Goal: Task Accomplishment & Management: Manage account settings

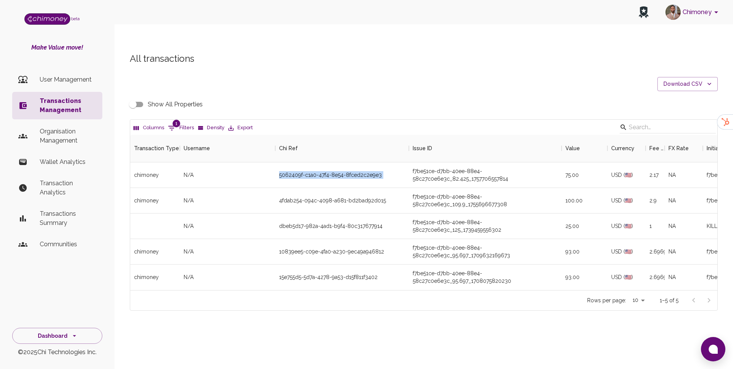
click at [182, 120] on div "Columns 1 Filters Density Export" at bounding box center [423, 127] width 587 height 15
click at [180, 122] on button "1 Filters" at bounding box center [181, 128] width 30 height 12
select select "email"
select select "equals"
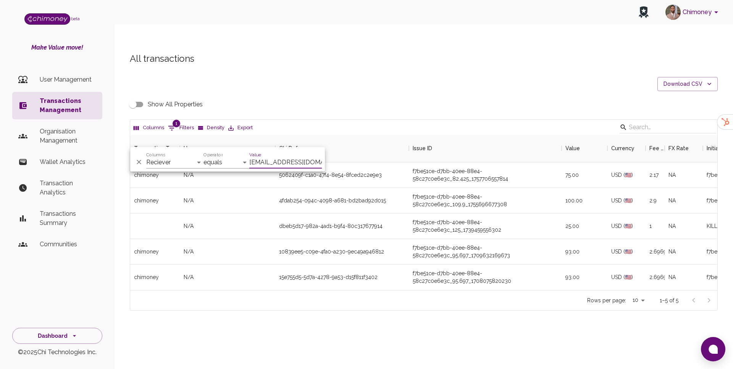
scroll to position [0, 8]
click at [301, 163] on input "muragwavictor0@gmail.com" at bounding box center [285, 162] width 72 height 12
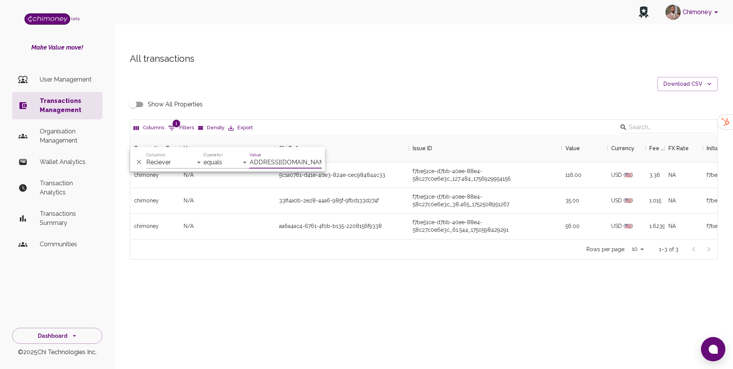
scroll to position [104, 587]
type input "ugwokeemmanuella2@gmail.com"
click at [418, 191] on div "f7be51ce-d7bb-40ee-88e4-58c27c0e6e3c_38.465_1752508951267" at bounding box center [485, 201] width 153 height 26
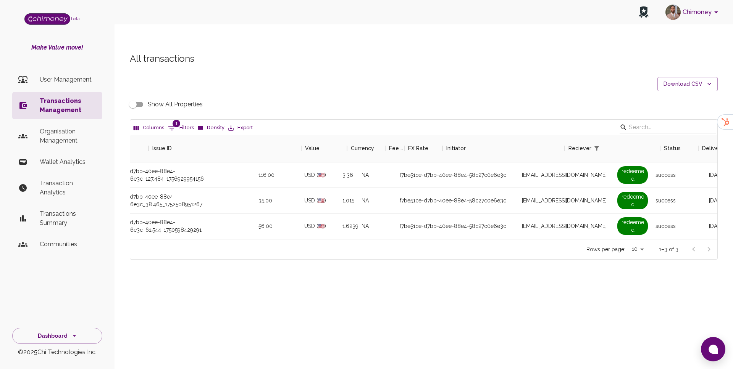
scroll to position [0, 481]
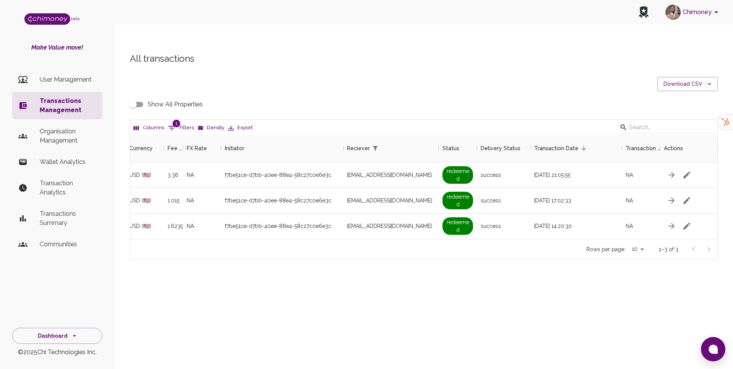
click at [138, 97] on input "Show All Properties" at bounding box center [132, 104] width 43 height 14
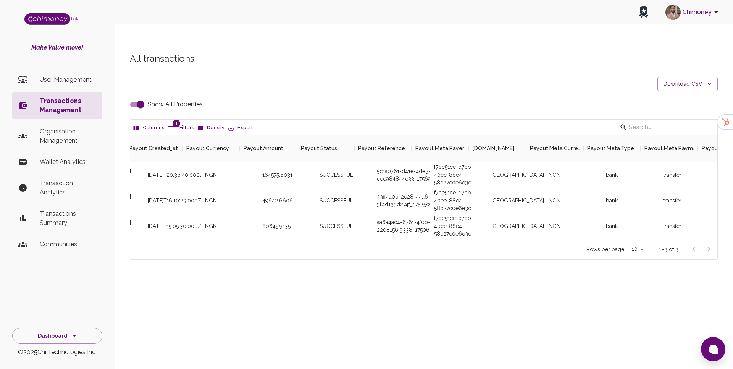
scroll to position [0, 1951]
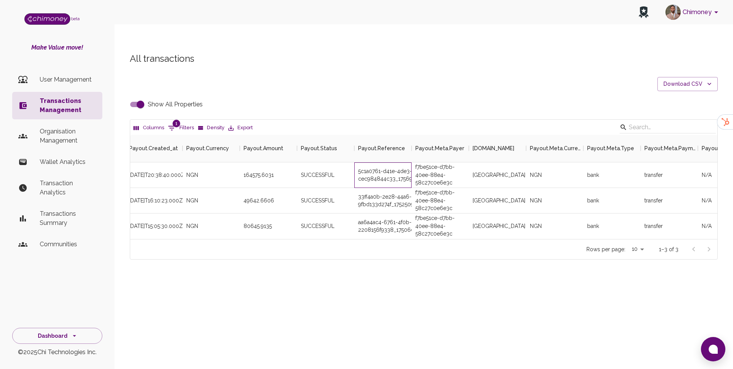
click at [377, 163] on div "5c1a0761-d41e-4de3-824e-cec984844c33_1756931919800" at bounding box center [382, 176] width 57 height 26
copy div "5c1a0761-d41e-4de3-824e-cec984844c33_1756931919800"
click at [145, 97] on input "Show All Properties" at bounding box center [140, 104] width 43 height 14
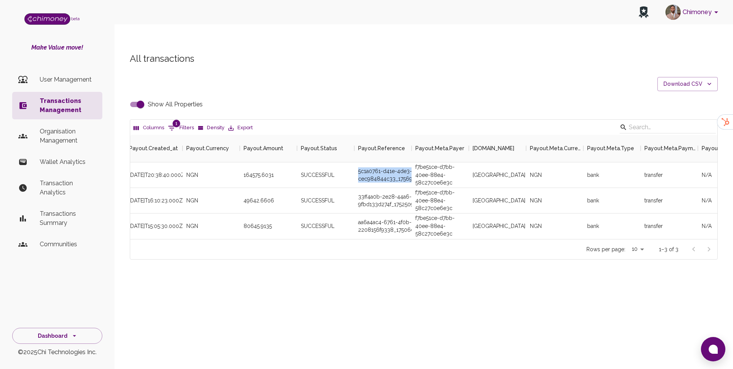
checkbox input "false"
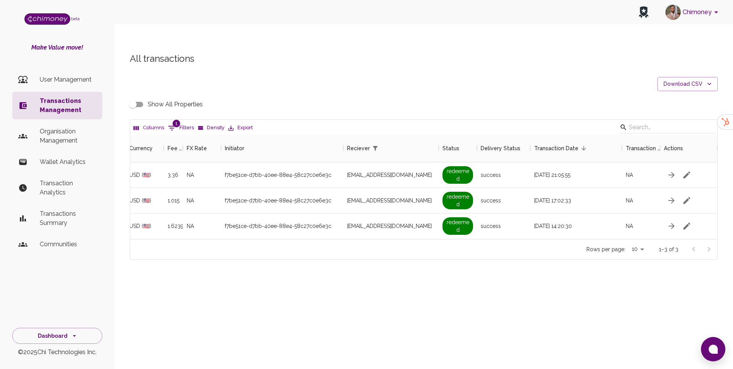
scroll to position [0, 481]
click at [179, 122] on button "1 Filters" at bounding box center [181, 128] width 30 height 12
select select "email"
select select "equals"
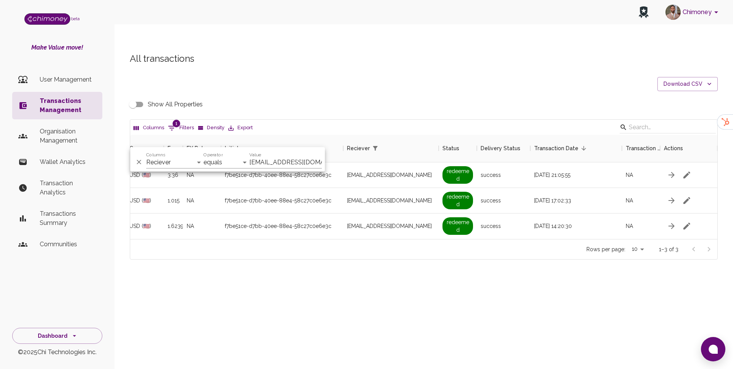
click at [282, 156] on div "Value ugwokeemmanuella2@gmail.com" at bounding box center [285, 159] width 72 height 18
click at [433, 266] on div "All transactions Download CSV Show All Properties Columns 1 Filters Density Exp…" at bounding box center [423, 169] width 618 height 270
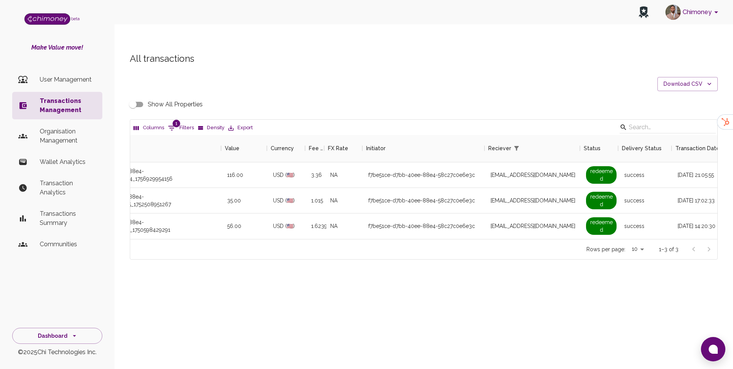
scroll to position [0, 340]
click at [172, 120] on span "1" at bounding box center [176, 124] width 8 height 8
select select "email"
select select "equals"
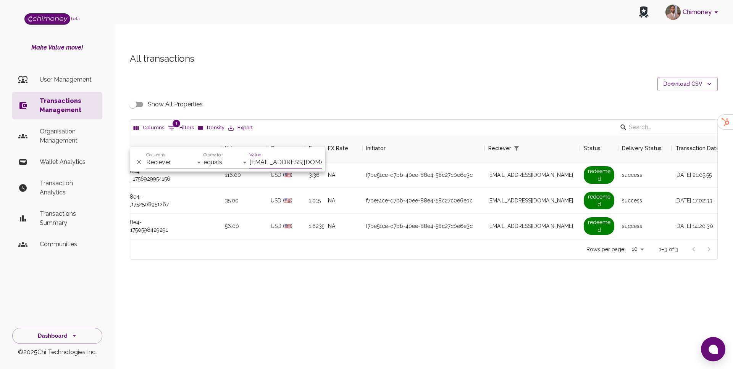
scroll to position [0, 23]
click at [288, 162] on input "ugwokeemmanuella2@gmail.com" at bounding box center [285, 162] width 72 height 12
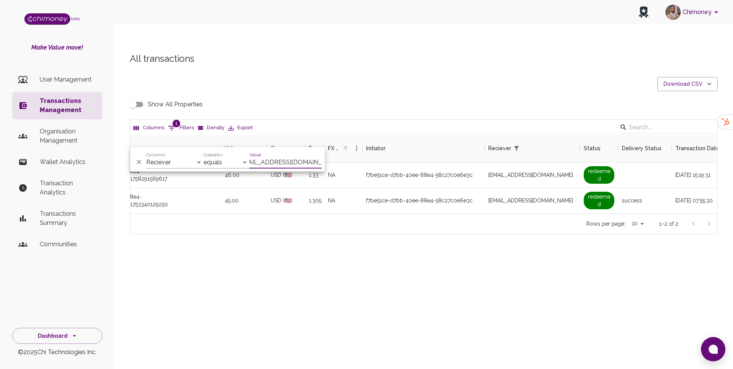
scroll to position [79, 587]
type input "kihumbadennis46@gmail.com"
click at [473, 190] on div "f7be51ce-d7bb-40ee-88e4-58c27c0e6e3c" at bounding box center [423, 201] width 122 height 26
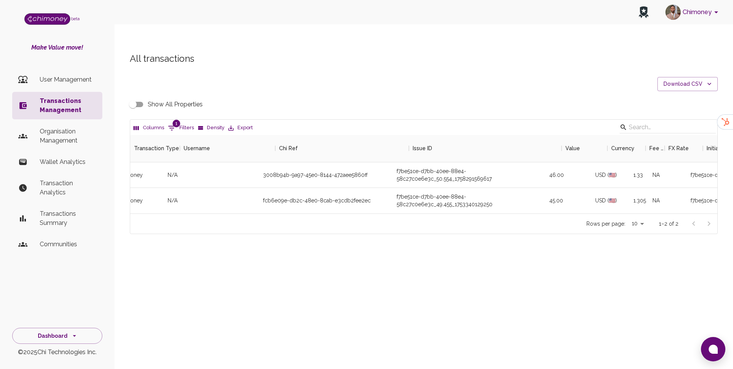
scroll to position [0, 0]
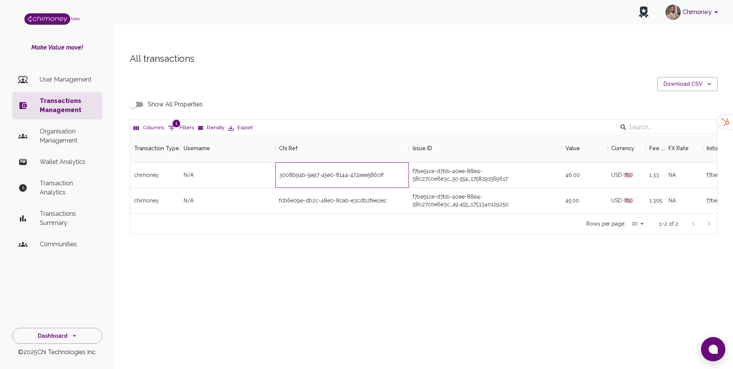
click at [340, 163] on div "3008b94b-9a97-45e0-8144-472aee5860ff" at bounding box center [342, 176] width 134 height 26
copy div "3008b94b-9a97-45e0-8144-472aee5860ff"
click at [462, 163] on div "f7be51ce-d7bb-40ee-88e4-58c27c0e6e3c_50.554_1758291569617" at bounding box center [485, 176] width 153 height 26
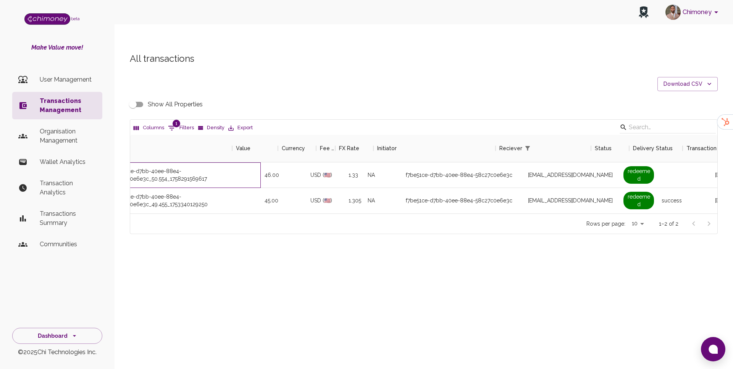
scroll to position [0, 390]
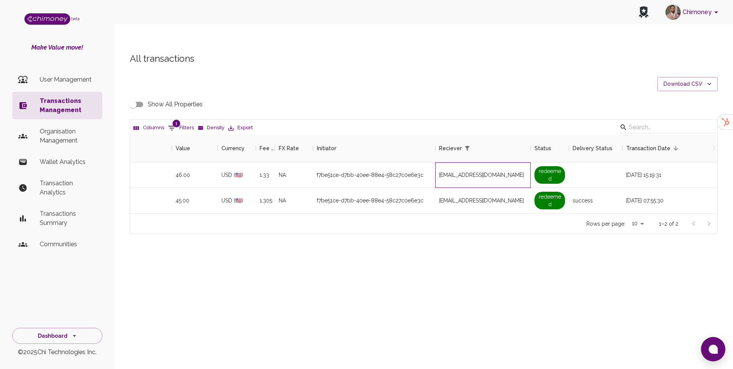
click at [477, 171] on span "kihumbadennis46@gmail.com" at bounding box center [481, 175] width 85 height 8
copy span "kihumbadennis46@gmail.com"
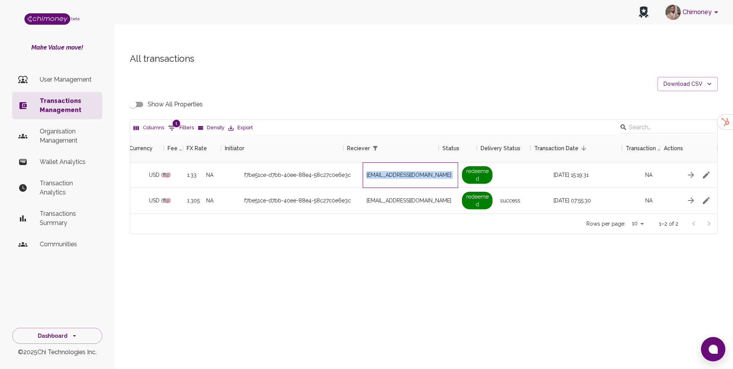
scroll to position [0, 481]
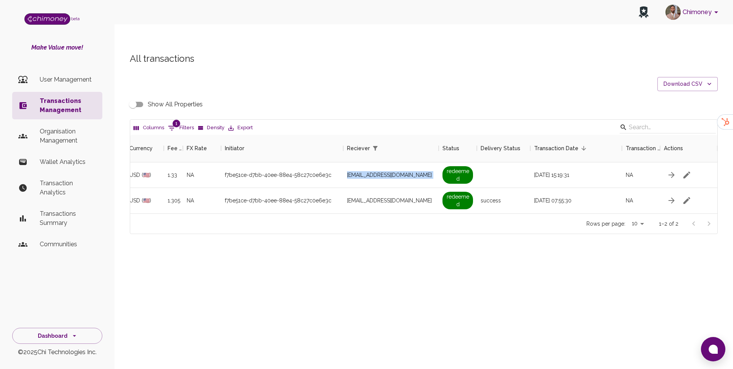
click at [131, 97] on input "Show All Properties" at bounding box center [132, 104] width 43 height 14
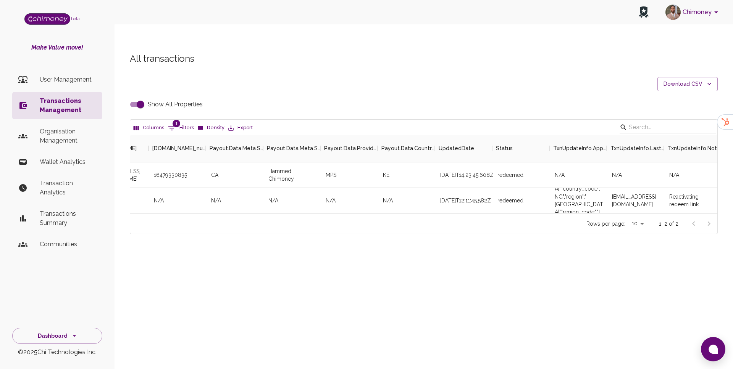
scroll to position [0, 2504]
click at [137, 97] on input "Show All Properties" at bounding box center [140, 104] width 43 height 14
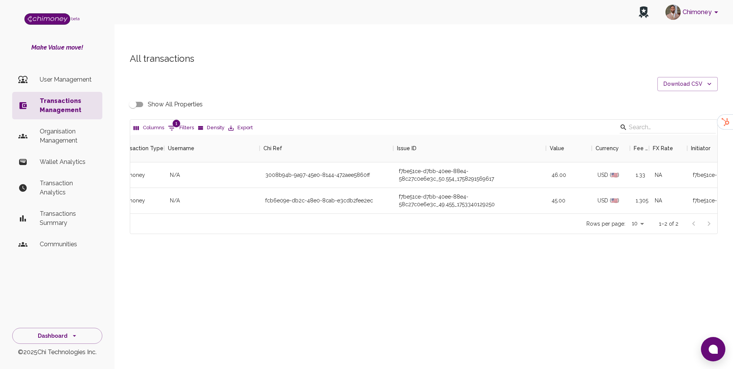
scroll to position [0, 12]
click at [134, 97] on input "Show All Properties" at bounding box center [132, 104] width 43 height 14
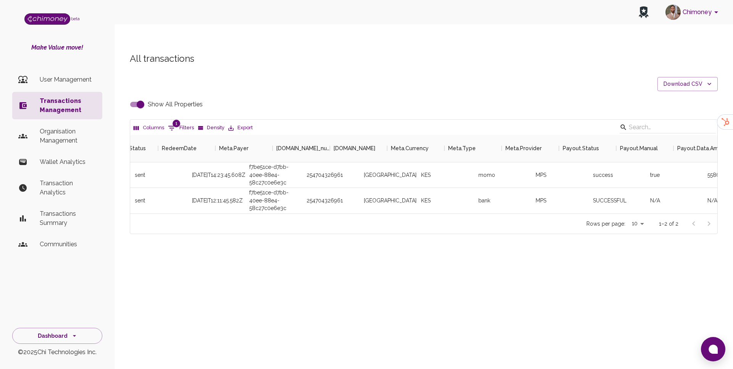
scroll to position [0, 1355]
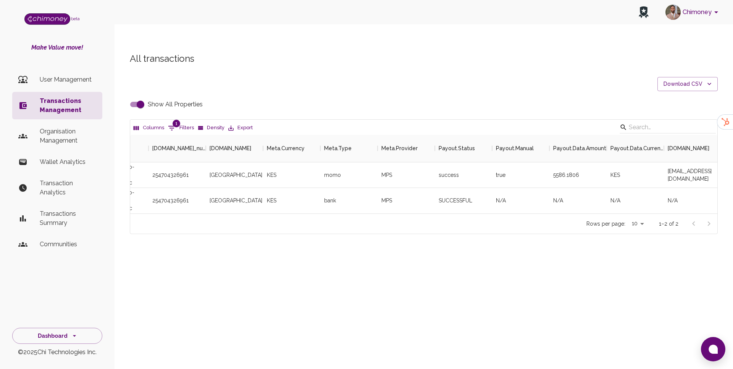
click at [138, 97] on input "Show All Properties" at bounding box center [140, 104] width 43 height 14
checkbox input "false"
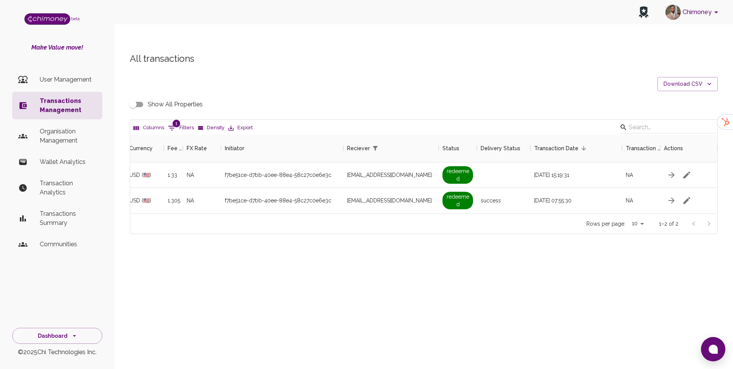
scroll to position [0, 481]
click at [690, 171] on icon "button" at bounding box center [686, 175] width 9 height 9
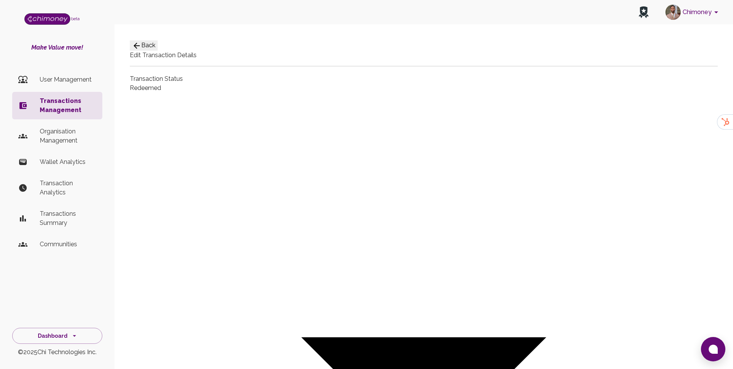
type input "paid"
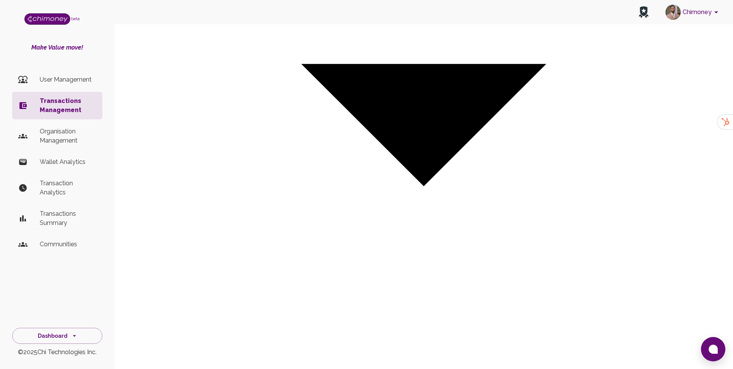
scroll to position [282, 0]
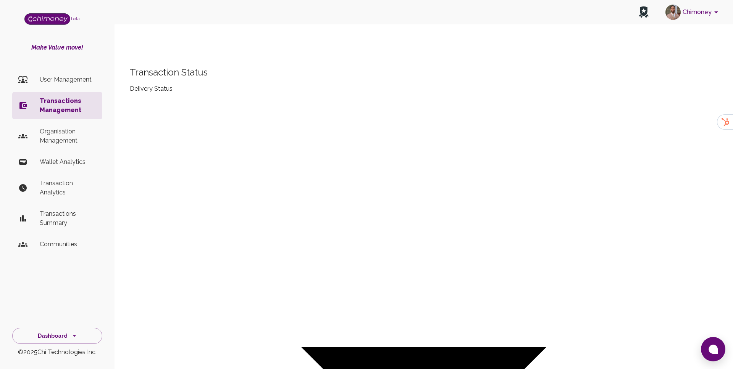
scroll to position [619, 0]
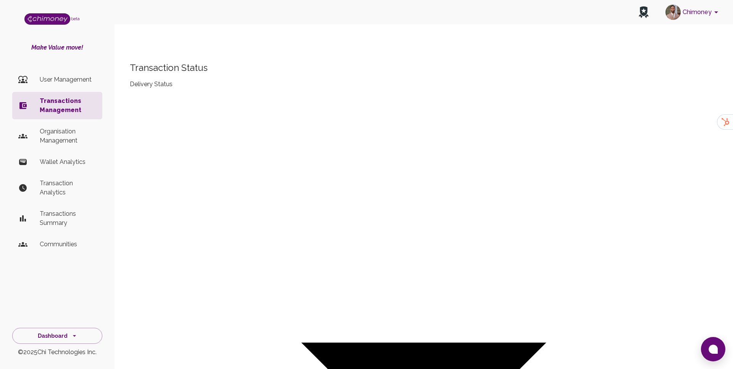
drag, startPoint x: 225, startPoint y: 237, endPoint x: 268, endPoint y: 233, distance: 43.7
copy pre "Dennis Kihumba"
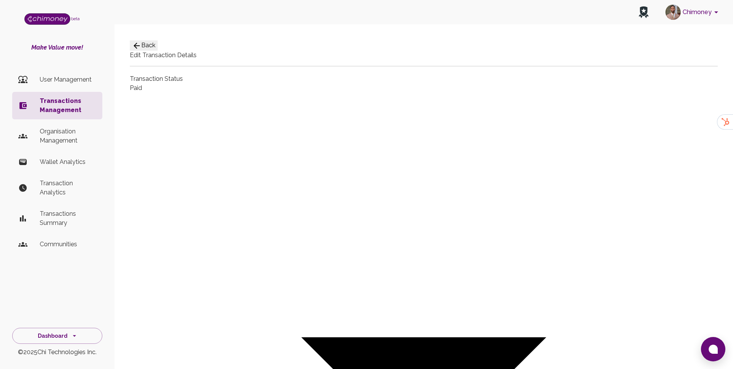
type input "Bank"
click at [379, 188] on div at bounding box center [366, 184] width 733 height 369
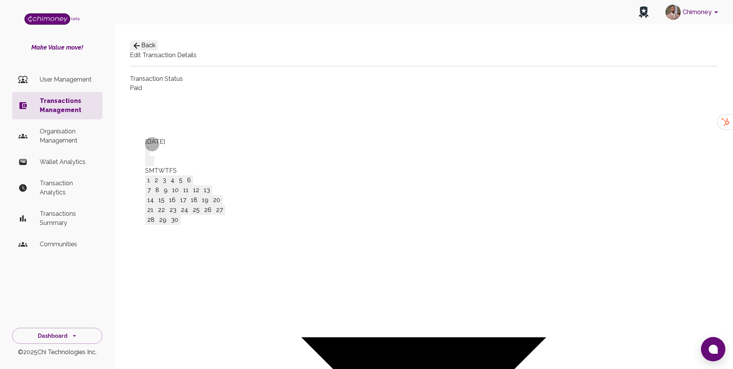
click at [180, 225] on button "30" at bounding box center [175, 220] width 12 height 10
type input "09/30/2025"
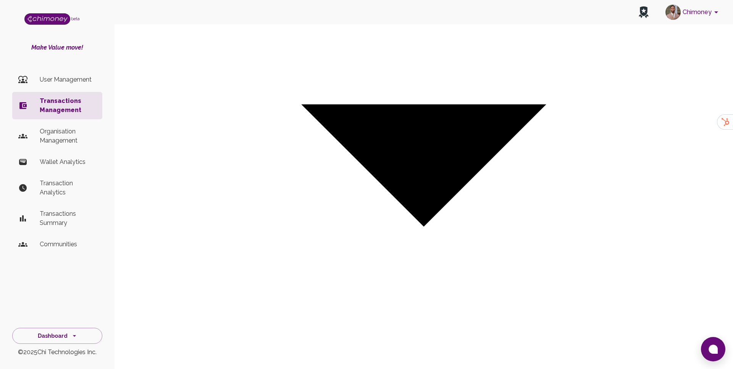
scroll to position [920, 0]
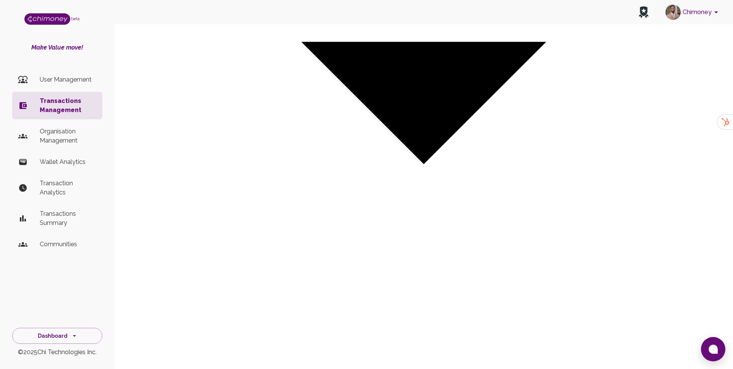
type textarea "Reactivating redeem link"
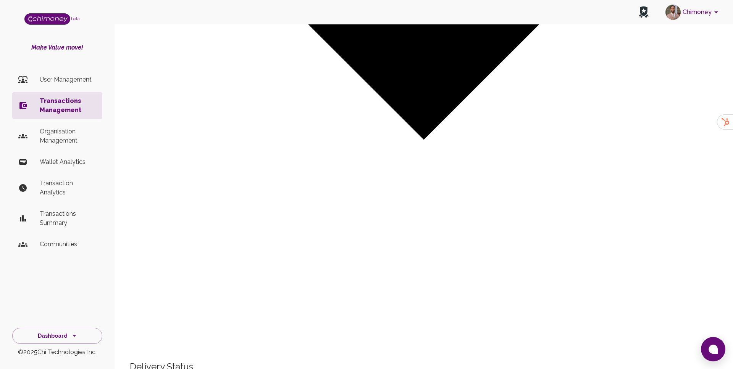
paste input "7634"
type input "7634"
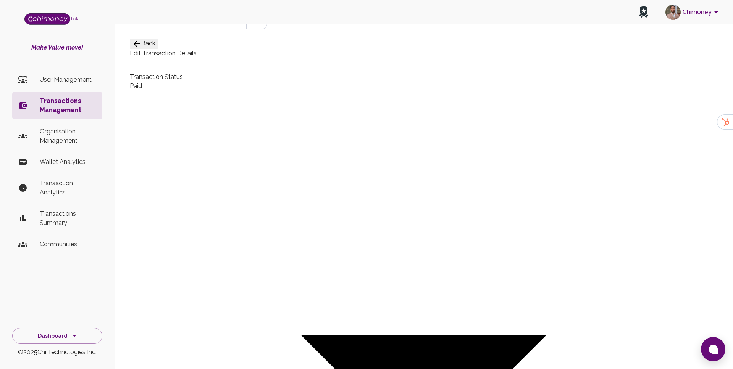
scroll to position [0, 0]
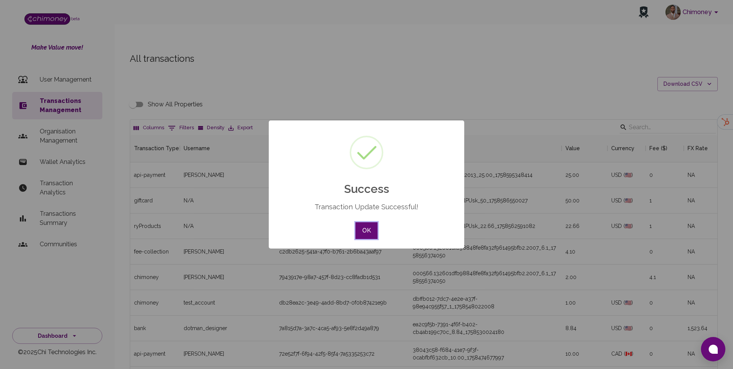
scroll to position [283, 587]
click at [368, 225] on button "OK" at bounding box center [366, 230] width 22 height 17
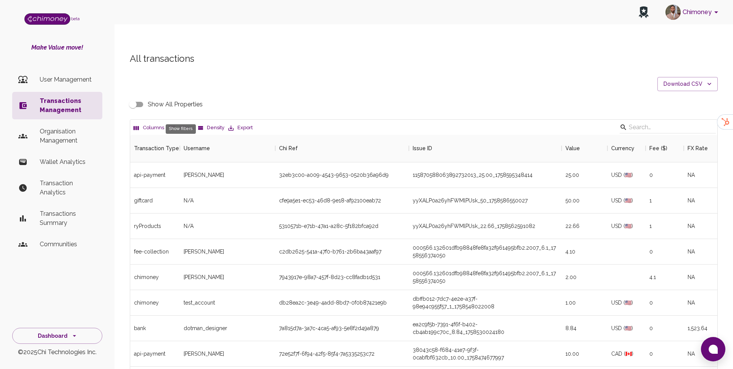
click at [184, 122] on button "0 Filters" at bounding box center [181, 128] width 30 height 12
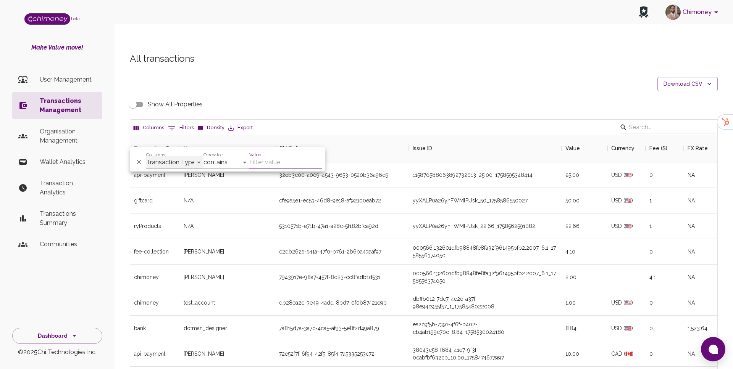
click at [178, 161] on select "Transaction Type Username Chi Ref Issue ID Value Amount Currency Fee ($) FX Rat…" at bounding box center [174, 162] width 57 height 12
select select "email"
click at [146, 156] on select "Transaction Type Username Chi Ref Issue ID Value Amount Currency Fee ($) FX Rat…" at bounding box center [174, 162] width 57 height 12
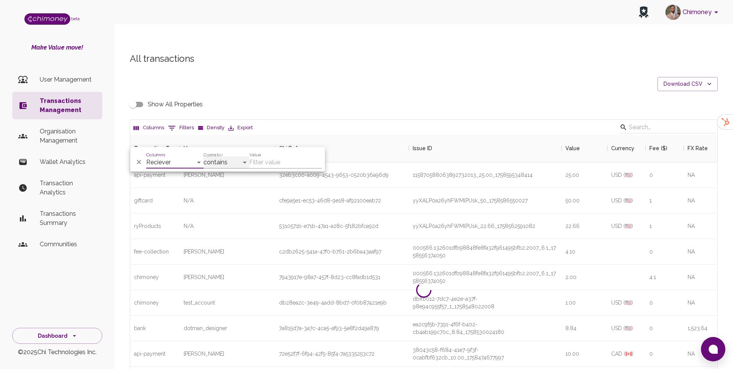
click at [229, 165] on select "contains equals starts with ends with is empty is not empty is any of" at bounding box center [226, 162] width 46 height 12
select select "equals"
click at [203, 156] on select "contains equals starts with ends with is empty is not empty is any of" at bounding box center [226, 162] width 46 height 12
click at [278, 157] on input "Value" at bounding box center [285, 162] width 72 height 12
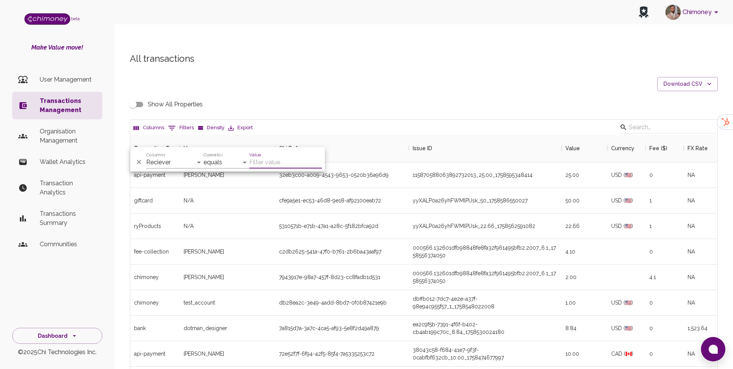
paste input "etimbukchristian@gmail.com"
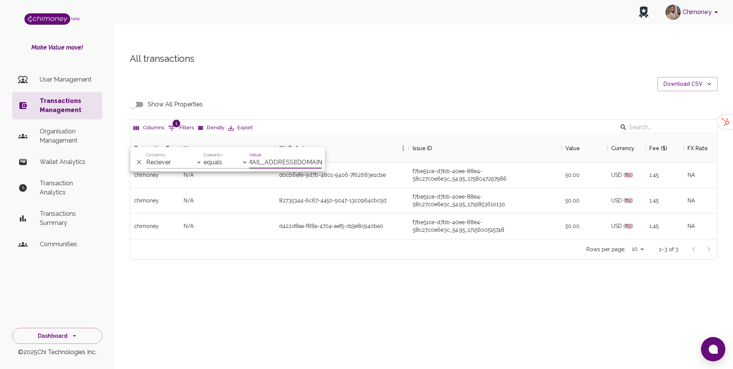
scroll to position [104, 587]
type input "etimbukchristian@gmail.com"
click at [373, 171] on div "d0cb6efe-9d7b-4801-9406-7f62683e1cbe" at bounding box center [332, 175] width 106 height 8
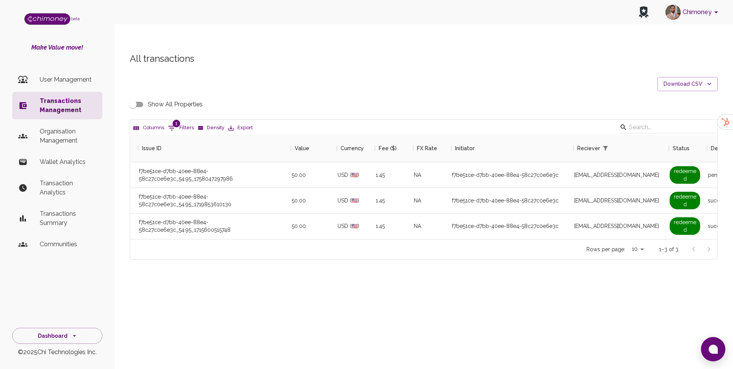
scroll to position [0, 275]
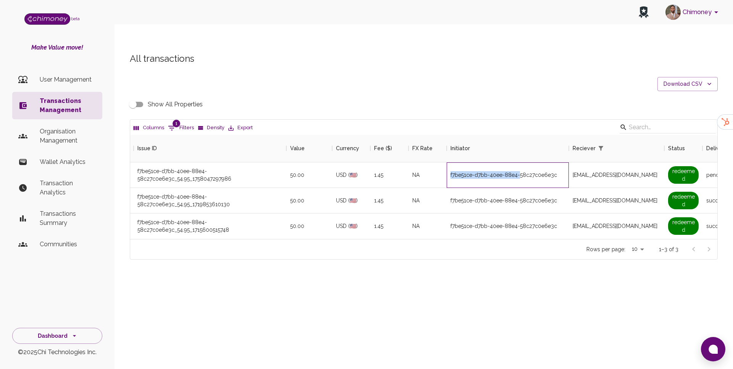
drag, startPoint x: 450, startPoint y: 161, endPoint x: 518, endPoint y: 163, distance: 68.3
click at [518, 171] on div "f7be51ce-d7bb-40ee-88e4-58c27c0e6e3c" at bounding box center [503, 175] width 106 height 8
click at [523, 120] on div "Columns 1 Filters Density Export" at bounding box center [423, 127] width 587 height 15
drag, startPoint x: 450, startPoint y: 161, endPoint x: 559, endPoint y: 165, distance: 108.8
click at [559, 165] on div "f7be51ce-d7bb-40ee-88e4-58c27c0e6e3c" at bounding box center [507, 176] width 122 height 26
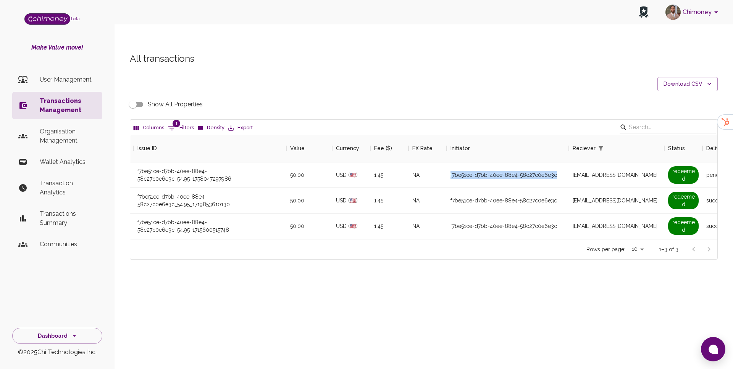
click at [536, 97] on div "Show All Properties" at bounding box center [424, 104] width 588 height 14
drag, startPoint x: 450, startPoint y: 161, endPoint x: 555, endPoint y: 166, distance: 105.1
click at [555, 166] on div "f7be51ce-d7bb-40ee-88e4-58c27c0e6e3c" at bounding box center [507, 176] width 122 height 26
click at [555, 171] on div "f7be51ce-d7bb-40ee-88e4-58c27c0e6e3c" at bounding box center [503, 175] width 106 height 8
click at [535, 79] on div "All transactions Download CSV Show All Properties Columns 1 Filters Density Exp…" at bounding box center [424, 156] width 606 height 207
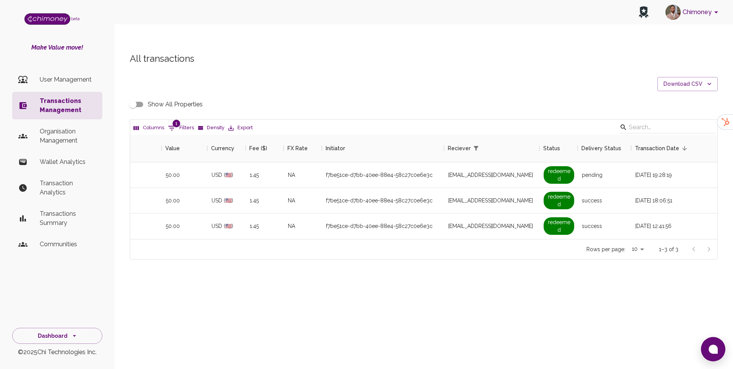
scroll to position [0, 400]
drag, startPoint x: 448, startPoint y: 161, endPoint x: 506, endPoint y: 163, distance: 58.0
click at [506, 171] on span "etimbukchristian@gmail.com" at bounding box center [490, 175] width 85 height 8
click at [531, 78] on div "All transactions Download CSV Show All Properties Columns 1 Filters Density Exp…" at bounding box center [424, 156] width 606 height 207
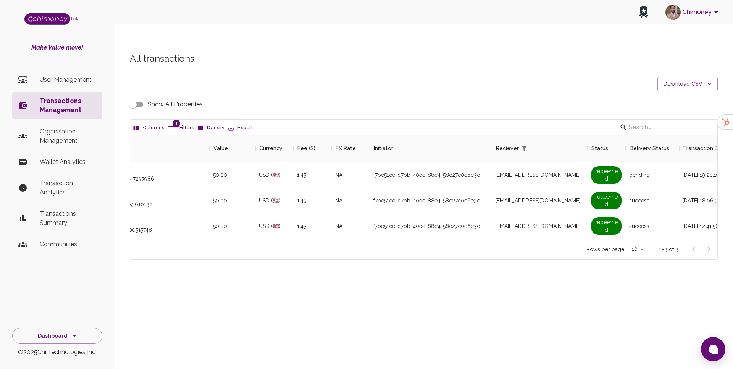
scroll to position [0, 0]
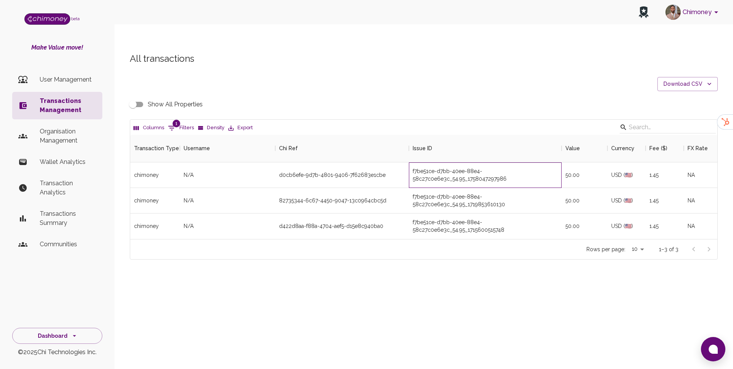
click at [415, 170] on div "f7be51ce-d7bb-40ee-88e4-58c27c0e6e3c_54.95_1758047297986" at bounding box center [485, 176] width 153 height 26
drag, startPoint x: 410, startPoint y: 154, endPoint x: 464, endPoint y: 162, distance: 54.8
click at [464, 163] on div "f7be51ce-d7bb-40ee-88e4-58c27c0e6e3c_54.95_1758047297986" at bounding box center [485, 176] width 153 height 26
click at [454, 97] on div "Show All Properties" at bounding box center [424, 104] width 588 height 14
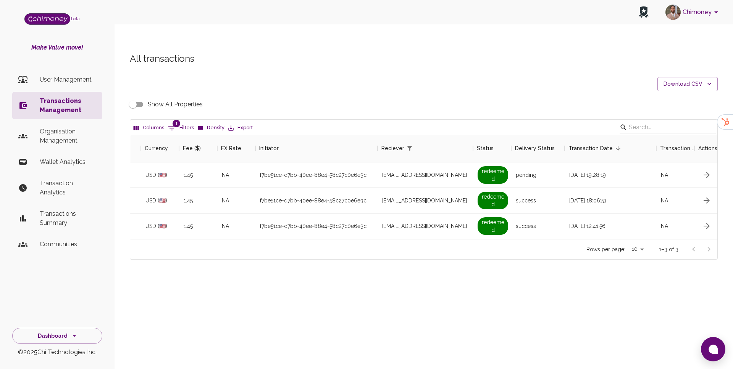
scroll to position [0, 501]
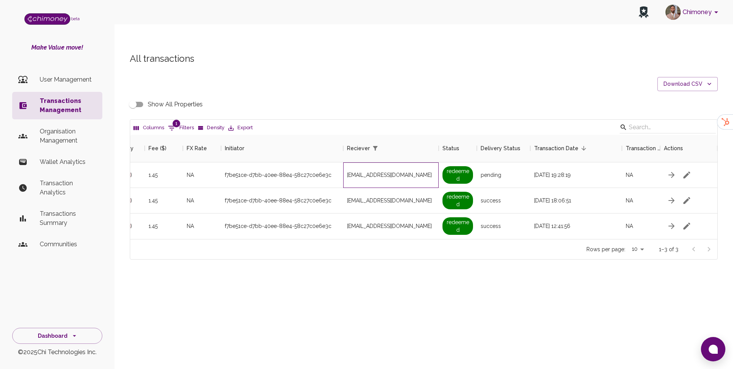
click at [365, 171] on span "etimbukchristian@gmail.com" at bounding box center [389, 175] width 85 height 8
click at [404, 97] on div "Show All Properties" at bounding box center [424, 104] width 588 height 14
click at [555, 164] on div "16/09/2025, 19:28:19" at bounding box center [576, 176] width 92 height 26
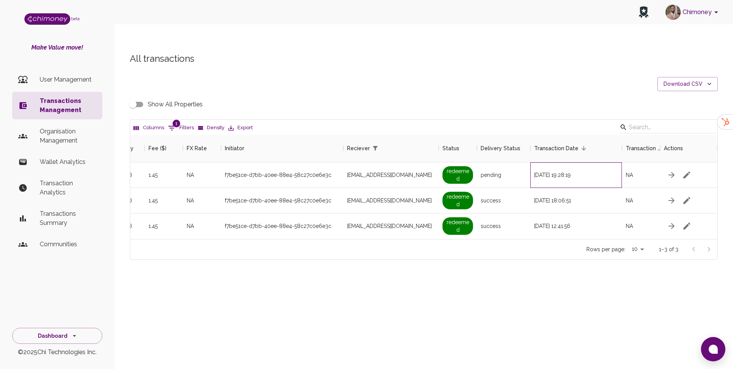
click at [555, 164] on div "16/09/2025, 19:28:19" at bounding box center [576, 176] width 92 height 26
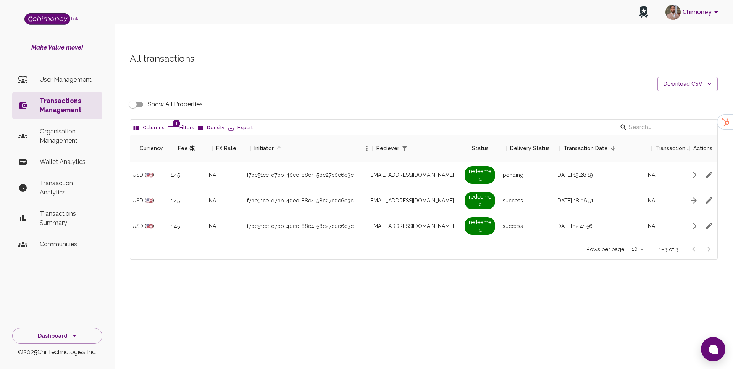
scroll to position [0, 479]
click at [144, 97] on input "Show All Properties" at bounding box center [132, 104] width 43 height 14
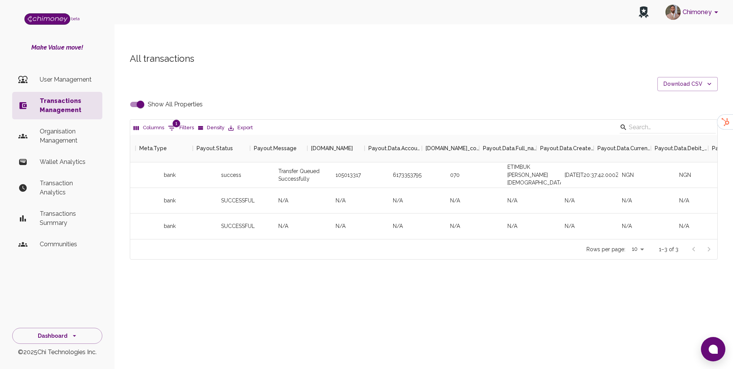
scroll to position [0, 1504]
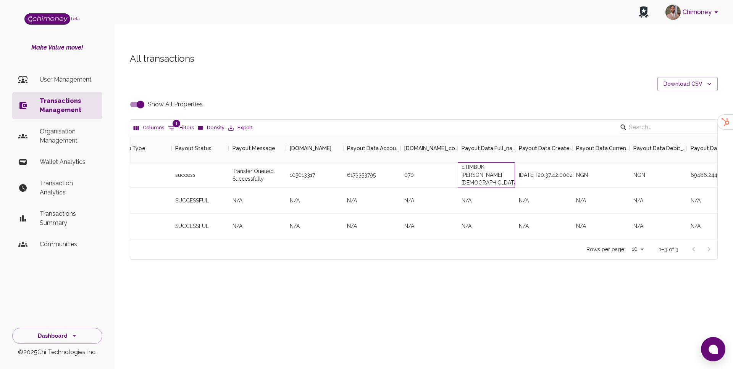
click at [477, 163] on div "ETIMBUK EMMANSON CHRISTIAN" at bounding box center [485, 176] width 57 height 26
copy div "ETIMBUK EMMANSON CHRISTIAN"
click at [140, 97] on input "Show All Properties" at bounding box center [140, 104] width 43 height 14
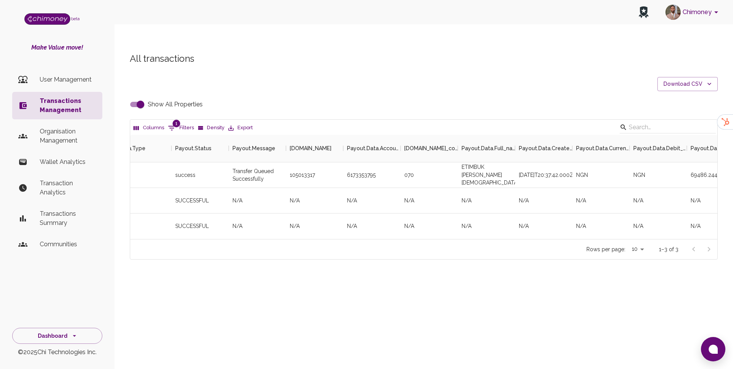
checkbox input "false"
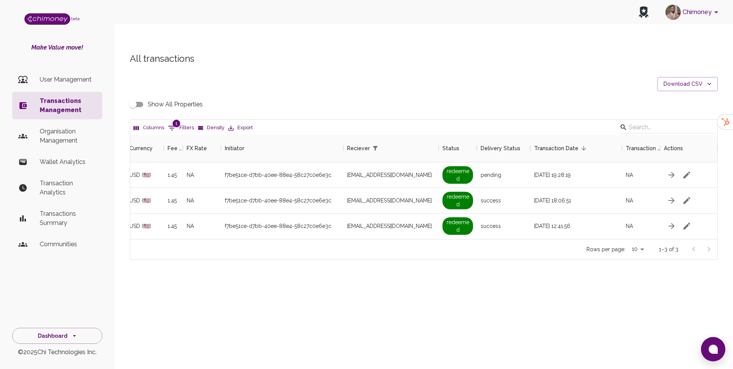
scroll to position [0, 481]
click at [182, 122] on button "1 Filters" at bounding box center [181, 128] width 30 height 12
select select "email"
select select "equals"
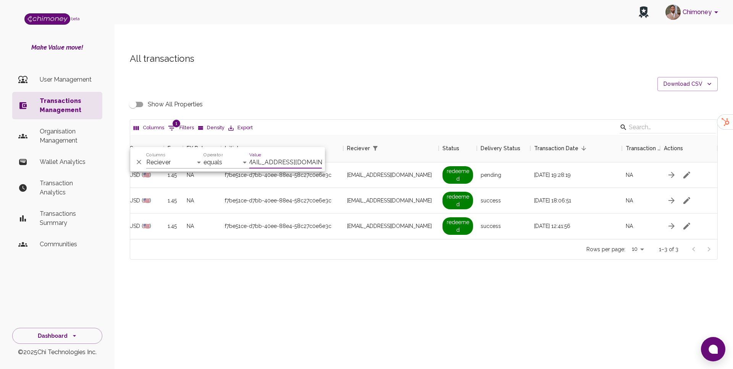
click at [265, 160] on input "etimbukchristian@gmail.com" at bounding box center [285, 162] width 72 height 12
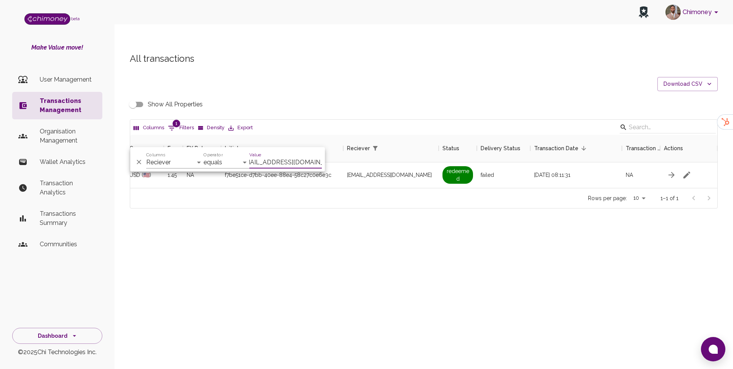
scroll to position [53, 587]
type input "praisesamuel368@gmail.com"
click at [388, 171] on span "praisesamuel368@gmail.com" at bounding box center [389, 175] width 85 height 8
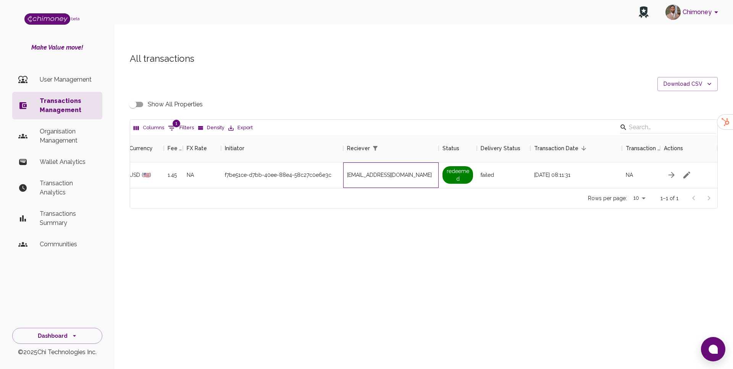
click at [370, 171] on span "praisesamuel368@gmail.com" at bounding box center [389, 175] width 85 height 8
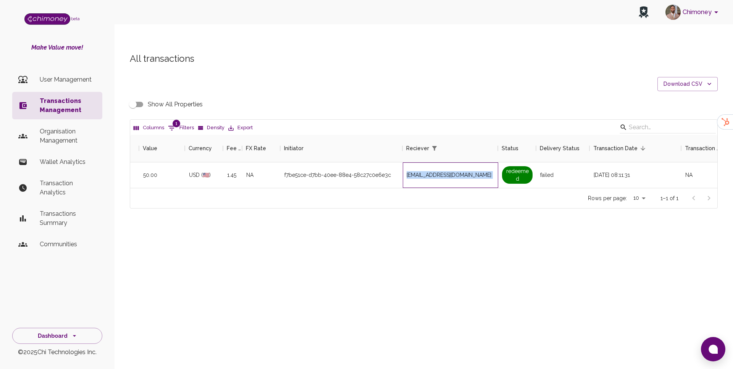
scroll to position [0, 423]
click at [314, 163] on div "f7be51ce-d7bb-40ee-88e4-58c27c0e6e3c" at bounding box center [341, 176] width 122 height 26
click at [457, 165] on div "praisesamuel368@gmail.com" at bounding box center [449, 176] width 95 height 26
click at [457, 171] on span "praisesamuel368@gmail.com" at bounding box center [448, 175] width 85 height 8
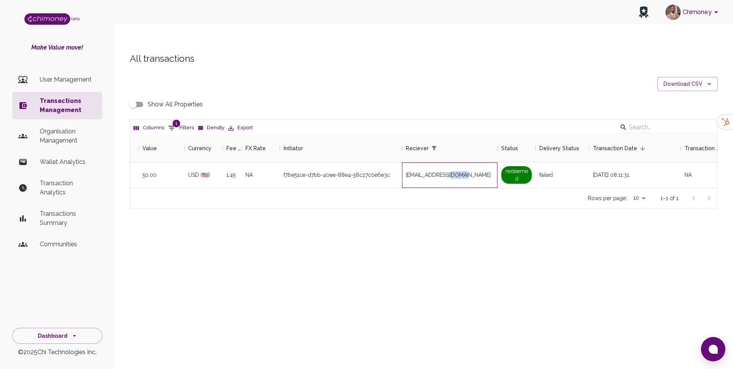
click at [457, 171] on span "praisesamuel368@gmail.com" at bounding box center [448, 175] width 85 height 8
copy span "praisesamuel368@gmail.com"
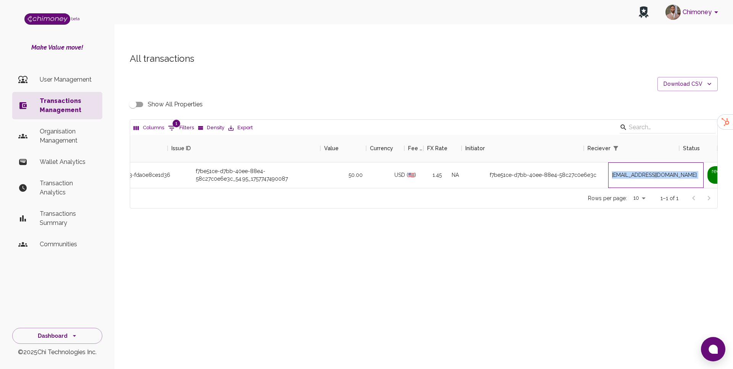
scroll to position [0, 306]
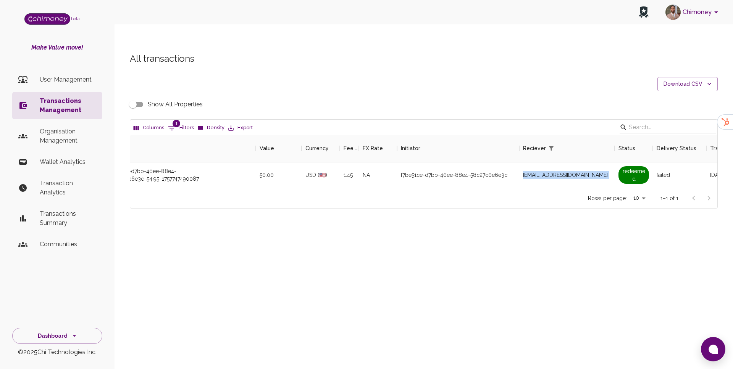
click at [139, 97] on input "Show All Properties" at bounding box center [132, 104] width 43 height 14
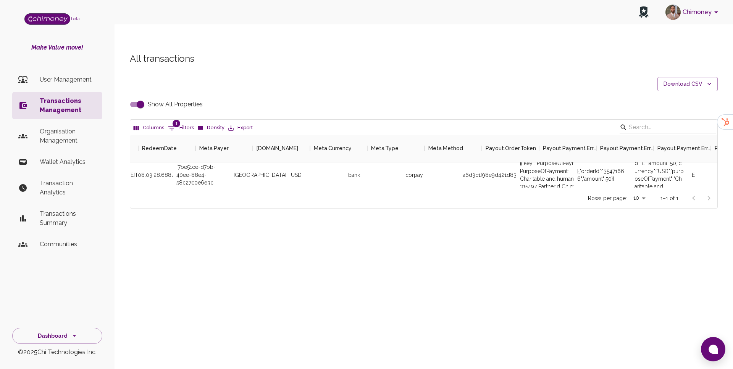
scroll to position [0, 1304]
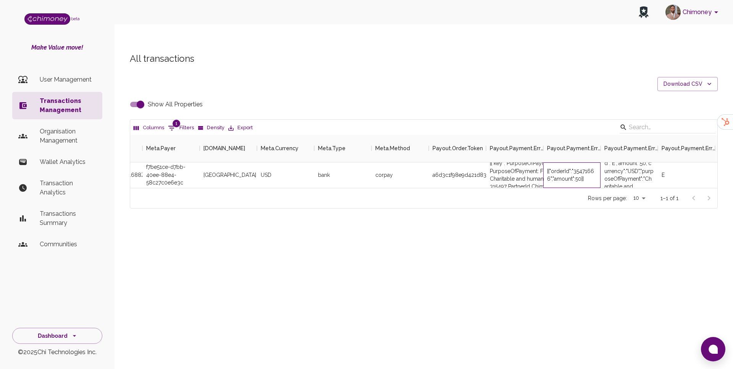
click at [579, 167] on div "[{"orderId":"35471666","amount":50}]" at bounding box center [572, 174] width 50 height 15
copy div "35471666"
click at [139, 97] on input "Show All Properties" at bounding box center [140, 104] width 43 height 14
checkbox input "false"
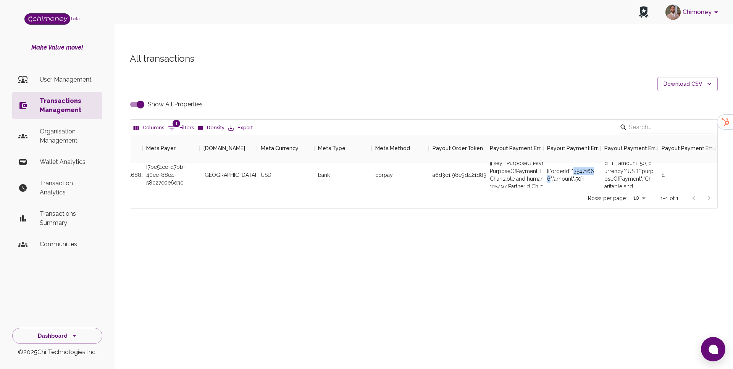
scroll to position [0, 481]
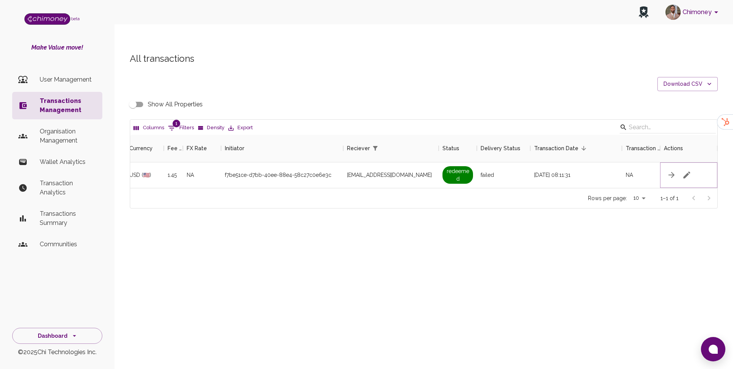
click at [689, 171] on icon "button" at bounding box center [686, 175] width 9 height 9
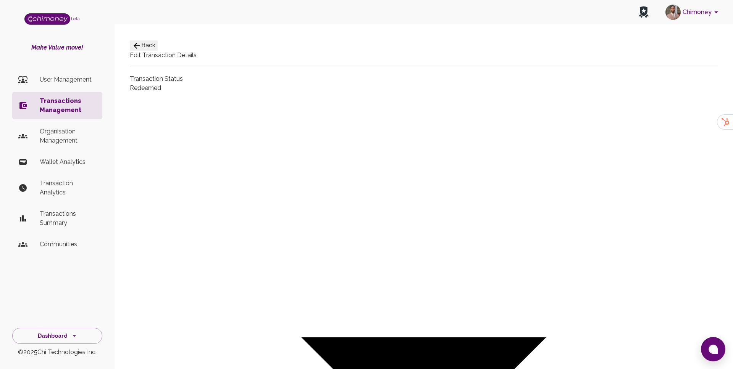
type input "paid"
click at [480, 176] on div at bounding box center [366, 184] width 733 height 369
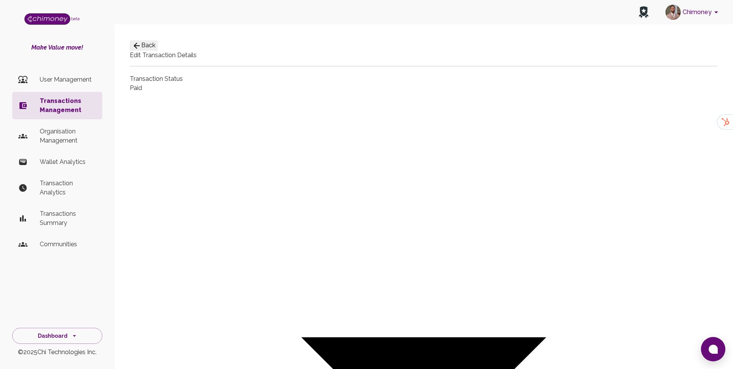
type input "Bank"
click at [246, 152] on div at bounding box center [366, 184] width 733 height 369
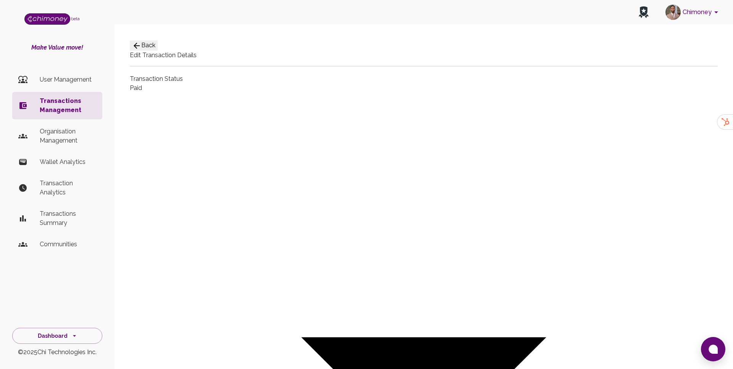
click at [197, 225] on div "28 29 30" at bounding box center [185, 220] width 80 height 10
click at [180, 225] on button "30" at bounding box center [175, 220] width 12 height 10
type input "09/30/2025"
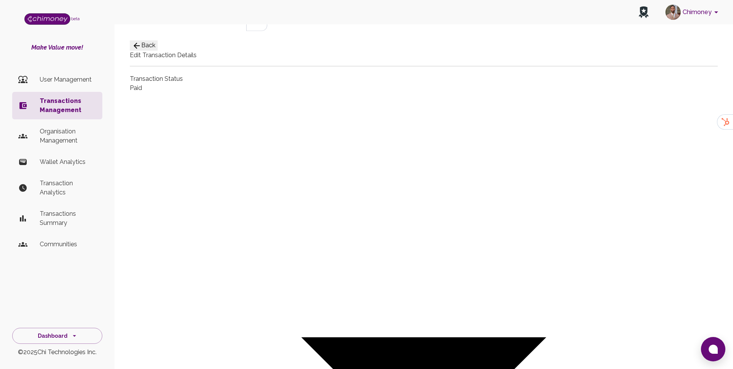
type textarea "Reactivating redeem link"
paste input "5015"
type input "5015"
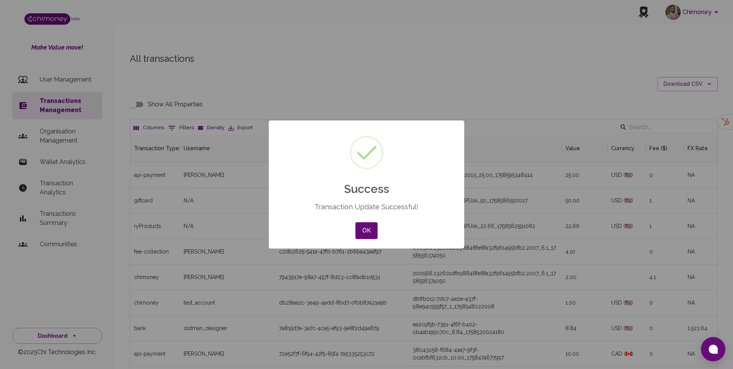
scroll to position [283, 587]
click at [376, 238] on button "OK" at bounding box center [366, 230] width 22 height 17
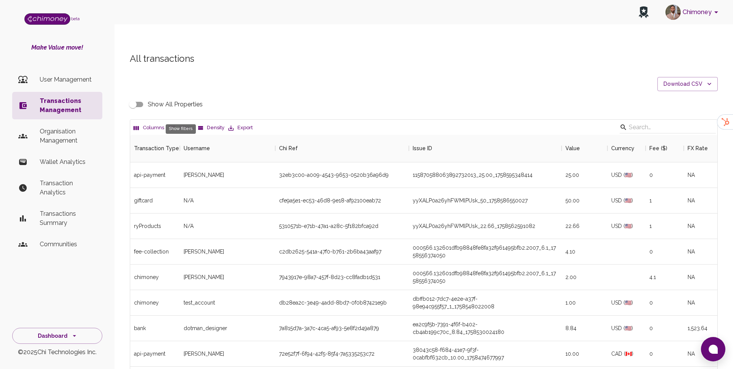
click at [182, 122] on button "0 Filters" at bounding box center [181, 128] width 30 height 12
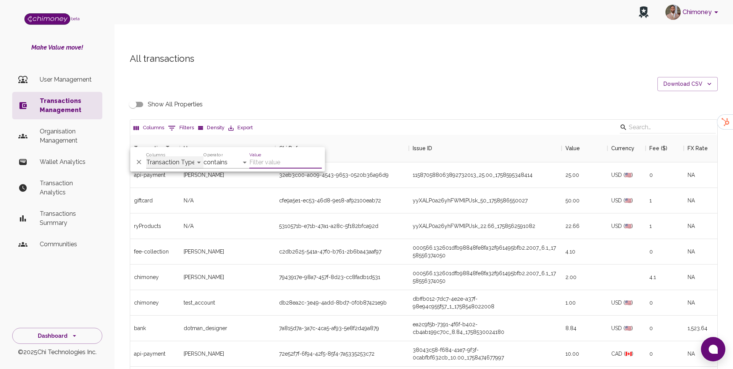
click at [164, 161] on select "Transaction Type Username Chi Ref Issue ID Value Amount Currency Fee ($) FX Rat…" at bounding box center [174, 162] width 57 height 12
select select "email"
click at [146, 156] on select "Transaction Type Username Chi Ref Issue ID Value Amount Currency Fee ($) FX Rat…" at bounding box center [174, 162] width 57 height 12
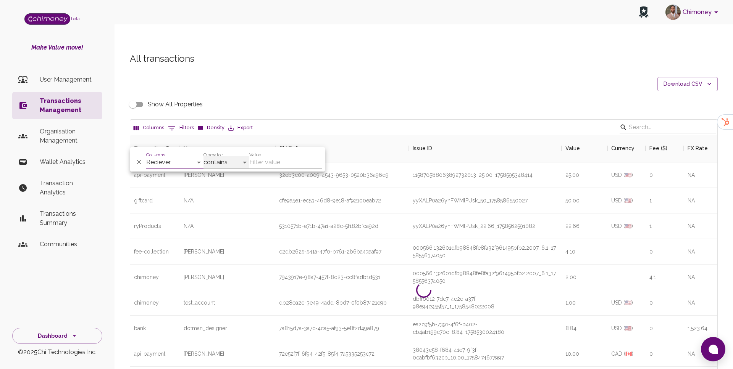
click at [223, 166] on select "contains equals starts with ends with is empty is not empty is any of" at bounding box center [226, 162] width 46 height 12
select select "equals"
click at [203, 156] on select "contains equals starts with ends with is empty is not empty is any of" at bounding box center [226, 162] width 46 height 12
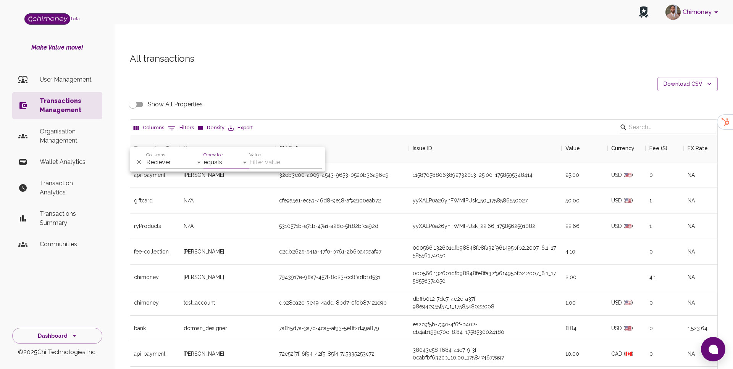
click at [261, 162] on input "Value" at bounding box center [285, 162] width 72 height 12
paste input "niyi98387@gmail.com"
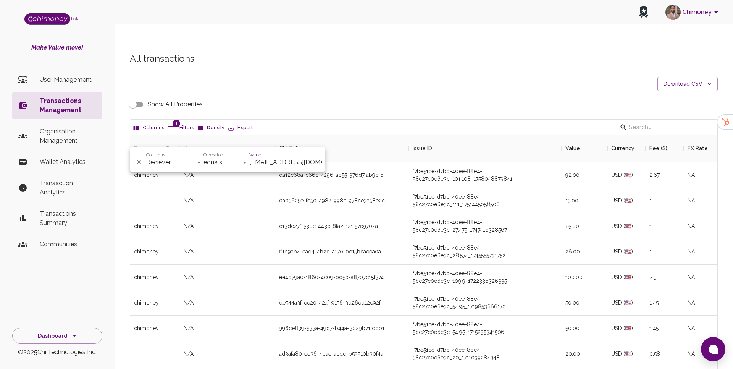
type input "niyi98387@gmail.com"
click at [419, 167] on div "f7be51ce-d7bb-40ee-88e4-58c27c0e6e3c_101.108_1758048879841" at bounding box center [484, 174] width 145 height 15
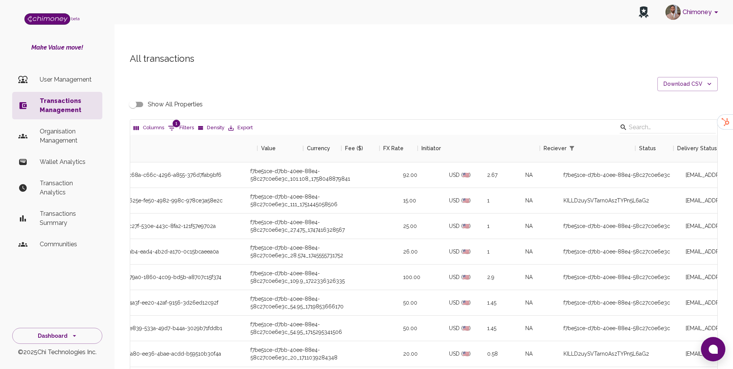
scroll to position [0, 416]
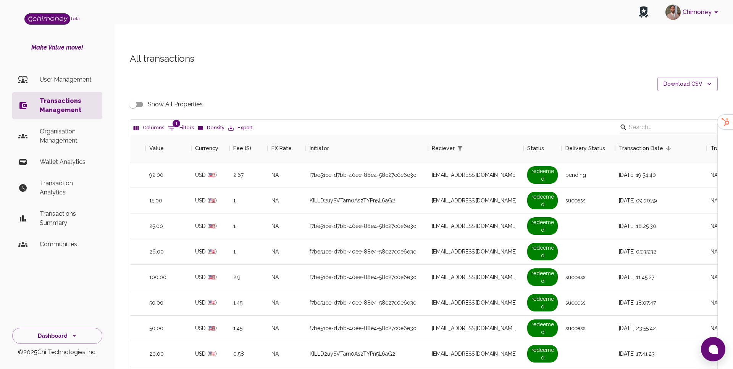
click at [142, 97] on input "Show All Properties" at bounding box center [132, 104] width 43 height 14
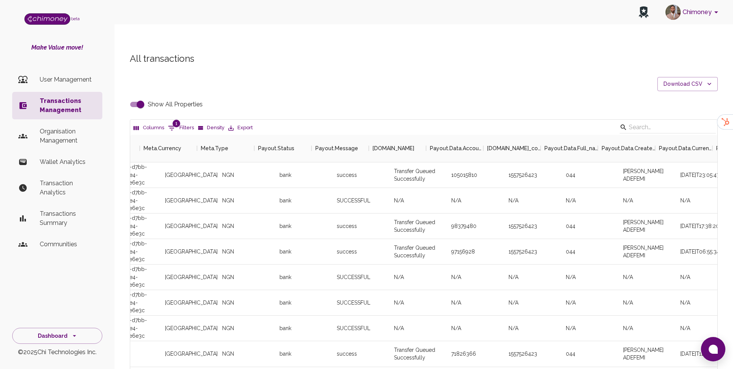
scroll to position [0, 1460]
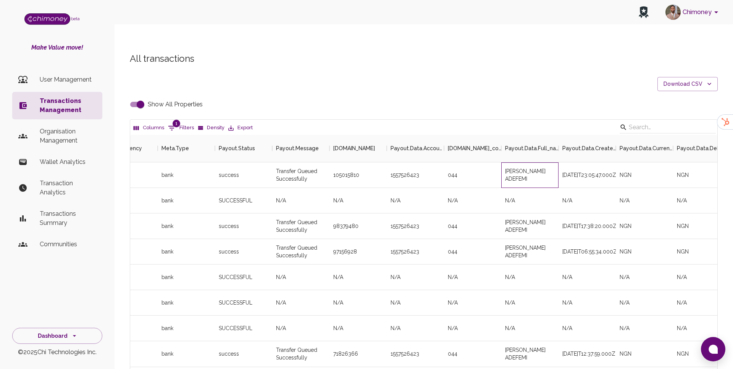
click at [534, 163] on div "OLANIYI TOPE ADEFEMI" at bounding box center [529, 176] width 57 height 26
copy div "OLANIYI TOPE ADEFEMI"
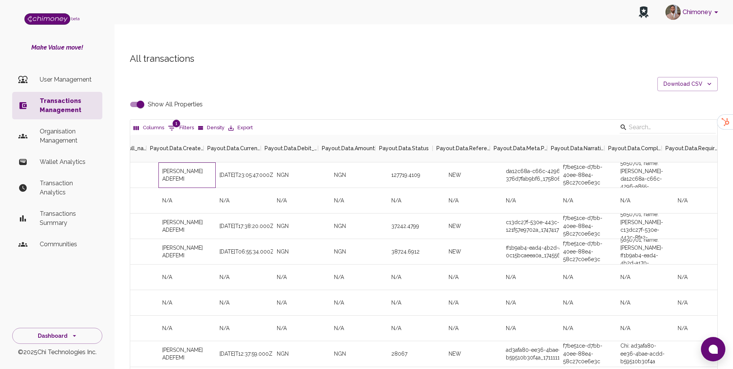
scroll to position [0, 1905]
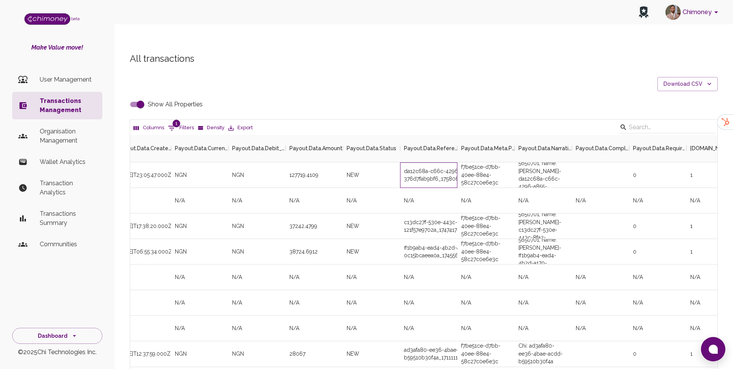
click at [424, 163] on div "da12c68a-c66c-4296-a855-376d7fab9bf6_1758063947349" at bounding box center [428, 176] width 57 height 26
click at [137, 97] on input "Show All Properties" at bounding box center [140, 104] width 43 height 14
checkbox input "false"
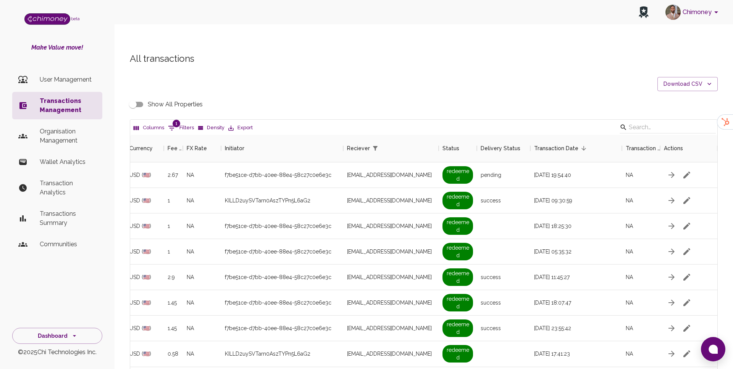
scroll to position [0, 481]
click at [185, 122] on button "1 Filters" at bounding box center [181, 128] width 30 height 12
select select "email"
select select "equals"
click at [269, 165] on input "niyi98387@gmail.com" at bounding box center [285, 162] width 72 height 12
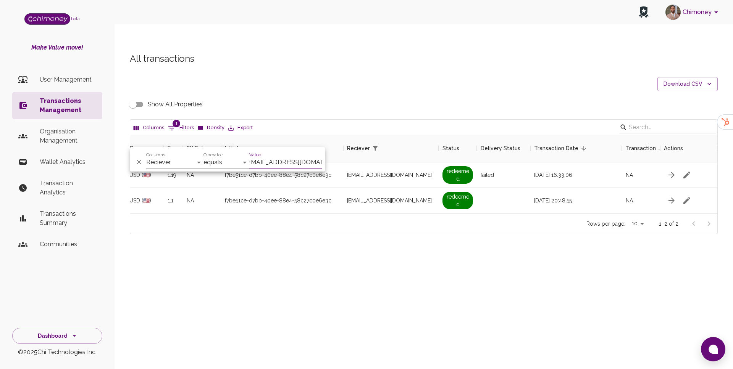
scroll to position [79, 587]
type input "nalukuimboma@gmail.com"
click at [394, 167] on div "nalukuimboma@gmail.com" at bounding box center [390, 176] width 95 height 26
click at [139, 97] on input "Show All Properties" at bounding box center [132, 104] width 43 height 14
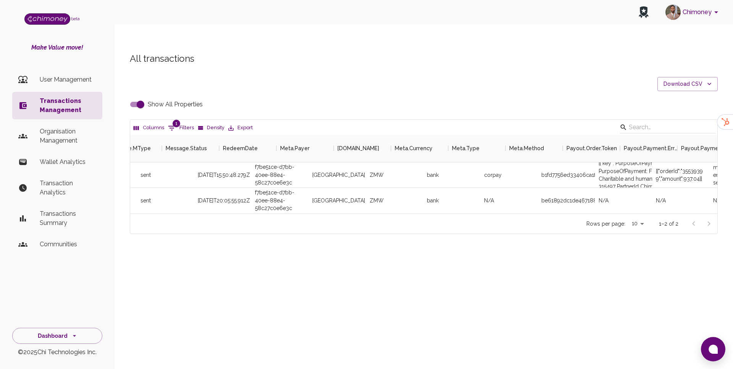
scroll to position [0, 1311]
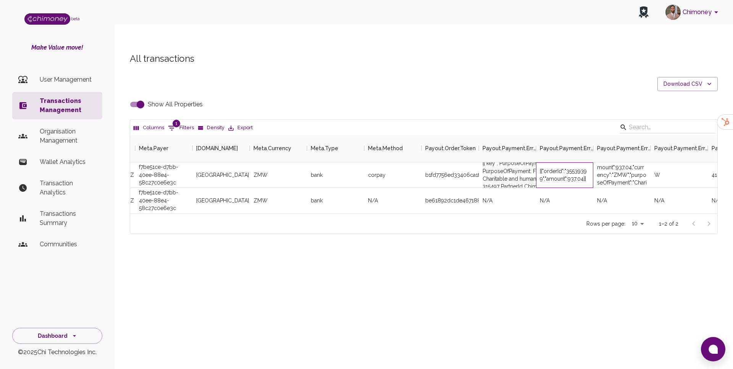
click at [575, 167] on div "[{"orderId":"35539399","amount":937.04}]" at bounding box center [564, 174] width 50 height 15
click at [145, 97] on input "Show All Properties" at bounding box center [140, 104] width 43 height 14
checkbox input "false"
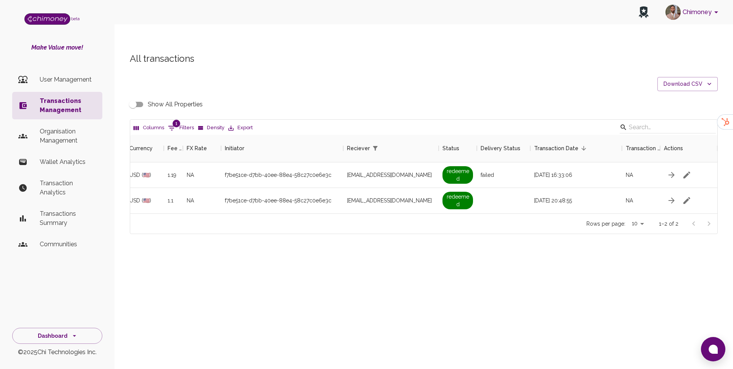
scroll to position [0, 481]
click at [177, 120] on span "1" at bounding box center [176, 124] width 8 height 8
select select "email"
select select "equals"
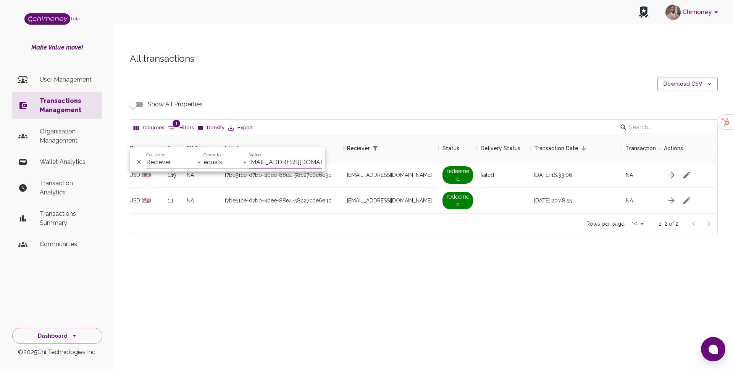
click at [252, 161] on input "nalukuimboma@gmail.com" at bounding box center [285, 162] width 72 height 12
type input "bhekumuzitshabalala.main@gmail.com"
click at [175, 167] on select "Transaction Type Username Chi Ref Issue ID Value Amount Currency Fee ($) FX Rat…" at bounding box center [174, 162] width 57 height 12
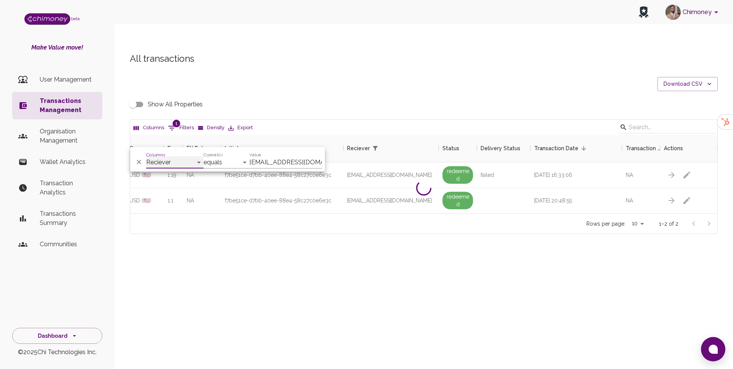
select select "chiRef"
click at [146, 156] on select "Transaction Type Username Chi Ref Issue ID Value Amount Currency Fee ($) FX Rat…" at bounding box center [174, 162] width 57 height 12
click at [285, 159] on input "bhekumuzitshabalala.main@gmail.com" at bounding box center [285, 162] width 72 height 12
paste input "789a77cf-e255-44c8-9d0b-a8ec4bfdf882"
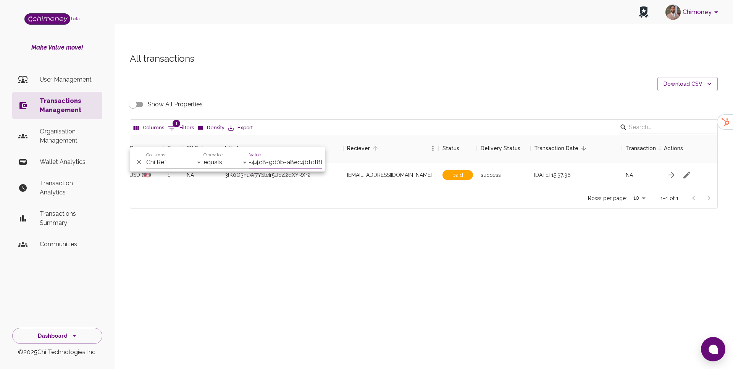
scroll to position [53, 587]
type input "789a77cf-e255-44c8-9d0b-a8ec4bfdf882"
click at [393, 163] on div "bhekumuzi.tshabalala@outlook.com" at bounding box center [390, 176] width 95 height 26
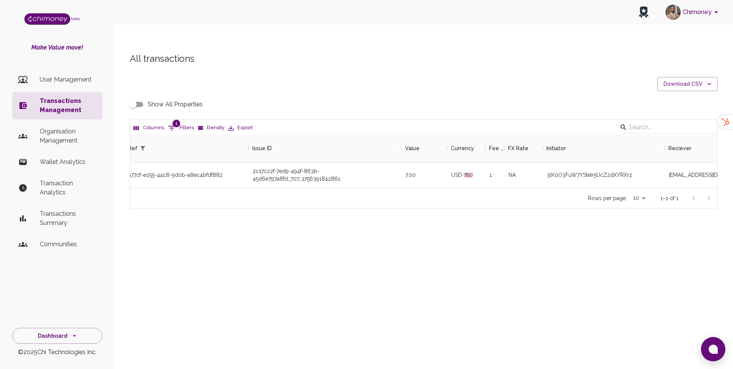
scroll to position [0, 161]
click at [136, 97] on input "Show All Properties" at bounding box center [132, 104] width 43 height 14
checkbox input "true"
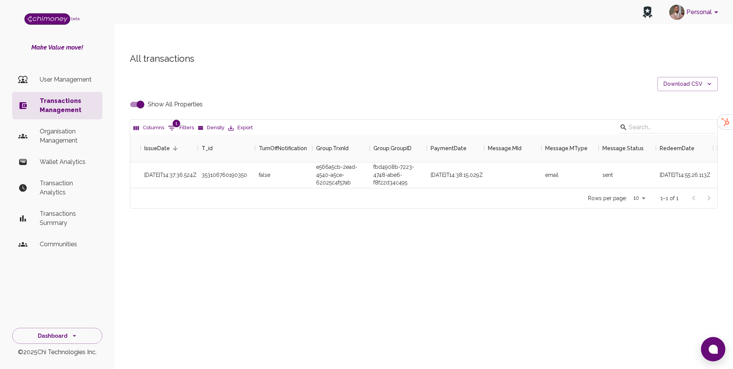
scroll to position [53, 587]
click at [192, 122] on button "1 Filters" at bounding box center [181, 128] width 30 height 12
select select "chiRef"
select select "equals"
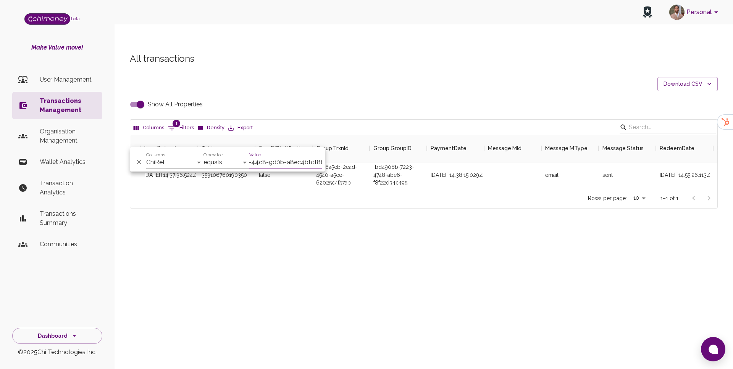
click at [148, 97] on label "Show All Properties" at bounding box center [164, 104] width 77 height 14
click at [148, 97] on input "Show All Properties" at bounding box center [140, 104] width 43 height 14
checkbox input "false"
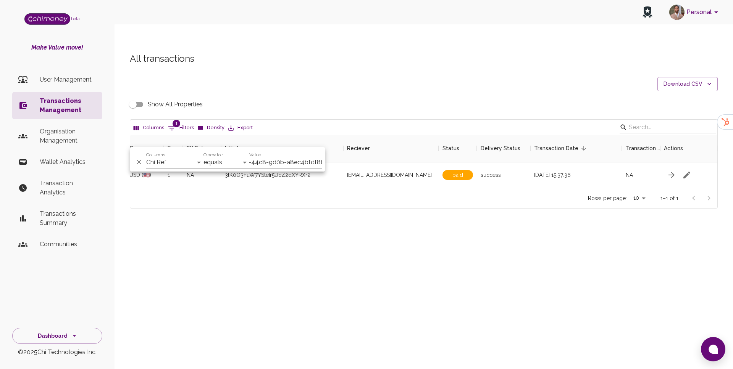
scroll to position [0, 481]
click at [175, 120] on span "1" at bounding box center [176, 124] width 8 height 8
select select "chiRef"
select select "equals"
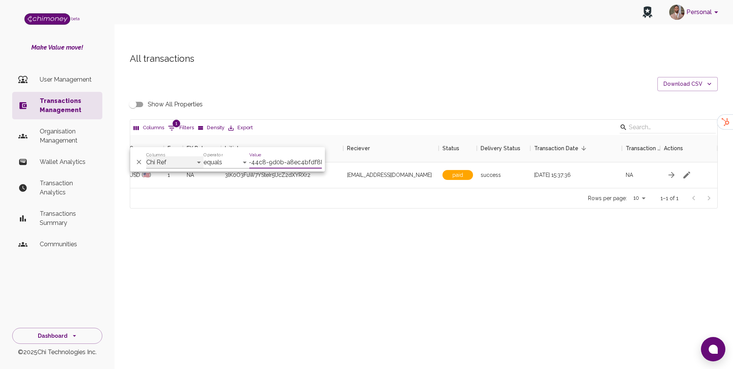
click at [182, 161] on select "Transaction Type Username Chi Ref Issue ID Value Amount Currency Fee ($) FX Rat…" at bounding box center [174, 162] width 57 height 12
select select "email"
click at [146, 156] on select "Transaction Type Username Chi Ref Issue ID Value Amount Currency Fee ($) FX Rat…" at bounding box center [174, 162] width 57 height 12
click at [276, 168] on input "789a77cf-e255-44c8-9d0b-a8ec4bfdf882" at bounding box center [285, 162] width 72 height 12
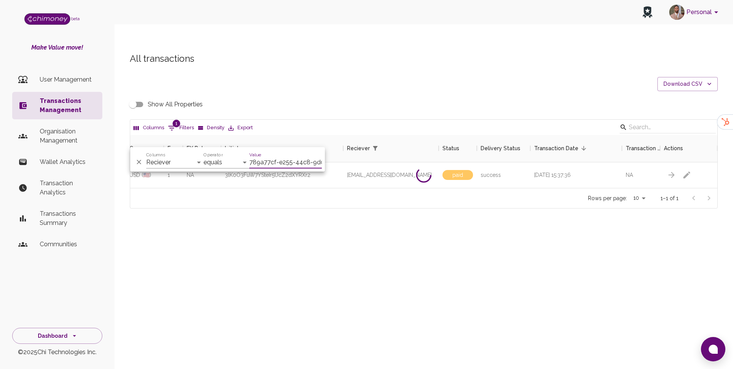
paste input "angelorm128@gmail.com"
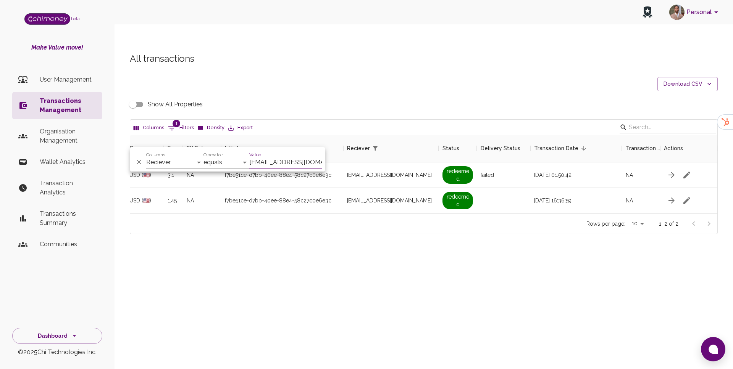
scroll to position [79, 587]
type input "angelorm128@gmail.com"
click at [338, 194] on div "f7be51ce-d7bb-40ee-88e4-58c27c0e6e3c" at bounding box center [282, 201] width 122 height 26
click at [138, 97] on input "Show All Properties" at bounding box center [132, 104] width 43 height 14
checkbox input "true"
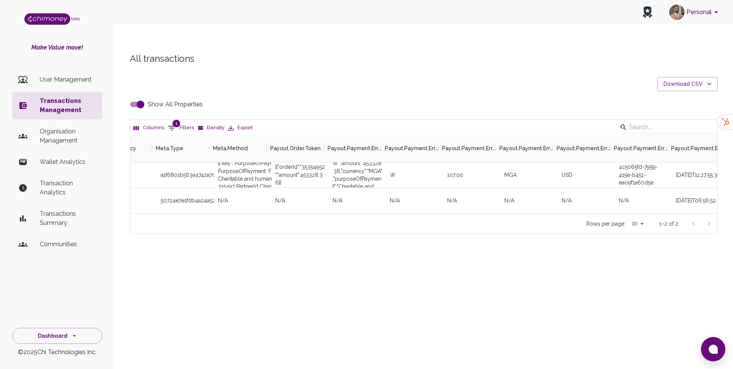
scroll to position [0, 1590]
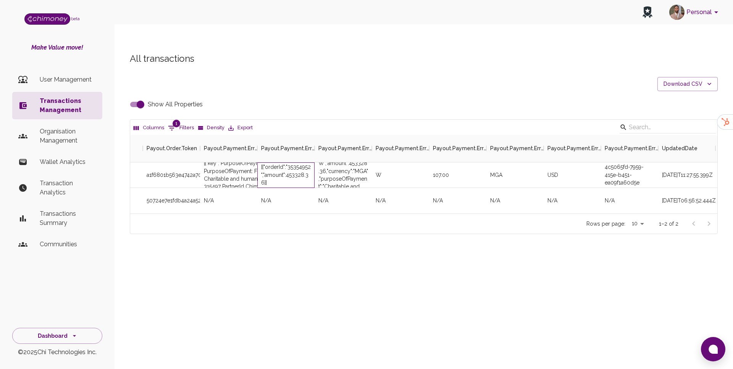
click at [298, 163] on div "[{"orderId":"35354952","amount":453328.36}]" at bounding box center [286, 174] width 50 height 23
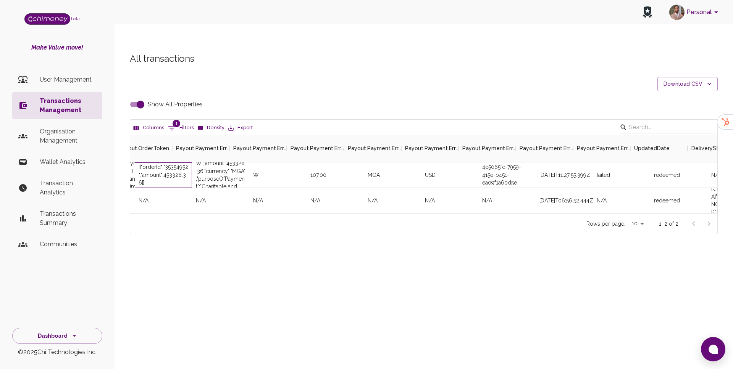
scroll to position [0, 1513]
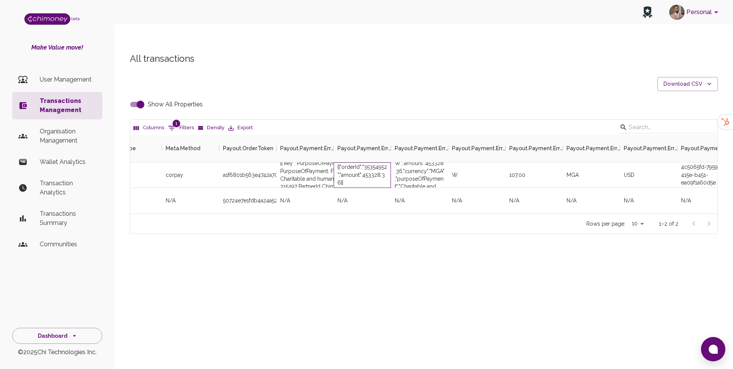
click at [354, 163] on div "[{"orderId":"35354952","amount":453328.36}]" at bounding box center [362, 174] width 50 height 23
click at [378, 163] on div "[{"orderId":"35354952","amount":453328.36}]" at bounding box center [362, 174] width 50 height 23
click at [51, 135] on p "Organisation Management" at bounding box center [68, 136] width 56 height 18
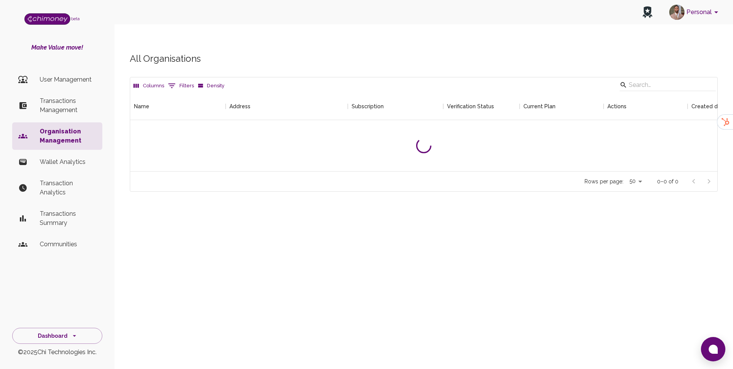
scroll to position [79, 587]
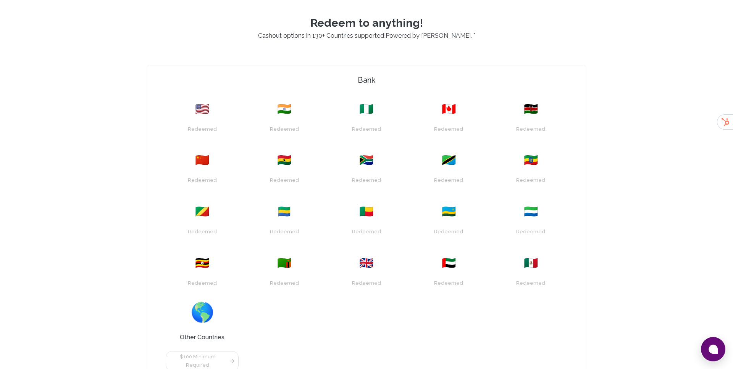
scroll to position [275, 0]
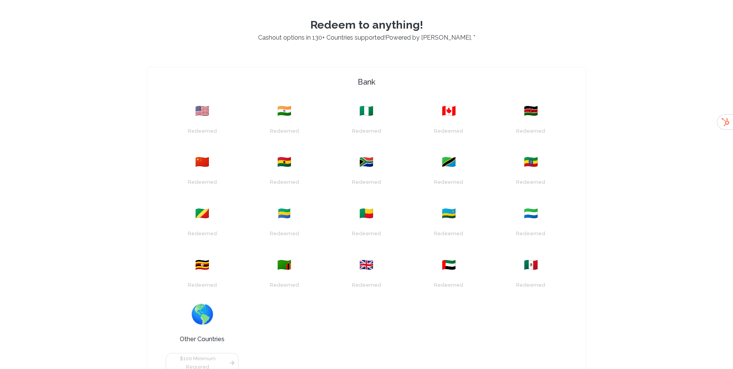
scroll to position [274, 0]
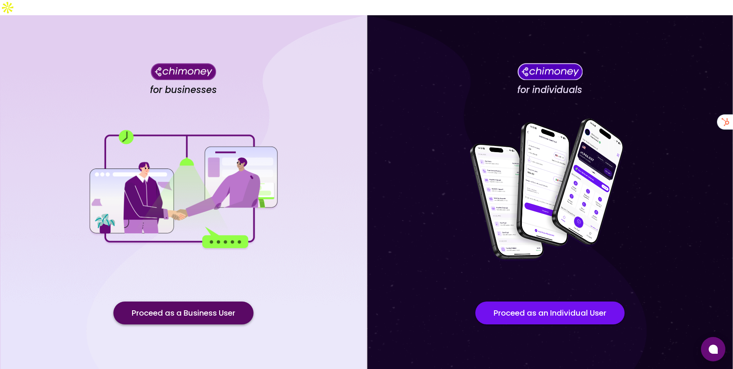
click at [138, 302] on button "Proceed as a Business User" at bounding box center [183, 313] width 140 height 23
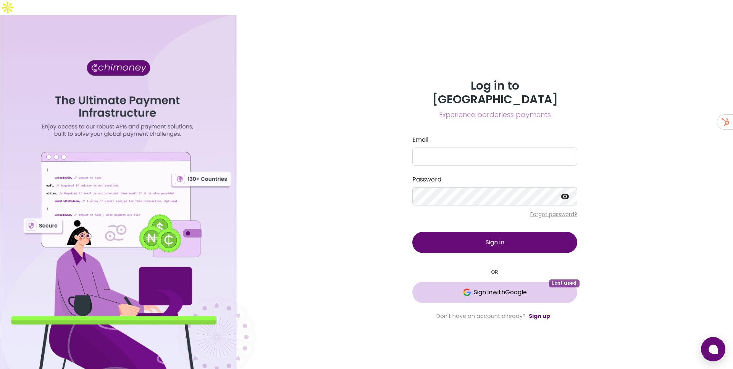
click at [481, 282] on button "Sign in with Google Last used" at bounding box center [494, 292] width 165 height 21
click at [464, 282] on button "Loading... Last used" at bounding box center [494, 292] width 165 height 21
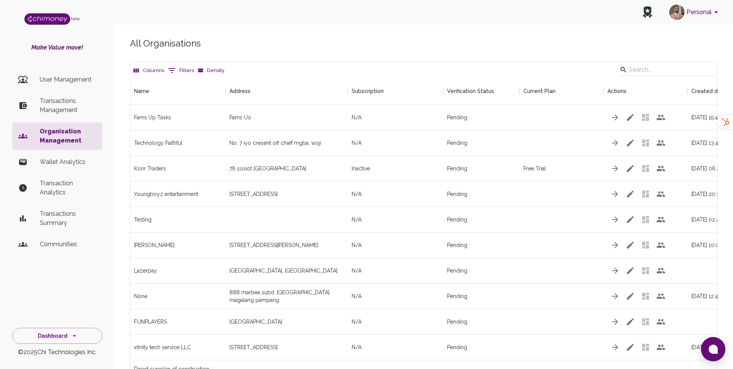
scroll to position [1306, 587]
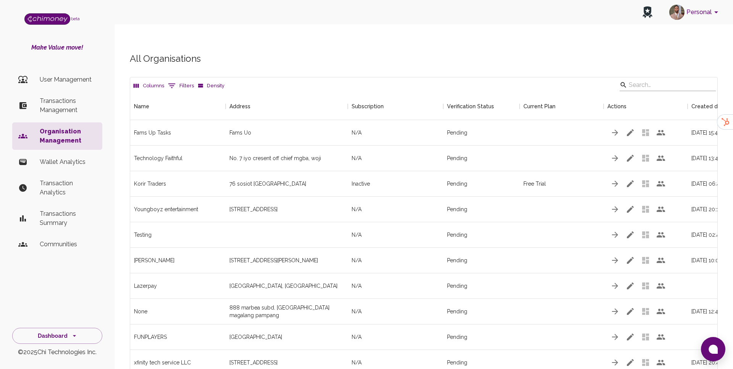
click at [675, 79] on input "Search" at bounding box center [666, 85] width 76 height 12
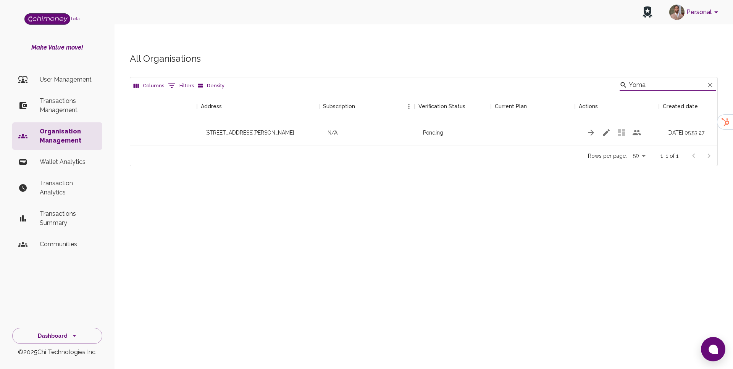
scroll to position [0, 29]
type input "Yoma"
click at [599, 125] on button "button" at bounding box center [601, 132] width 15 height 15
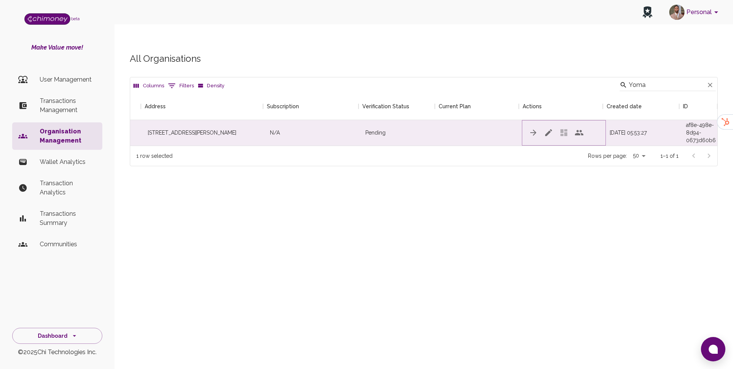
scroll to position [0, 85]
click at [548, 128] on icon "button" at bounding box center [545, 132] width 9 height 9
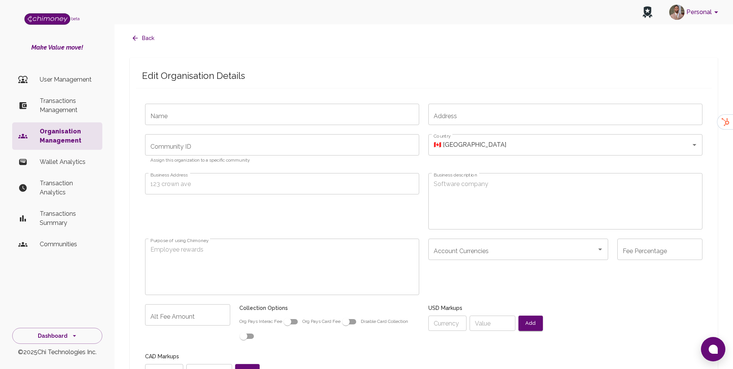
type input "Yoma"
type input "54 Kiewiet Road Bridgetown, Athlone Cape Town, Western Cape, 7764, ZA"
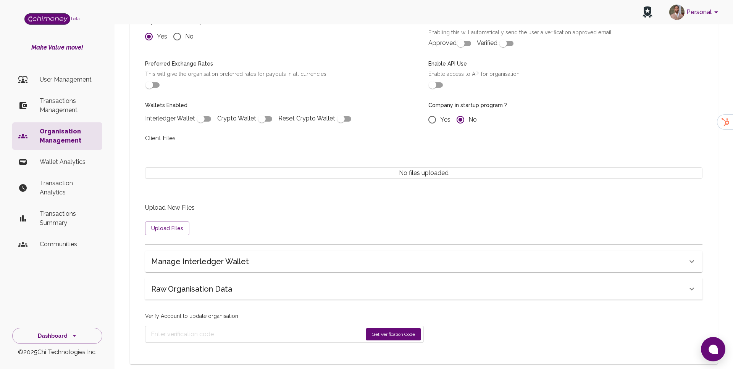
scroll to position [538, 0]
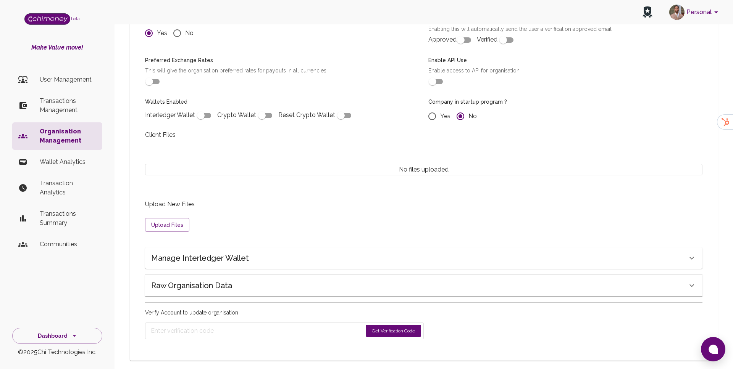
click at [200, 292] on h6 "Raw Organisation Data" at bounding box center [191, 286] width 81 height 12
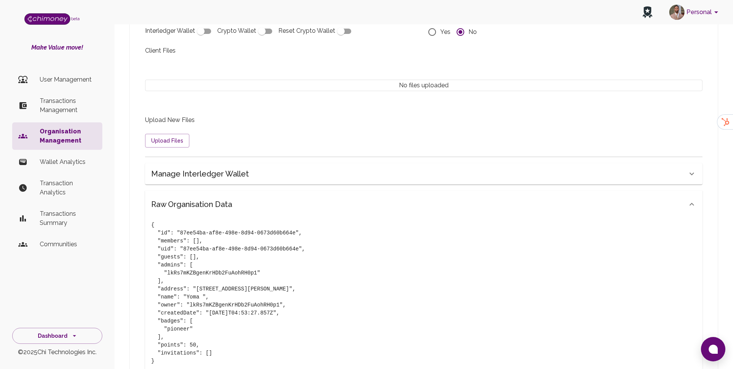
scroll to position [624, 0]
click at [224, 179] on div "Manage Interledger Wallet" at bounding box center [423, 172] width 557 height 21
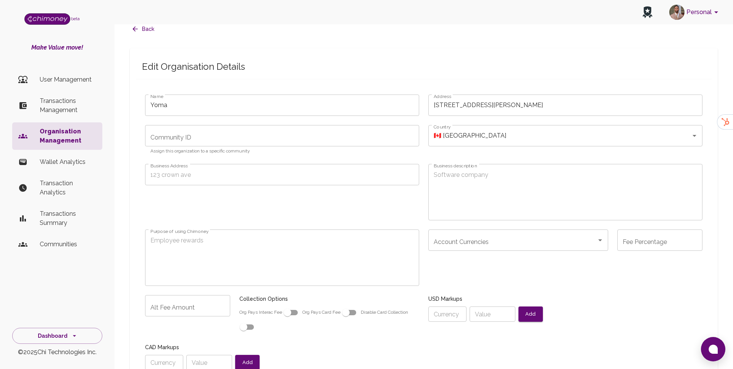
scroll to position [0, 0]
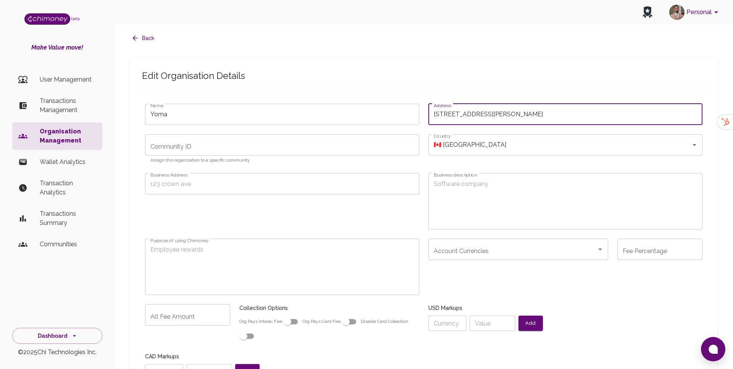
click at [535, 106] on input "54 Kiewiet Road Bridgetown, Athlone Cape Town, Western Cape, 7764, ZA" at bounding box center [565, 114] width 274 height 21
click at [530, 116] on input "54 Kiewiet Road Bridgetown, Athlone Cape Town, Western Cape, 7764, ZA" at bounding box center [565, 114] width 274 height 21
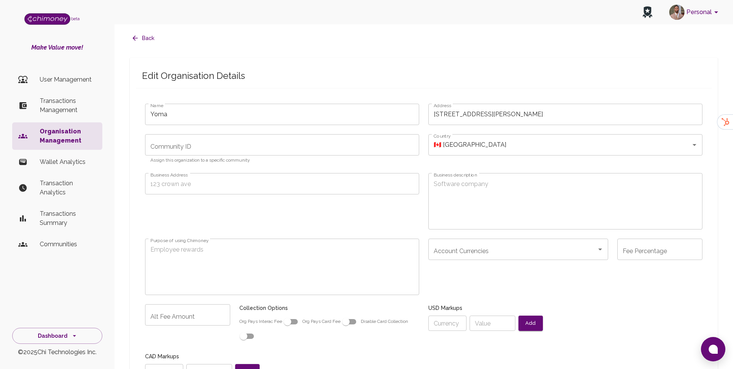
radio input "false"
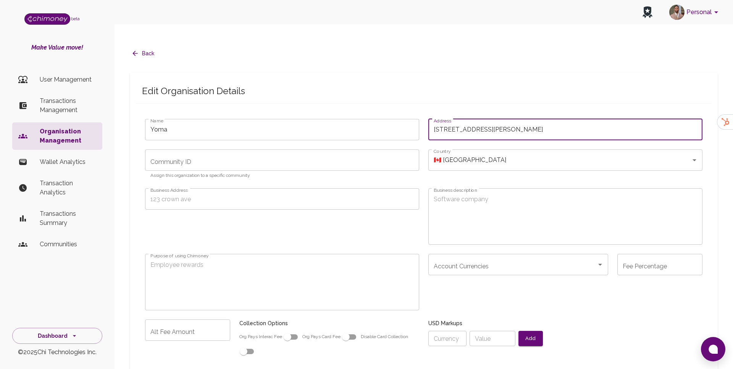
paste input ", Bridgetown, Athlone, 7764, South Africa"
type input "54 Kiewiet Road, Bridgetown, Athlone, 7764, South Africa"
radio input "false"
type input "54 Kiewiet Road, Bridgetown, Athlone, 7764, South Africa"
click at [544, 85] on span "Edit Organisation Details" at bounding box center [423, 91] width 563 height 12
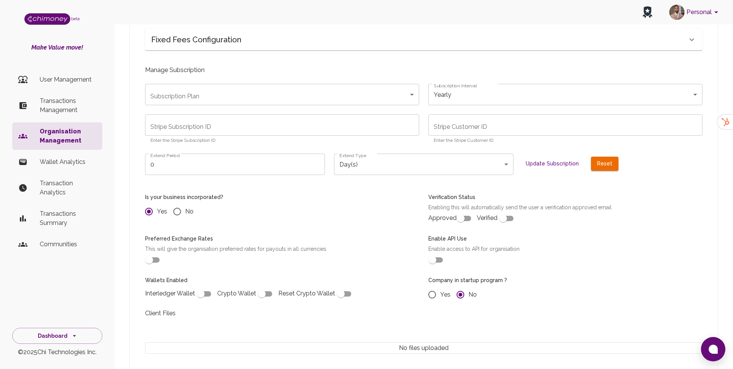
scroll to position [368, 0]
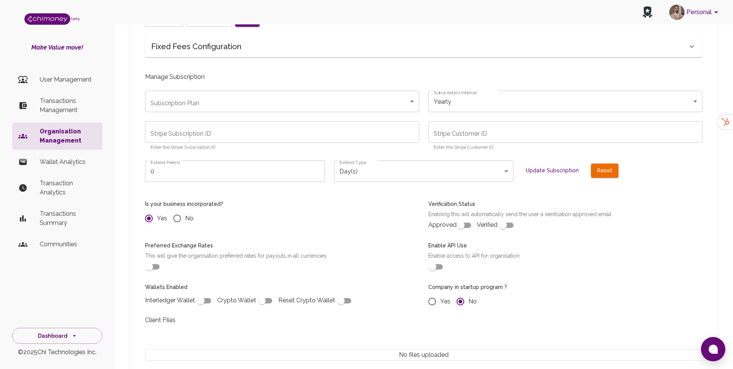
click at [462, 218] on input "checkbox" at bounding box center [460, 225] width 43 height 14
checkbox input "true"
radio input "false"
click at [496, 218] on input "checkbox" at bounding box center [502, 225] width 43 height 14
checkbox input "true"
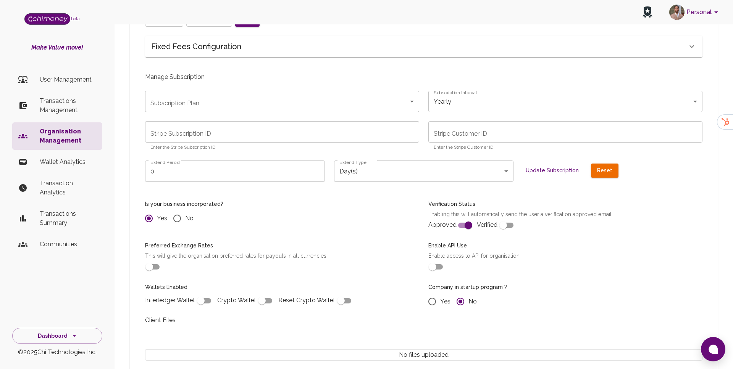
radio input "false"
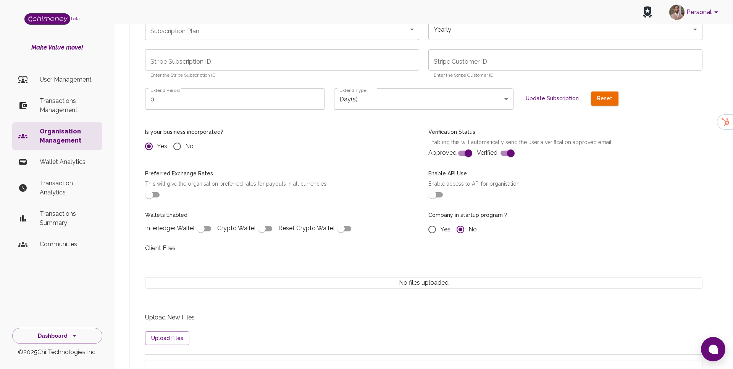
scroll to position [441, 0]
click at [437, 187] on input "checkbox" at bounding box center [432, 194] width 43 height 14
checkbox input "true"
radio input "false"
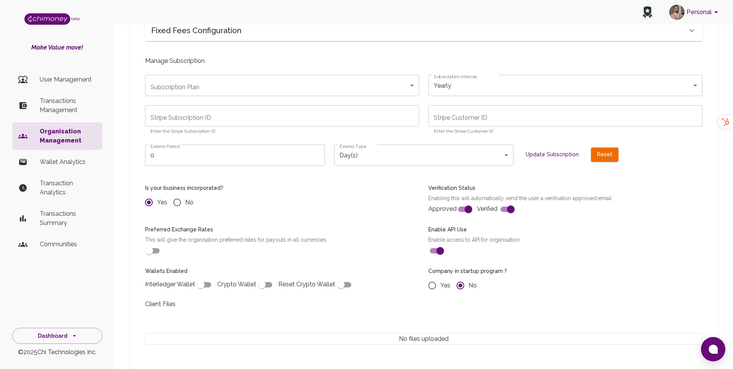
scroll to position [383, 0]
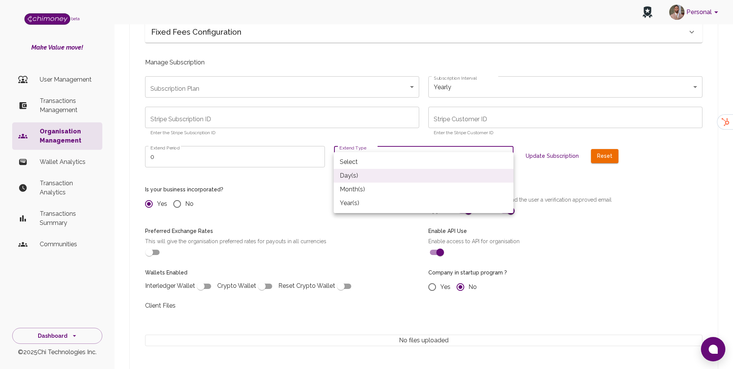
click at [486, 139] on body "Personal beta Make Value move! User Management Transactions Management Organisa…" at bounding box center [366, 190] width 733 height 1146
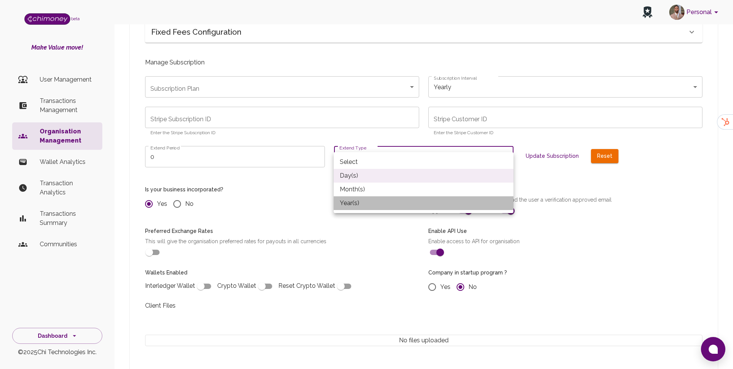
click at [356, 204] on li "Year(s)" at bounding box center [423, 203] width 180 height 14
type input "year"
radio input "false"
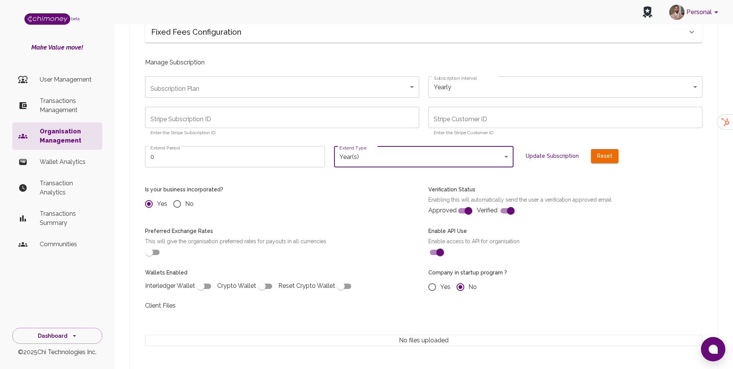
click at [229, 146] on input "0" at bounding box center [235, 156] width 180 height 21
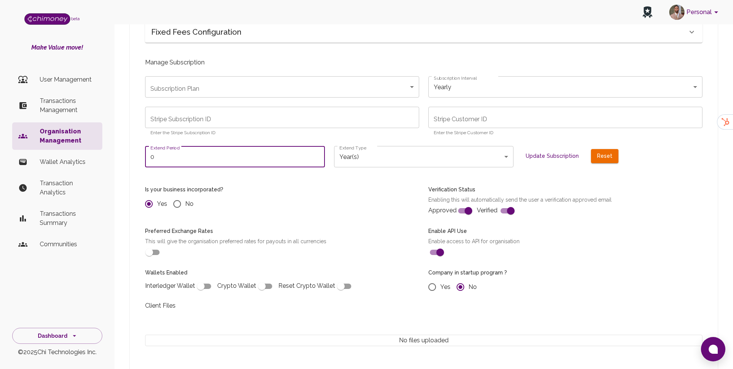
radio input "false"
type input "1"
radio input "false"
type input "1"
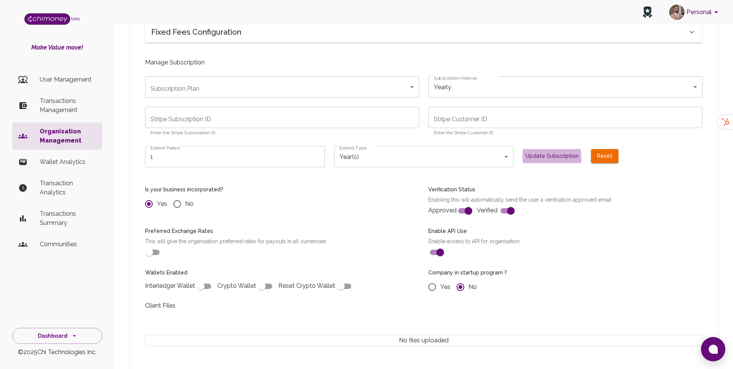
click at [528, 149] on button "Update Subscription" at bounding box center [551, 156] width 59 height 14
radio input "false"
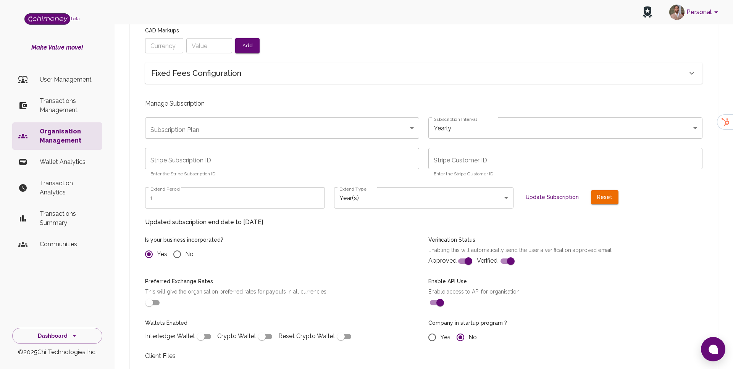
scroll to position [340, 0]
click at [435, 184] on body "Personal beta Make Value move! User Management Transactions Management Organisa…" at bounding box center [366, 237] width 733 height 1155
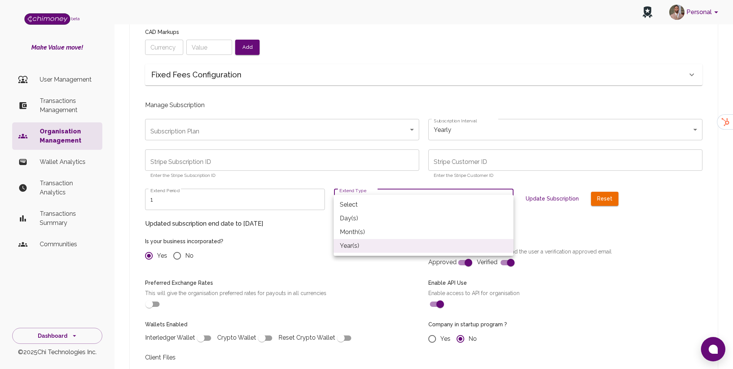
click at [360, 233] on li "Month(s)" at bounding box center [423, 232] width 180 height 14
type input "month"
radio input "false"
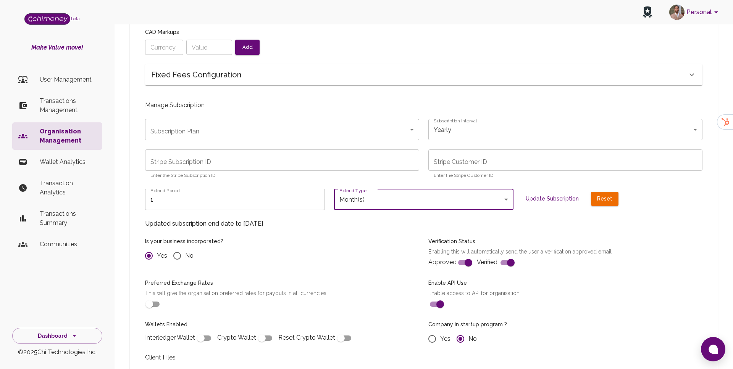
click at [242, 189] on input "1" at bounding box center [235, 199] width 180 height 21
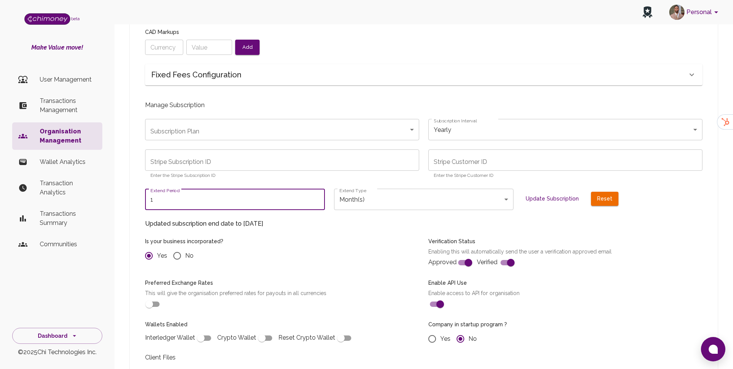
radio input "false"
type input "6"
radio input "false"
type input "6"
click at [551, 192] on button "Update Subscription" at bounding box center [551, 199] width 59 height 14
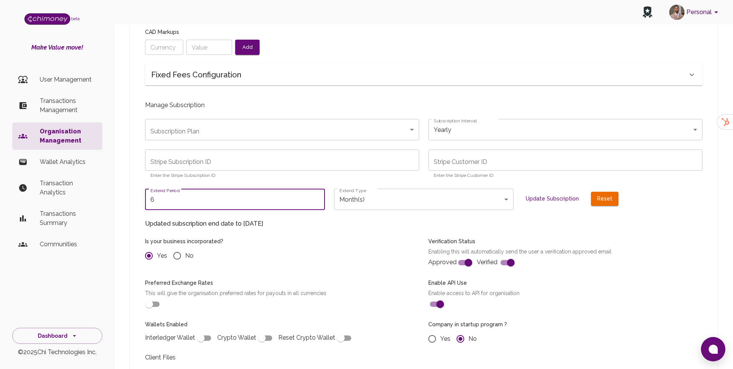
radio input "false"
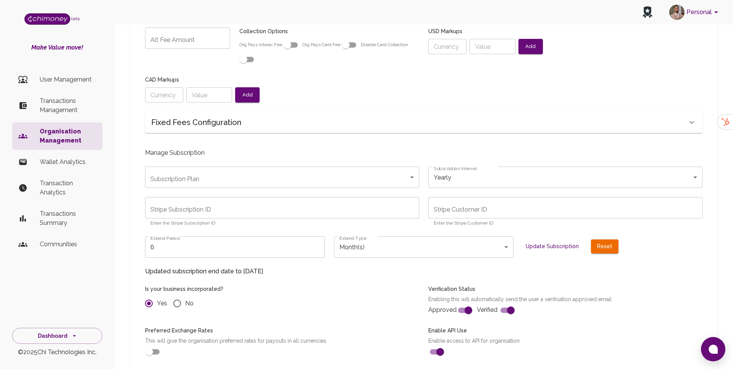
scroll to position [291, 0]
click at [201, 198] on input "Stripe Subscription ID" at bounding box center [282, 208] width 274 height 21
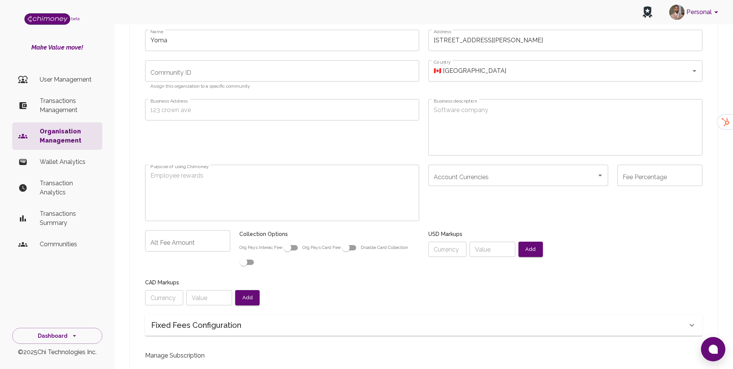
scroll to position [89, 0]
click at [344, 241] on input "checkbox" at bounding box center [345, 248] width 43 height 14
checkbox input "true"
radio input "false"
click at [355, 241] on input "checkbox" at bounding box center [353, 248] width 43 height 14
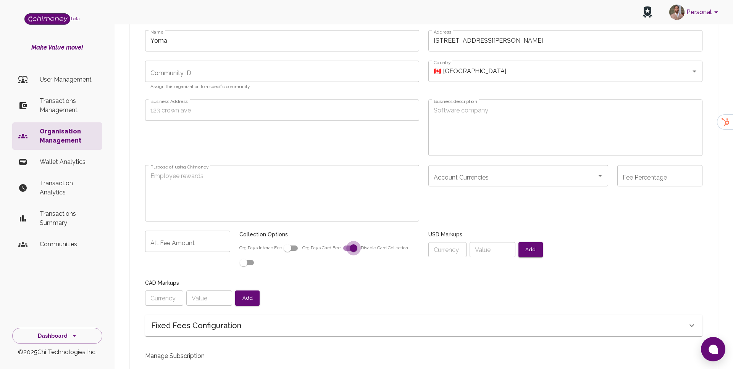
checkbox input "false"
radio input "false"
click at [295, 241] on input "checkbox" at bounding box center [287, 248] width 43 height 14
checkbox input "true"
radio input "false"
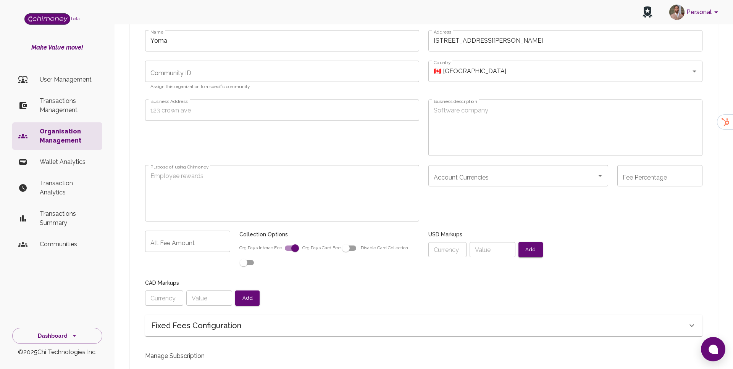
click at [301, 241] on input "checkbox" at bounding box center [294, 248] width 43 height 14
checkbox input "false"
radio input "false"
click at [353, 241] on input "checkbox" at bounding box center [345, 248] width 43 height 14
checkbox input "true"
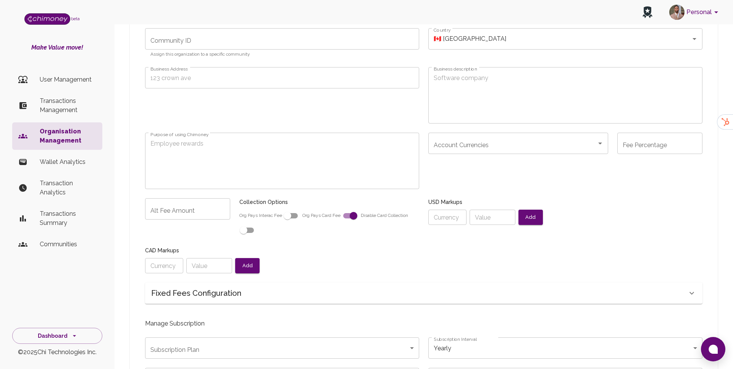
scroll to position [122, 0]
click at [595, 134] on div "Account Currencies" at bounding box center [518, 142] width 180 height 21
click at [568, 146] on span "USD" at bounding box center [518, 148] width 180 height 14
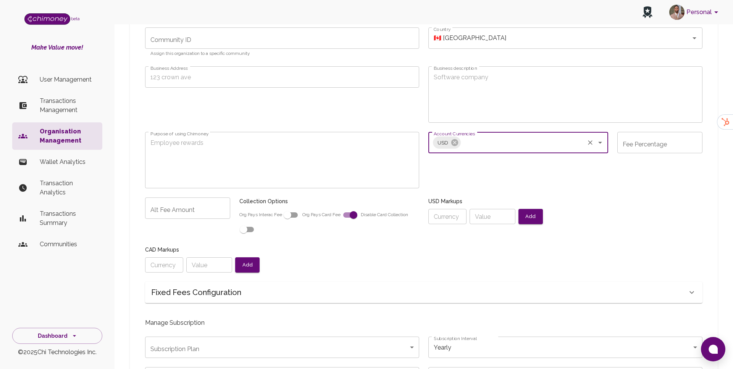
click at [519, 135] on input "Account Currencies" at bounding box center [522, 142] width 121 height 14
click at [469, 174] on span "NGN" at bounding box center [518, 176] width 180 height 14
click at [514, 135] on input "Account Currencies" at bounding box center [537, 142] width 91 height 14
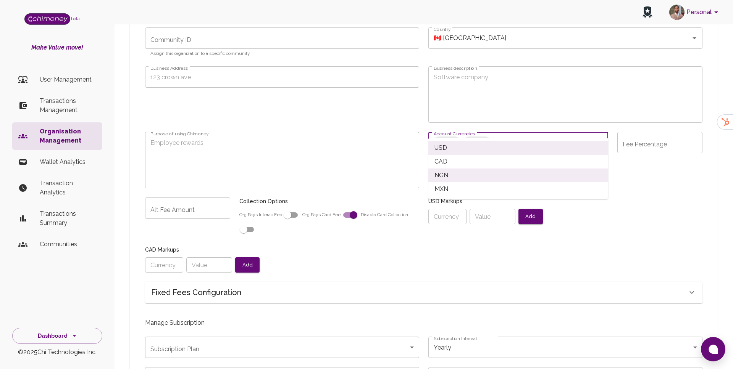
click at [465, 164] on span "CAD" at bounding box center [518, 162] width 180 height 14
radio input "false"
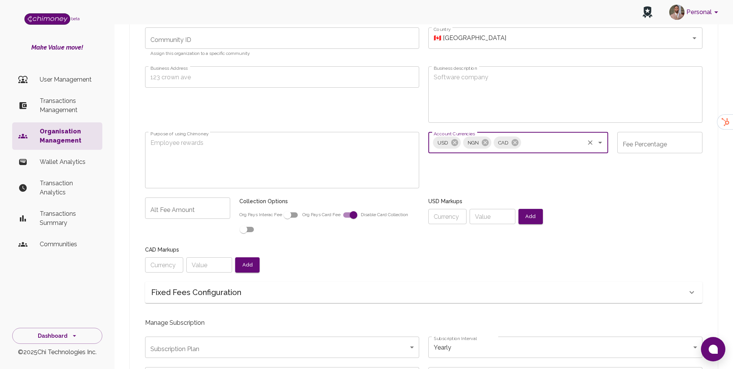
click at [625, 145] on div "Fee Percentage Fee Percentage" at bounding box center [655, 156] width 94 height 66
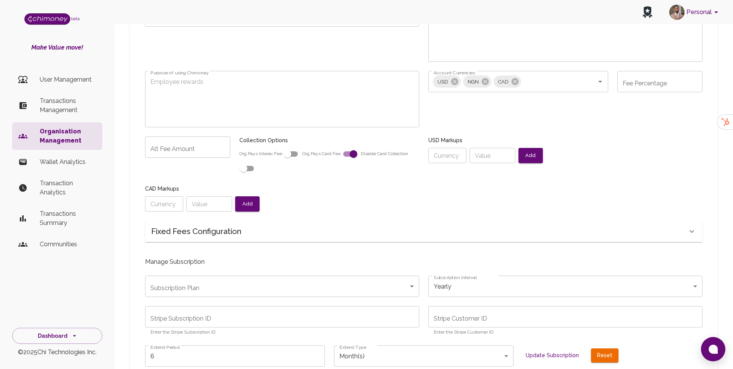
scroll to position [184, 0]
click at [507, 247] on div "Manage Subscription" at bounding box center [419, 256] width 566 height 18
click at [507, 224] on div "Fixed Fees Configuration" at bounding box center [423, 230] width 557 height 21
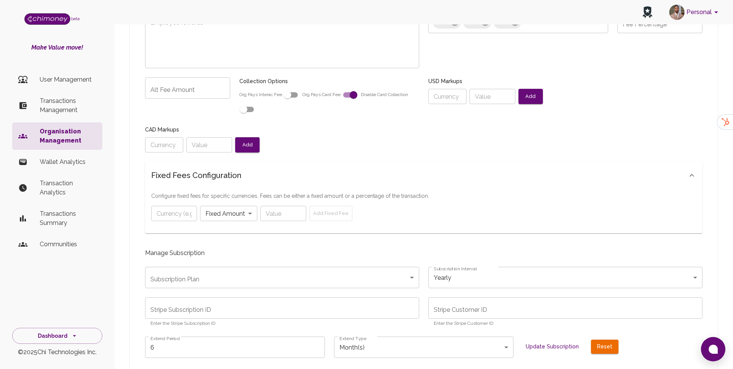
scroll to position [250, 0]
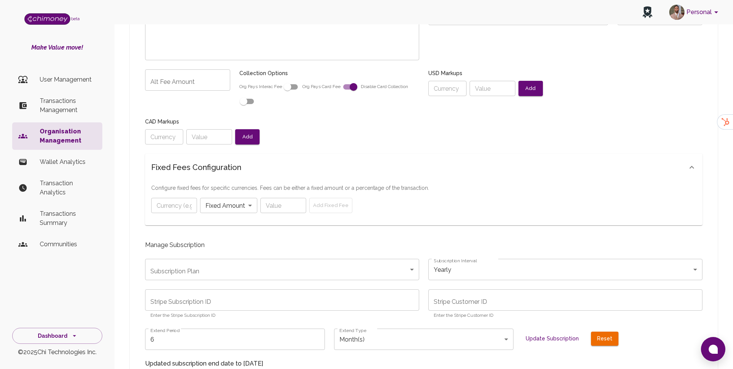
click at [240, 182] on body "Personal beta Make Value move! User Management Transactions Management Organisa…" at bounding box center [366, 361] width 733 height 1222
click at [291, 200] on div at bounding box center [366, 184] width 733 height 369
click at [166, 198] on input "text" at bounding box center [174, 205] width 46 height 15
click at [187, 198] on input "text" at bounding box center [174, 205] width 46 height 15
click at [270, 198] on input "number" at bounding box center [283, 205] width 46 height 15
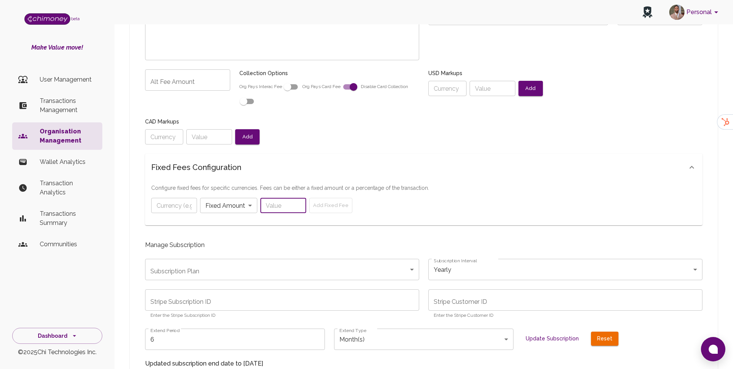
type input "1"
radio input "false"
type input "12"
radio input "false"
type input "127"
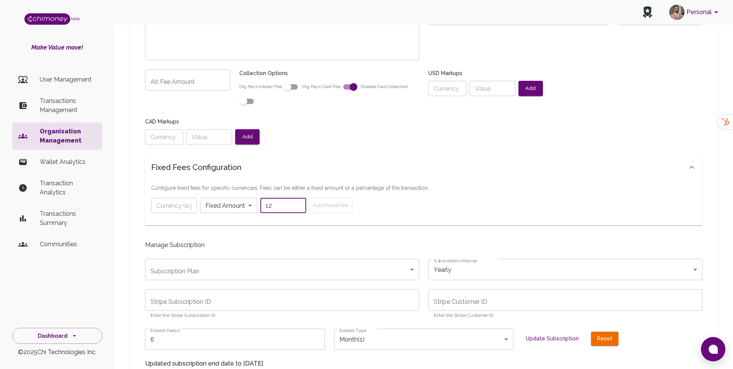
radio input "false"
type input "12"
radio input "false"
type input "12.7"
radio input "false"
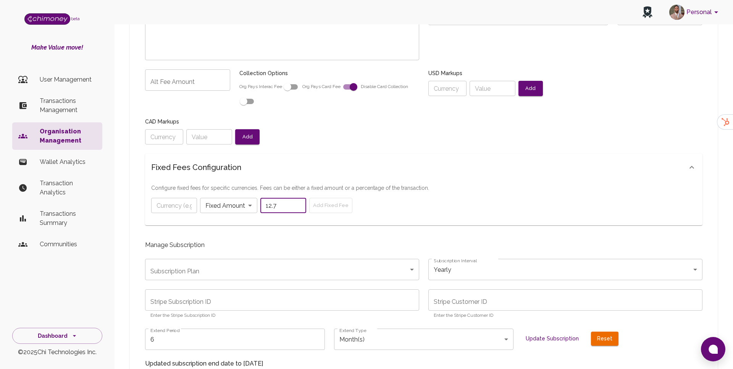
type input "12.7"
click at [373, 184] on div "Configure fixed fees for specific currencies. Fees can be either a fixed amount…" at bounding box center [423, 198] width 545 height 29
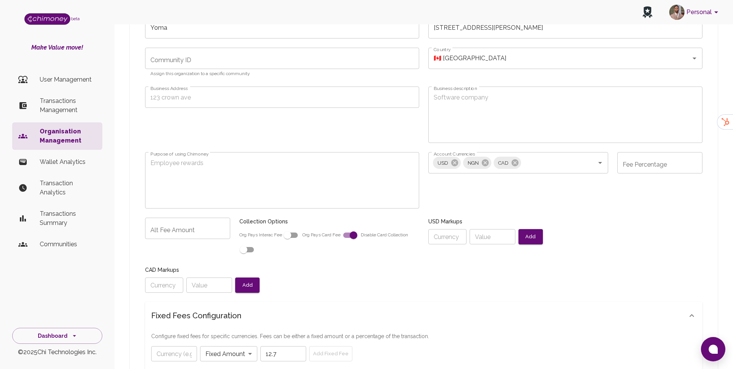
scroll to position [90, 0]
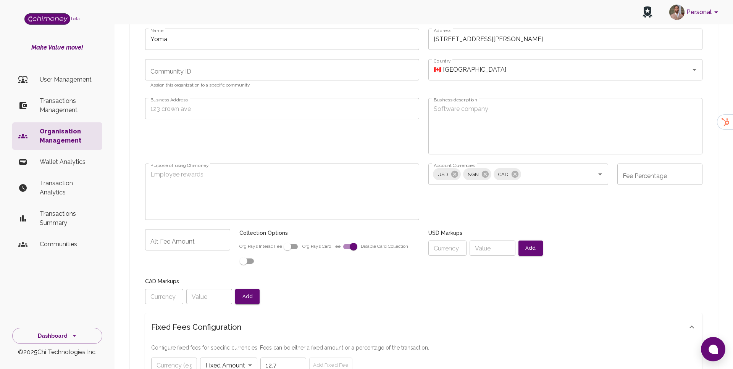
click at [641, 169] on input "Fee Percentage" at bounding box center [659, 174] width 85 height 21
type input "1"
radio input "false"
type input "12"
radio input "false"
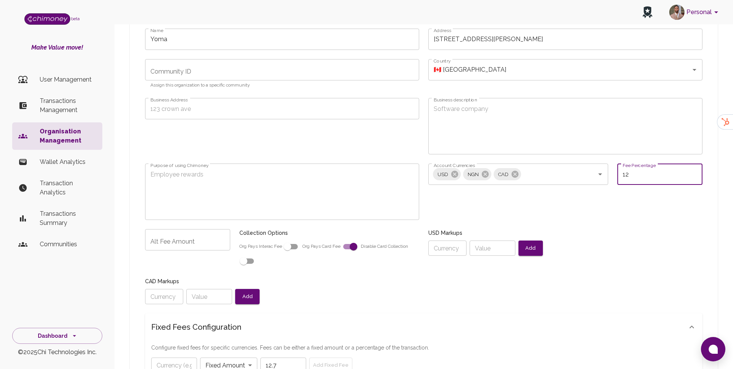
type input "12."
radio input "false"
type input "12.7"
radio input "false"
type input "12.7%"
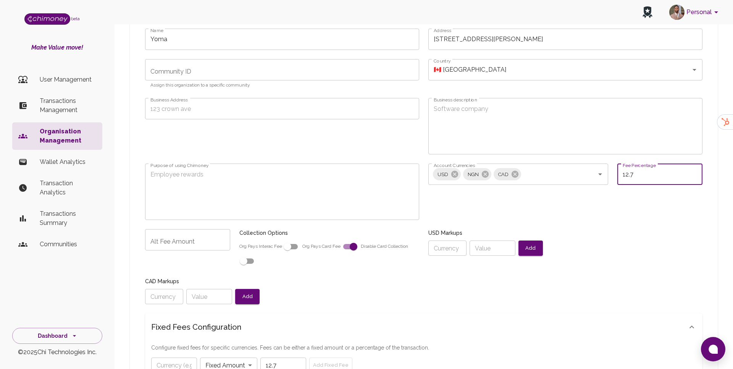
radio input "false"
type input "12.7%"
click at [631, 191] on div "Fee Percentage 12.7% Fee Percentage" at bounding box center [655, 188] width 94 height 66
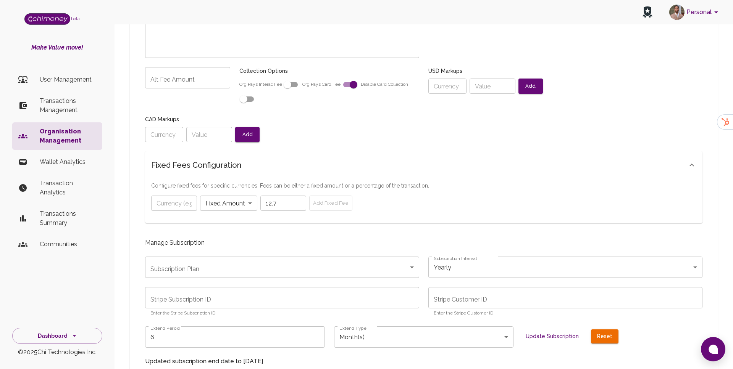
scroll to position [253, 0]
click at [323, 195] on div "​ Fixed Amount fixed ​ 12.7 ​ Add Fixed Fee" at bounding box center [423, 202] width 545 height 15
click at [324, 195] on div "​ Fixed Amount fixed ​ 12.7 ​ Add Fixed Fee" at bounding box center [423, 202] width 545 height 15
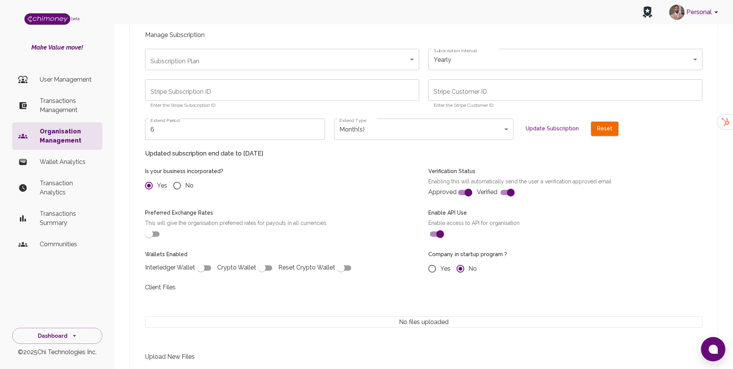
scroll to position [461, 0]
click at [153, 227] on input "checkbox" at bounding box center [148, 234] width 43 height 14
checkbox input "true"
radio input "false"
click at [153, 227] on input "checkbox" at bounding box center [156, 234] width 43 height 14
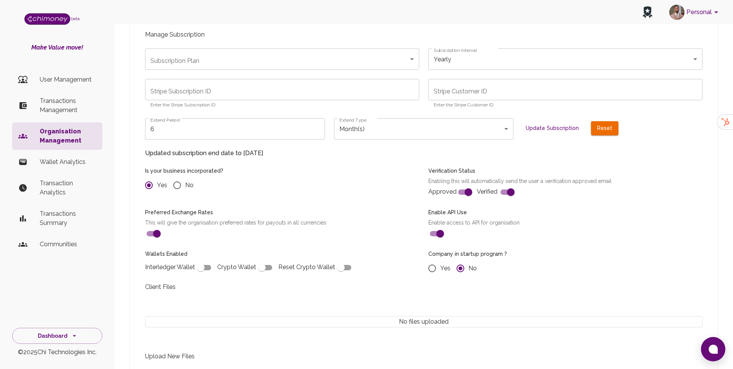
checkbox input "false"
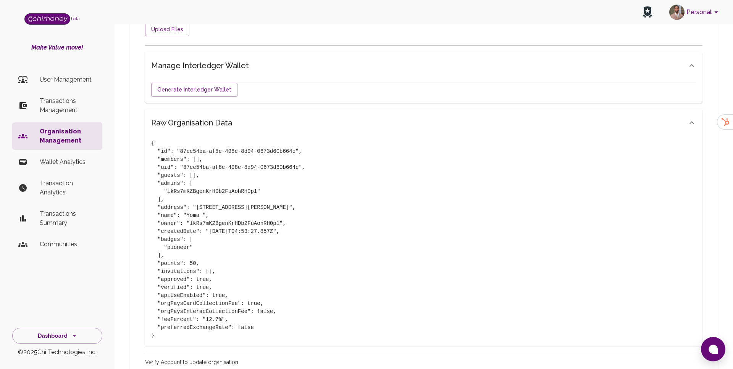
scroll to position [853, 0]
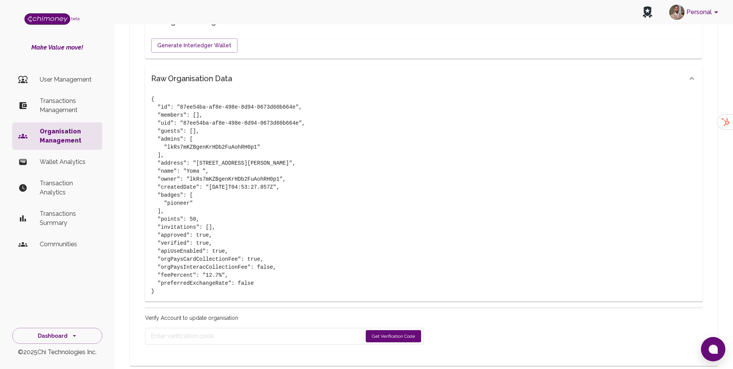
click at [379, 330] on button "Get Verification Code" at bounding box center [392, 336] width 55 height 12
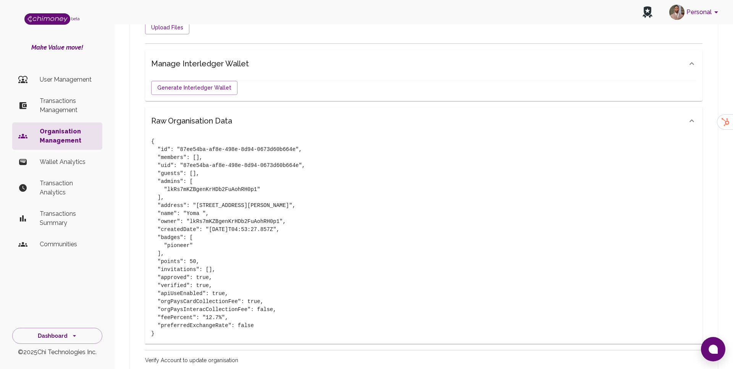
scroll to position [877, 0]
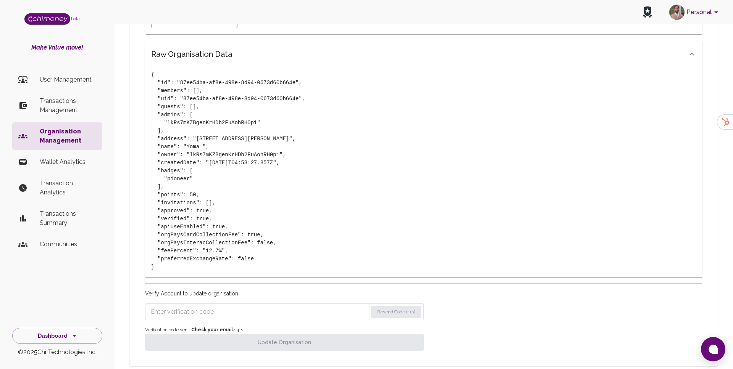
radio input "false"
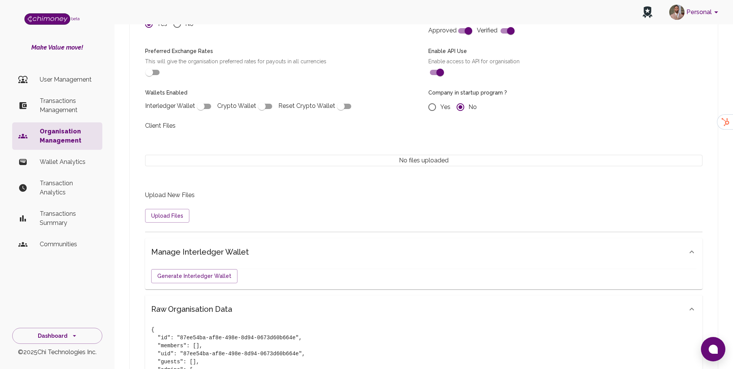
scroll to position [618, 0]
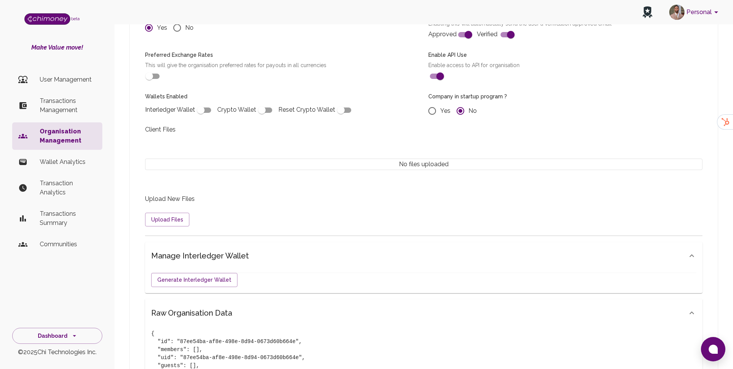
click at [66, 132] on p "Organisation Management" at bounding box center [68, 136] width 56 height 18
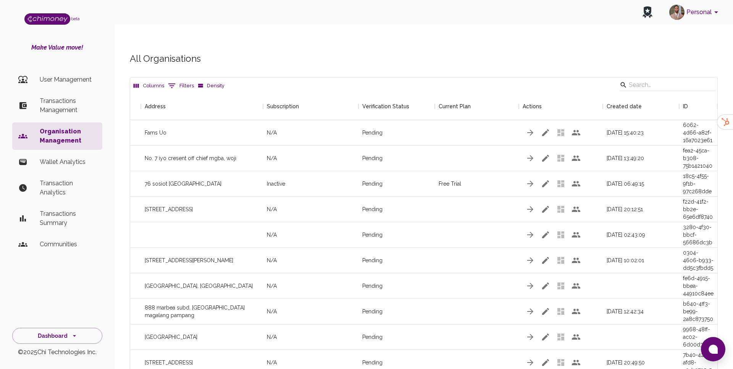
scroll to position [1306, 587]
click at [657, 79] on input "Search" at bounding box center [666, 85] width 76 height 12
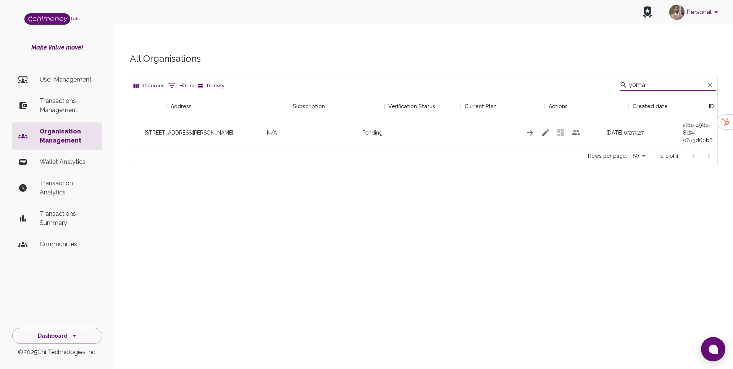
scroll to position [0, 0]
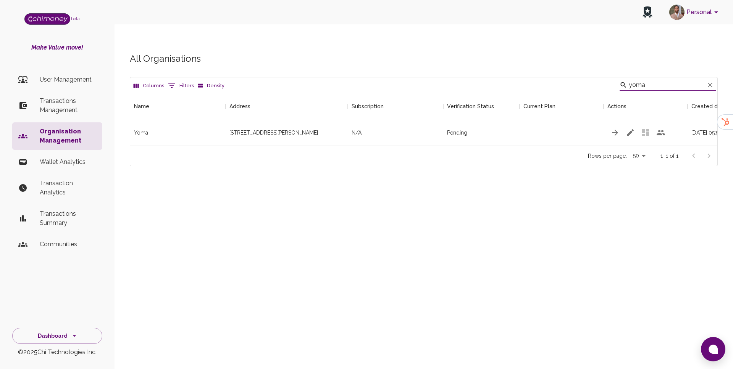
type input "yoma"
click at [66, 87] on li "User Management" at bounding box center [57, 80] width 90 height 18
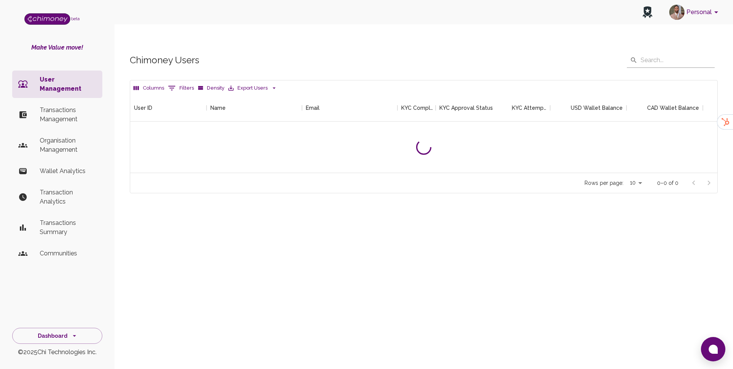
scroll to position [79, 587]
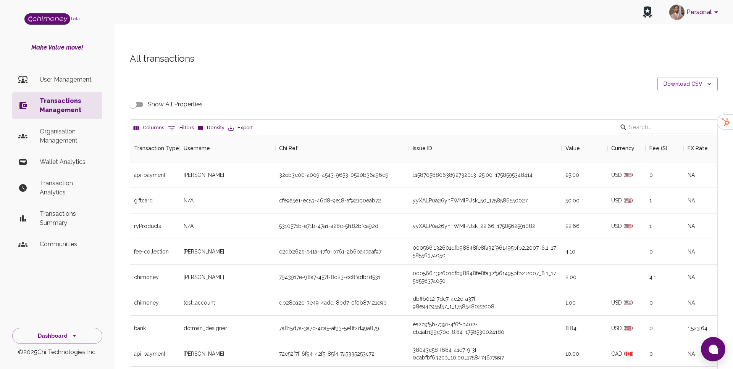
scroll to position [283, 587]
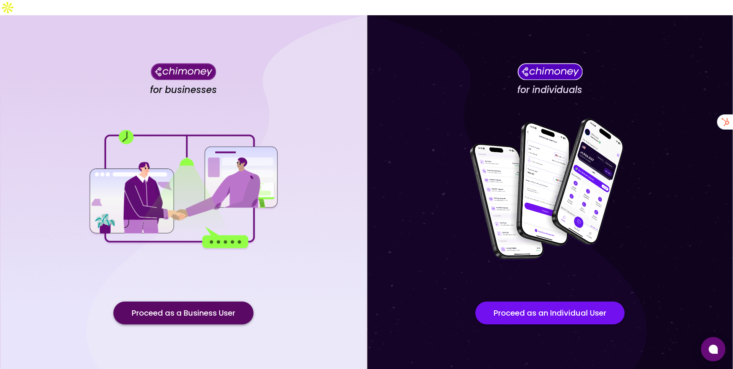
click at [156, 302] on button "Proceed as a Business User" at bounding box center [183, 313] width 140 height 23
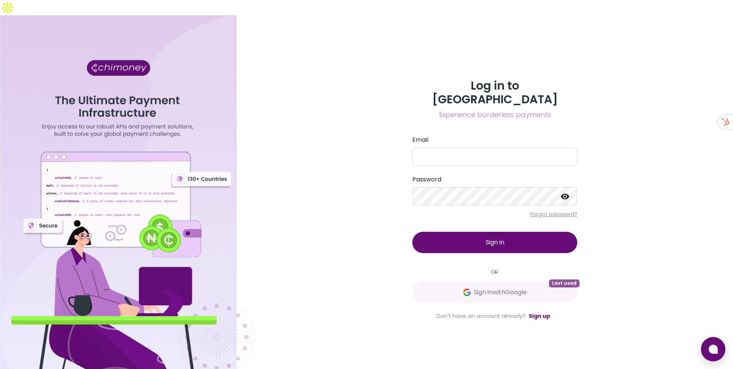
click at [412, 287] on div "Log in to Chimoney Experience borderless payments Email Password Forgot passwor…" at bounding box center [494, 200] width 183 height 242
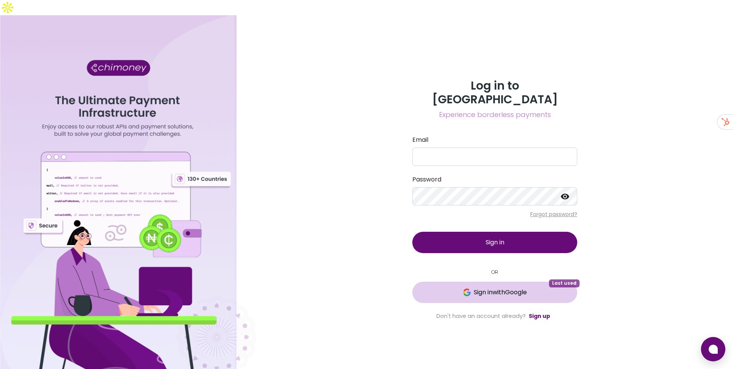
click at [441, 288] on span "Sign in with Google" at bounding box center [494, 292] width 134 height 9
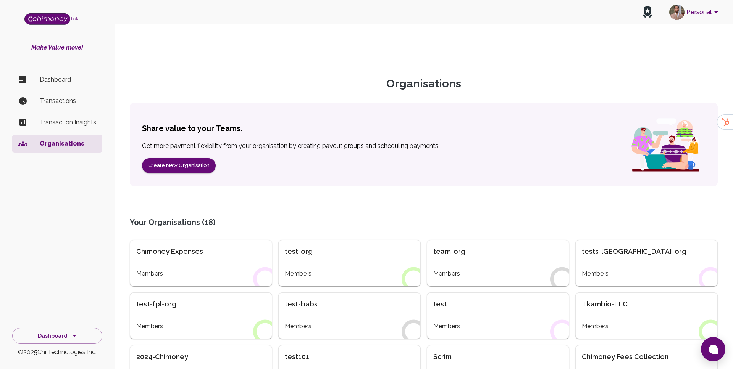
click at [719, 11] on icon "account of current user" at bounding box center [715, 12] width 9 height 9
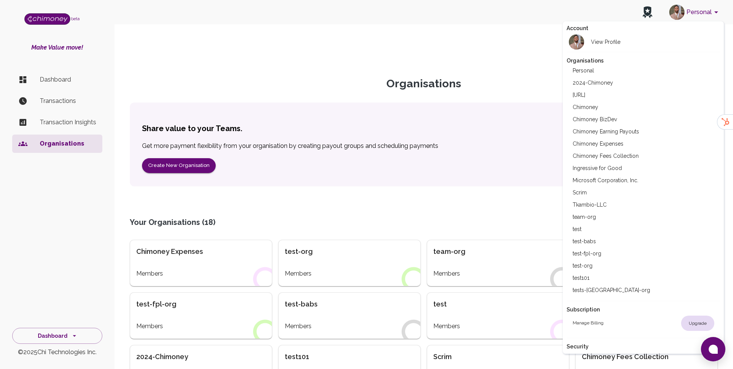
click at [590, 103] on li "Chimoney" at bounding box center [643, 107] width 154 height 12
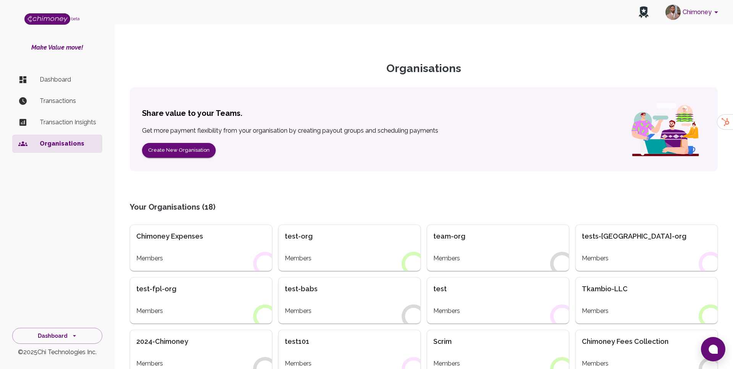
click at [41, 82] on p "Dashboard" at bounding box center [68, 79] width 56 height 9
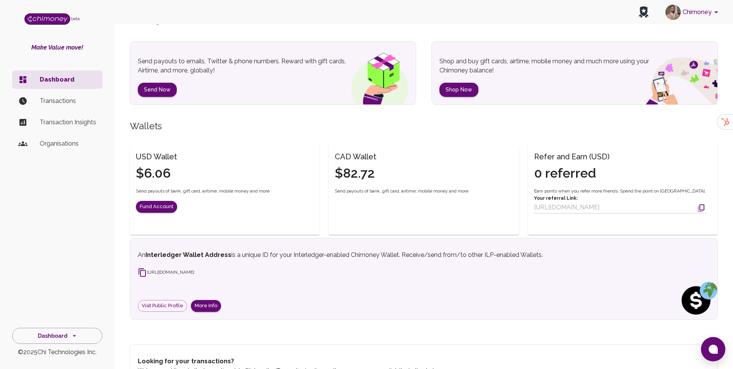
scroll to position [72, 0]
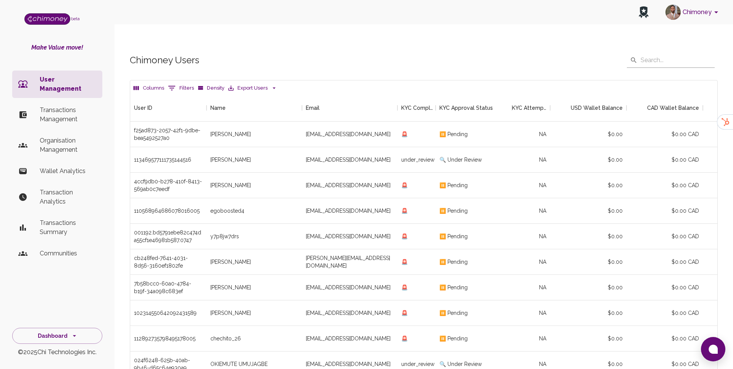
scroll to position [283, 587]
click at [55, 87] on li "User Management" at bounding box center [57, 84] width 90 height 27
click at [53, 114] on p "Transactions Management" at bounding box center [68, 115] width 56 height 18
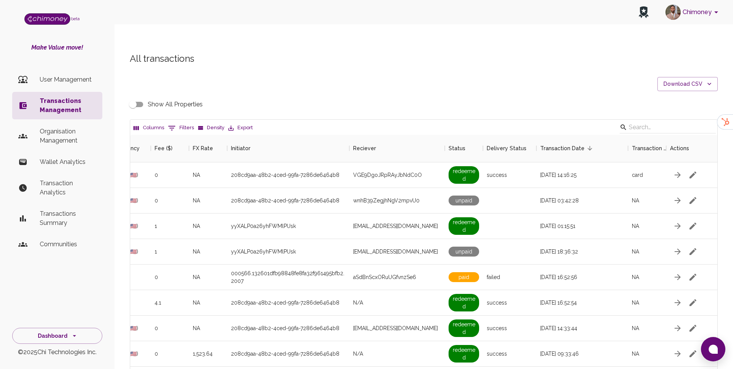
scroll to position [0, 494]
click at [56, 77] on p "User Management" at bounding box center [68, 79] width 56 height 9
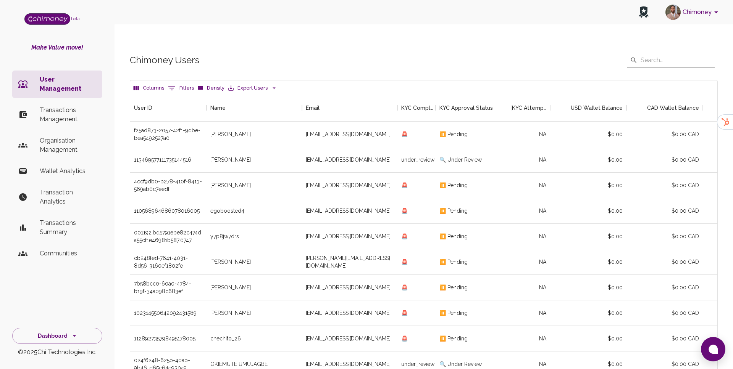
scroll to position [283, 587]
click at [187, 94] on div "User ID" at bounding box center [164, 107] width 61 height 27
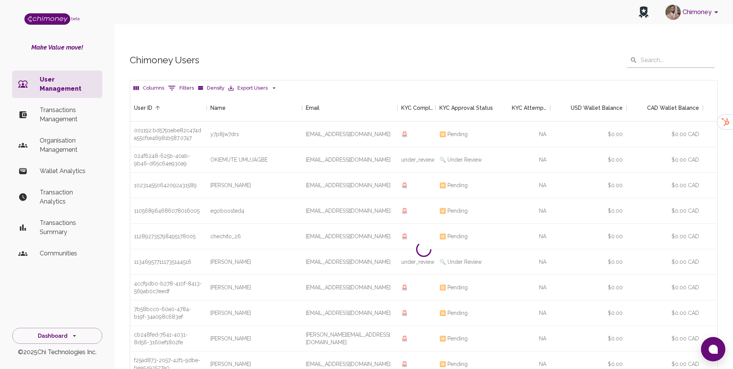
click at [187, 82] on button "0 Filters" at bounding box center [181, 88] width 30 height 12
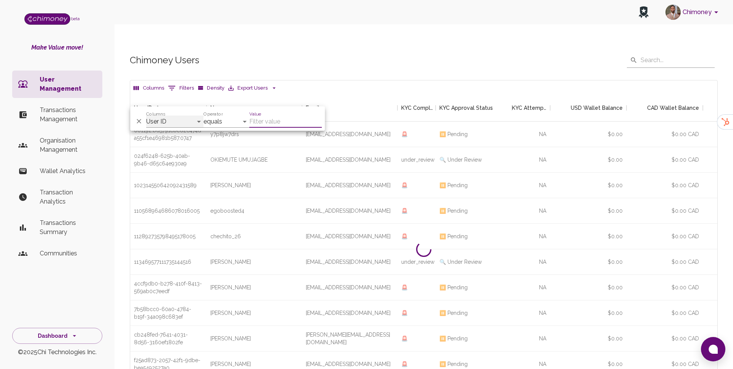
click at [172, 119] on select "User ID Name Email KYC Completed KYC Approval Status KYC Attempts Join date Upd…" at bounding box center [174, 122] width 57 height 12
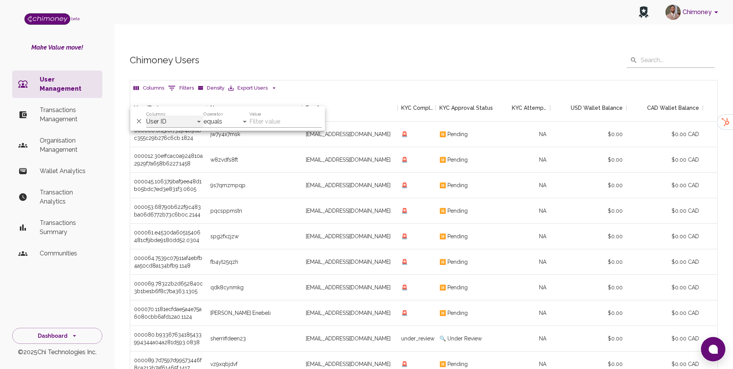
click at [179, 117] on select "User ID Name Email KYC Completed KYC Approval Status KYC Attempts Join date Upd…" at bounding box center [174, 122] width 57 height 12
click at [146, 116] on select "User ID Name Email KYC Completed KYC Approval Status KYC Attempts Join date Upd…" at bounding box center [174, 122] width 57 height 12
click at [174, 120] on select "User ID Name Email KYC Completed KYC Approval Status KYC Attempts Join date Upd…" at bounding box center [174, 122] width 57 height 12
select select "email"
click at [146, 116] on select "User ID Name Email KYC Completed KYC Approval Status KYC Attempts Join date Upd…" at bounding box center [174, 122] width 57 height 12
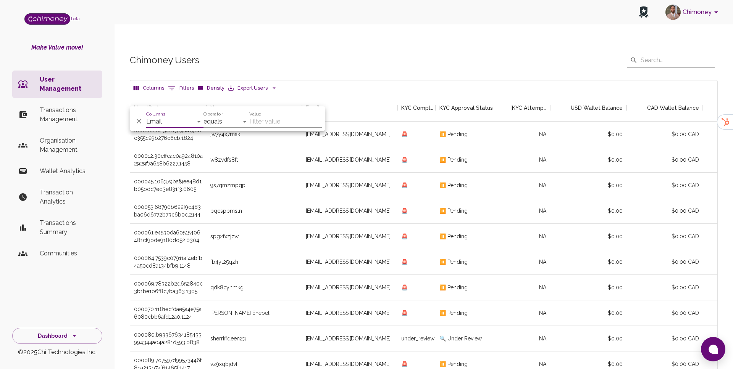
click at [265, 122] on input "Value" at bounding box center [285, 122] width 72 height 12
paste input "normanna98@gmail.com"
type input "normanna98@gmail.com"
click at [63, 82] on p "User Management" at bounding box center [68, 84] width 56 height 18
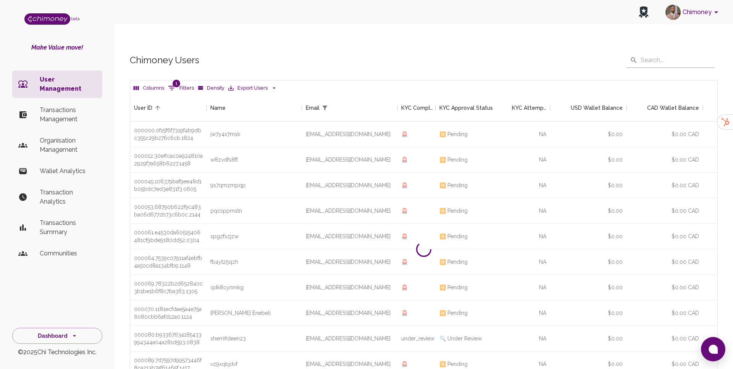
click at [56, 106] on p "Transactions Management" at bounding box center [68, 115] width 56 height 18
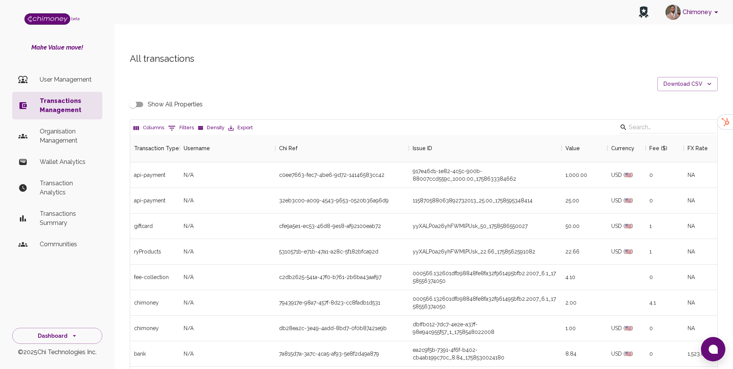
scroll to position [283, 587]
click at [84, 80] on p "User Management" at bounding box center [68, 79] width 56 height 9
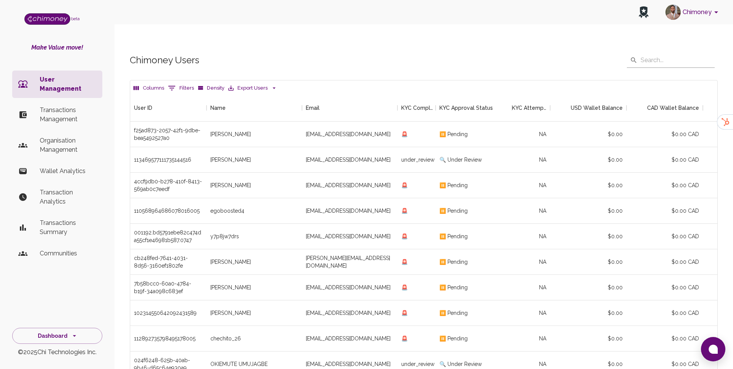
scroll to position [283, 587]
click at [164, 82] on button "Columns" at bounding box center [149, 88] width 34 height 12
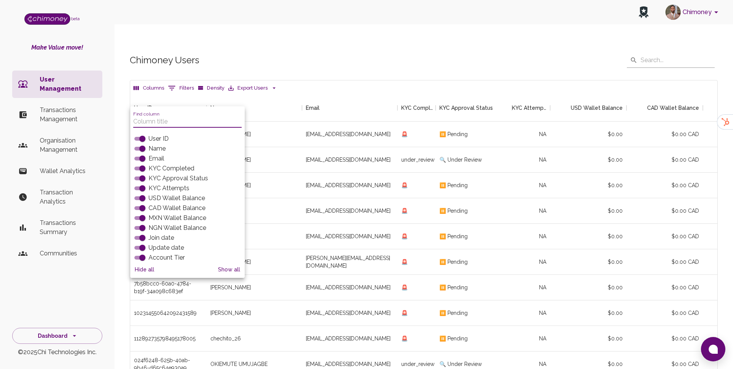
click at [176, 82] on button "0 Filters" at bounding box center [181, 88] width 30 height 12
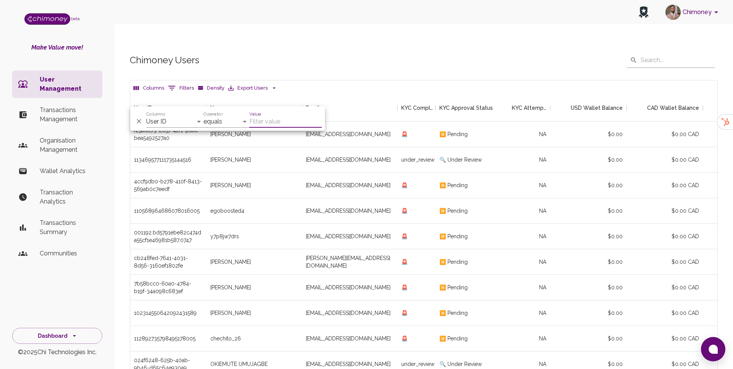
click at [180, 115] on div "Columns User ID Name Email KYC Completed KYC Approval Status KYC Attempts Join …" at bounding box center [174, 118] width 57 height 18
click at [177, 124] on select "User ID Name Email KYC Completed KYC Approval Status KYC Attempts Join date Upd…" at bounding box center [174, 122] width 57 height 12
select select "email"
click at [146, 116] on select "User ID Name Email KYC Completed KYC Approval Status KYC Attempts Join date Upd…" at bounding box center [174, 122] width 57 height 12
click at [277, 123] on input "Value" at bounding box center [285, 122] width 72 height 12
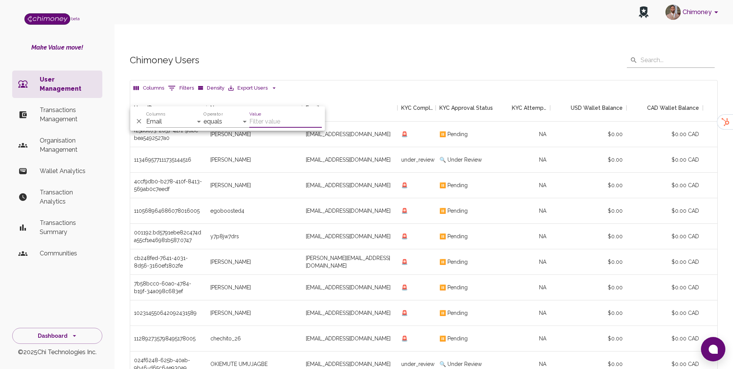
paste input "normanna98@gmail.com"
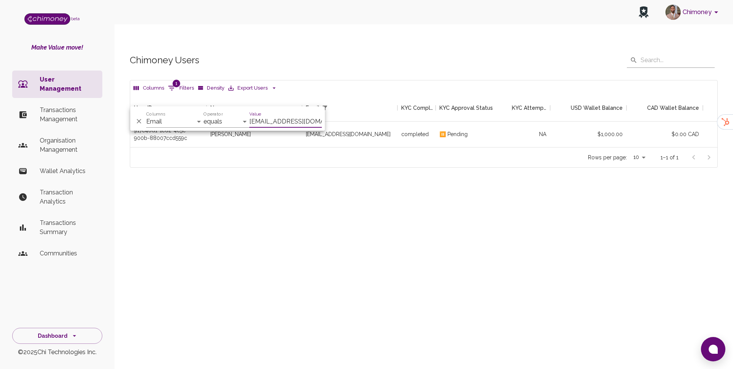
scroll to position [53, 587]
type input "normanna98@gmail.com"
click at [435, 122] on div "completed" at bounding box center [416, 135] width 38 height 26
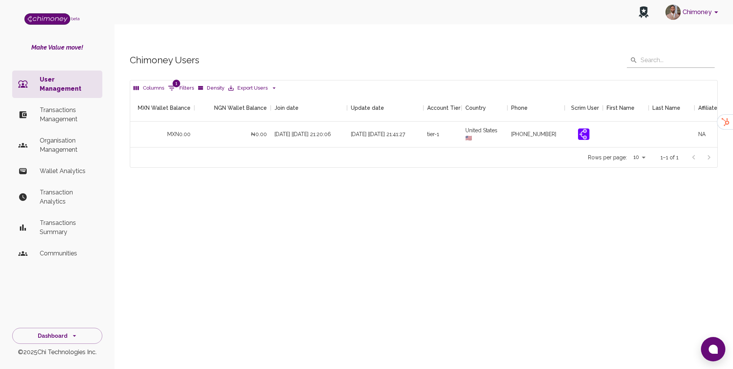
scroll to position [0, 718]
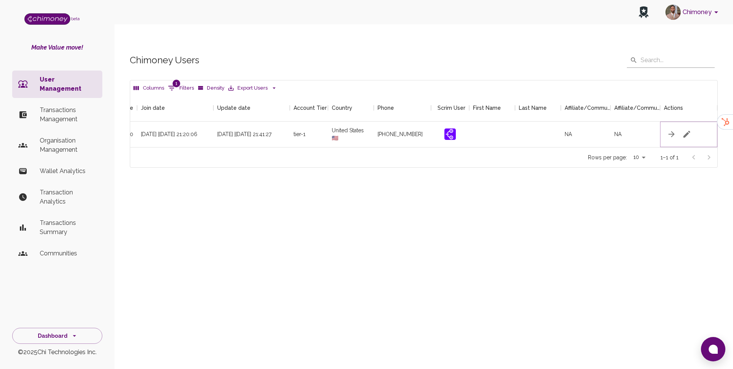
click at [689, 131] on icon "button" at bounding box center [686, 134] width 7 height 7
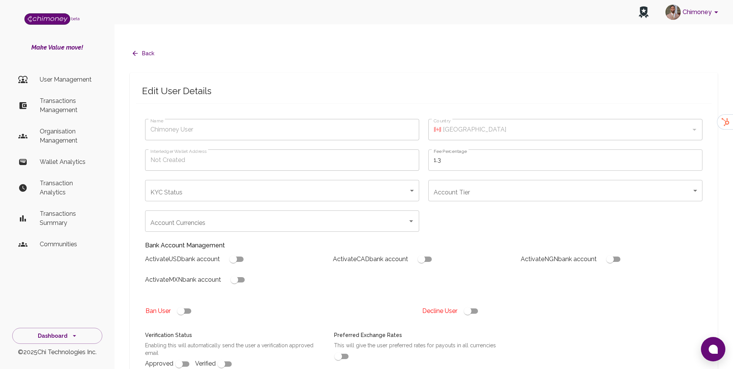
type input "[PERSON_NAME]"
type input "🇺🇸 United States"
type input "completed"
type input "tier-1"
checkbox input "true"
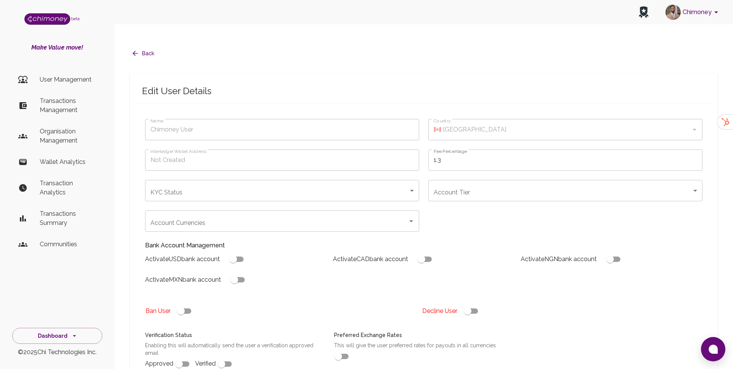
checkbox input "true"
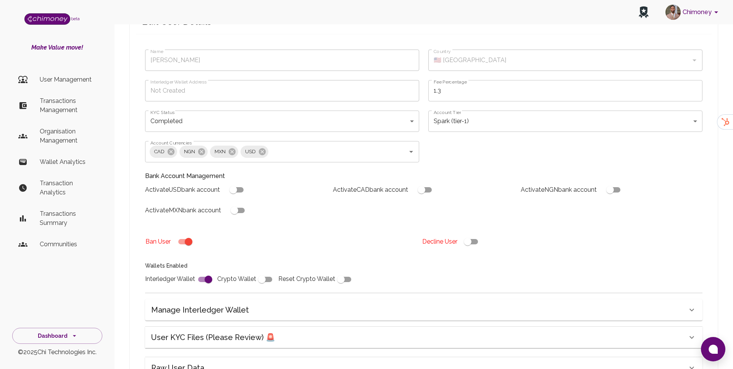
scroll to position [71, 0]
click at [236, 111] on body "Chimoney beta Make Value move! User Management Transactions Management Organisa…" at bounding box center [366, 194] width 733 height 531
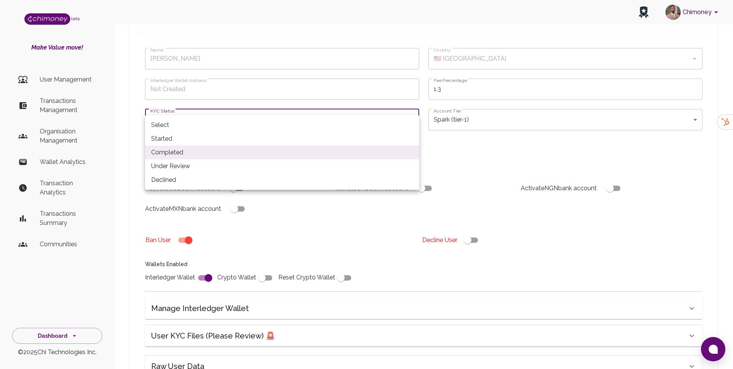
click at [200, 177] on li "Declined" at bounding box center [282, 180] width 274 height 14
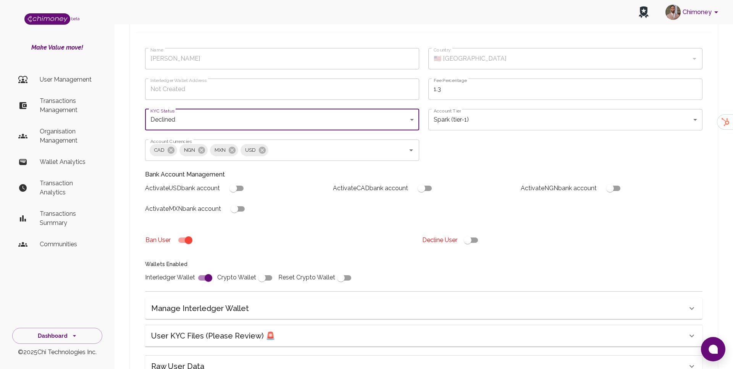
click at [295, 101] on body "Chimoney beta Make Value move! User Management Transactions Management Organisa…" at bounding box center [366, 194] width 733 height 531
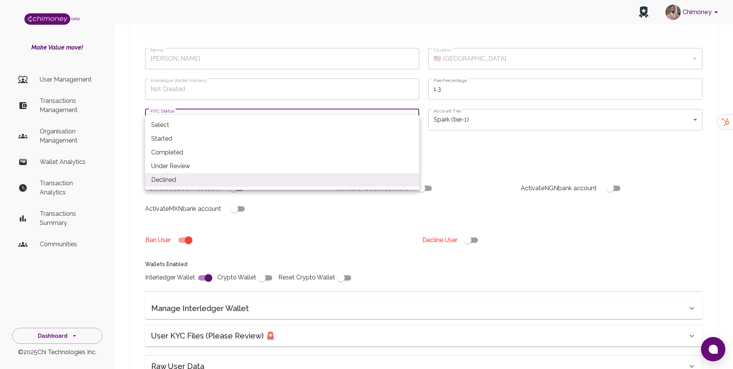
click at [258, 157] on li "Completed" at bounding box center [282, 153] width 274 height 14
type input "completed"
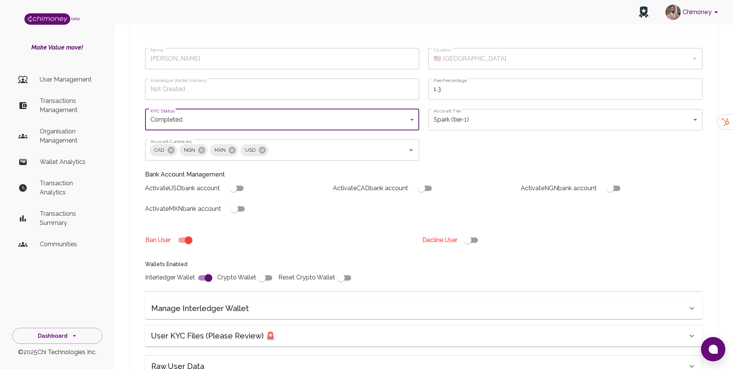
click at [281, 235] on div "Ban User Decline User" at bounding box center [419, 240] width 566 height 22
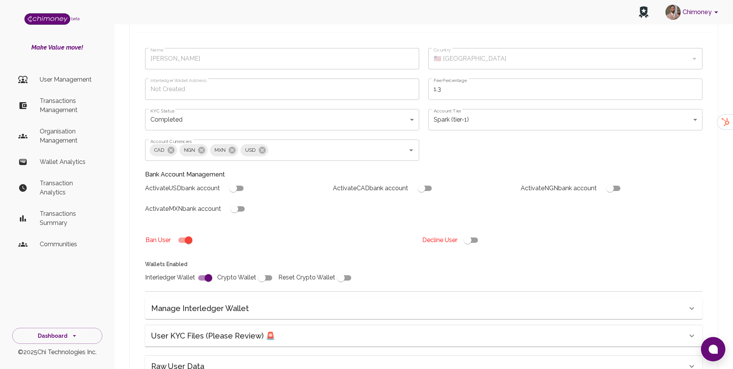
click at [314, 330] on div "User KYC Files (Please Review) 🚨" at bounding box center [419, 336] width 536 height 12
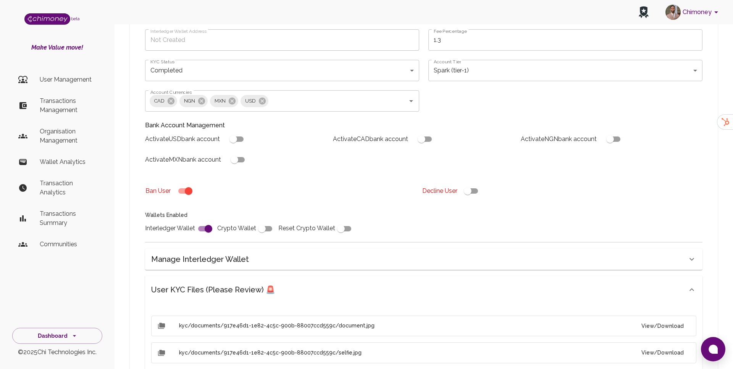
scroll to position [56, 0]
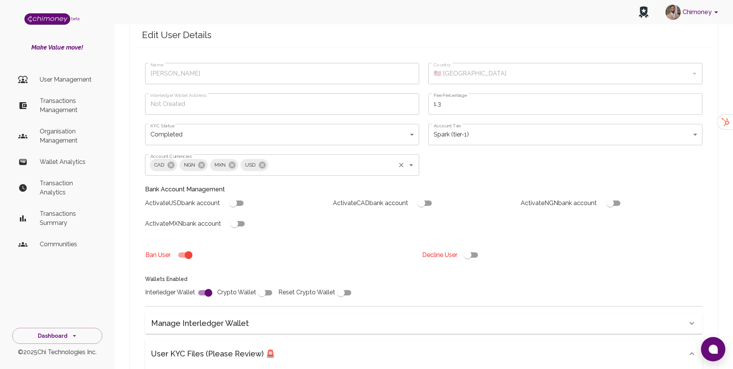
click at [318, 158] on input "Account Currencies" at bounding box center [331, 165] width 125 height 14
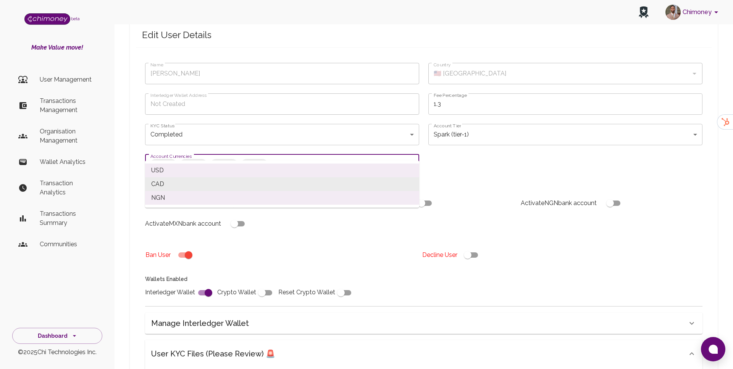
click at [298, 266] on div "Wallets Enabled Interledger Wallet Crypto Wallet Reset Crypto Wallet" at bounding box center [277, 283] width 283 height 34
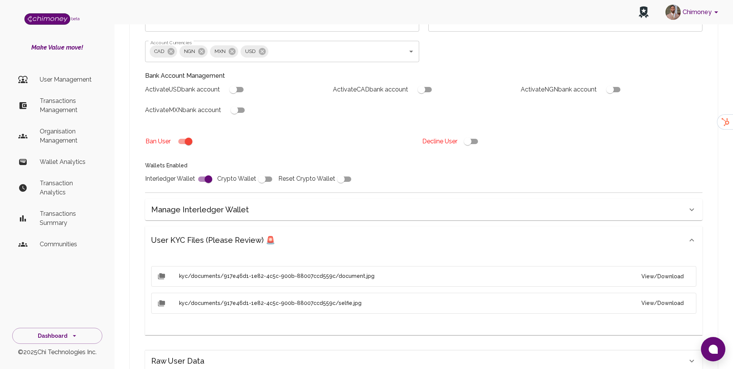
click at [266, 234] on div "User KYC Files (Please Review) 🚨" at bounding box center [423, 240] width 557 height 27
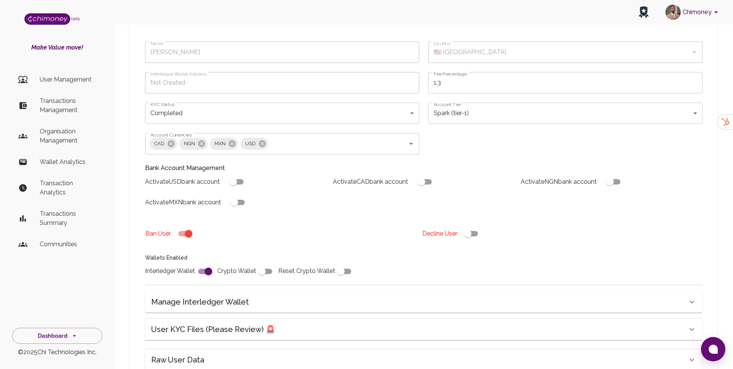
scroll to position [52, 0]
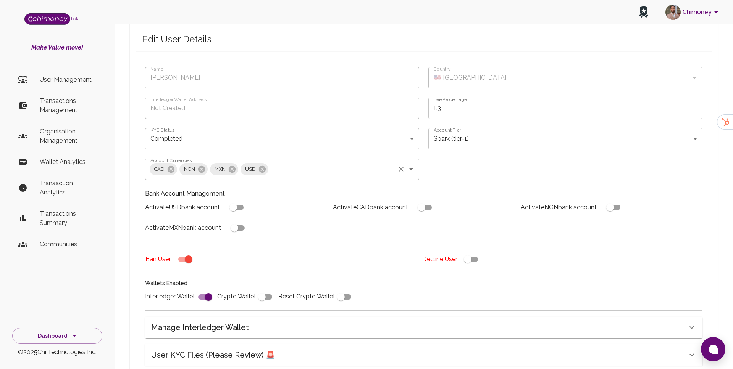
click at [412, 165] on icon "Open" at bounding box center [410, 169] width 9 height 9
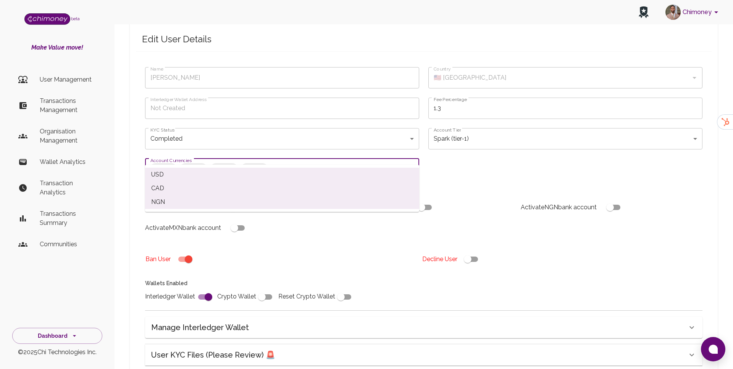
click at [412, 165] on icon "Close" at bounding box center [410, 169] width 9 height 9
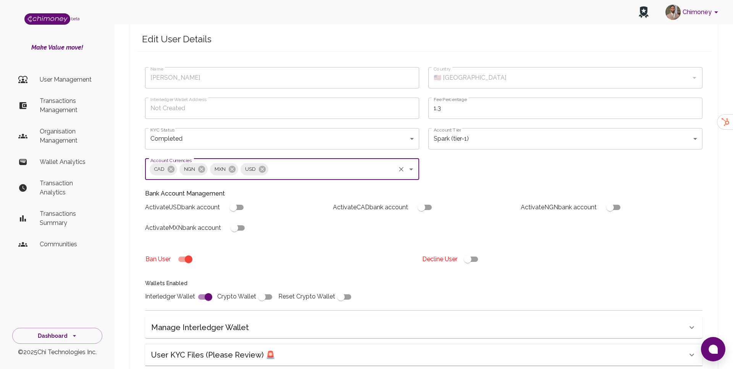
click at [486, 126] on body "Chimoney beta Make Value move! User Management Transactions Management Organisa…" at bounding box center [366, 213] width 733 height 531
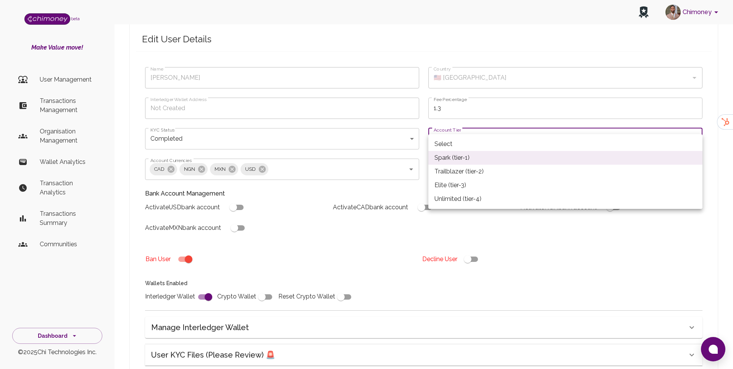
click at [303, 224] on div at bounding box center [366, 184] width 733 height 369
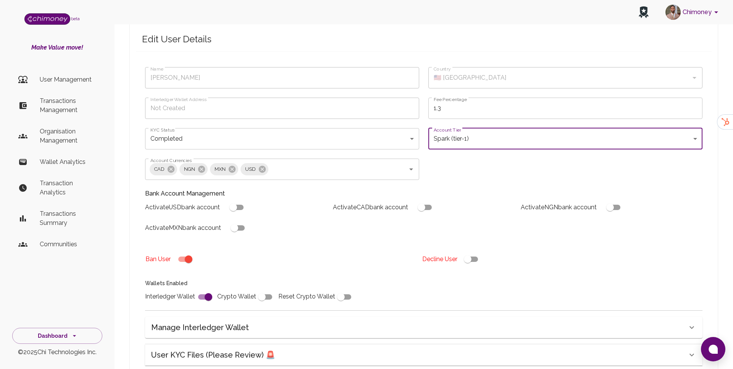
click at [262, 125] on body "Chimoney beta Make Value move! User Management Transactions Management Organisa…" at bounding box center [366, 213] width 733 height 531
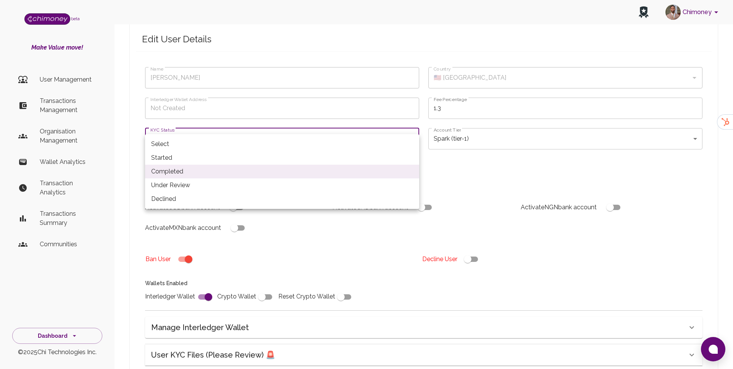
click at [334, 245] on div at bounding box center [366, 184] width 733 height 369
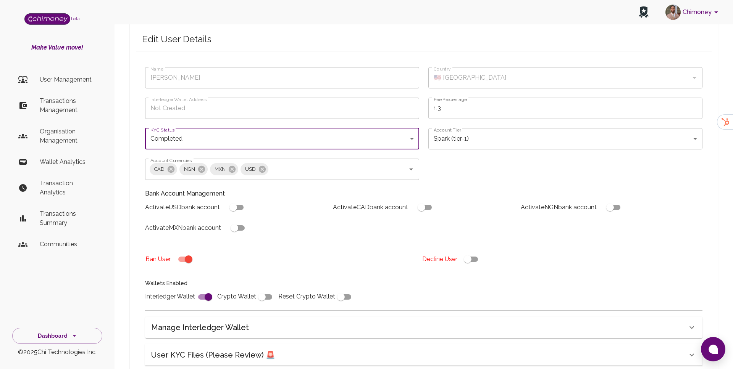
click at [47, 113] on p "Transactions Management" at bounding box center [68, 106] width 56 height 18
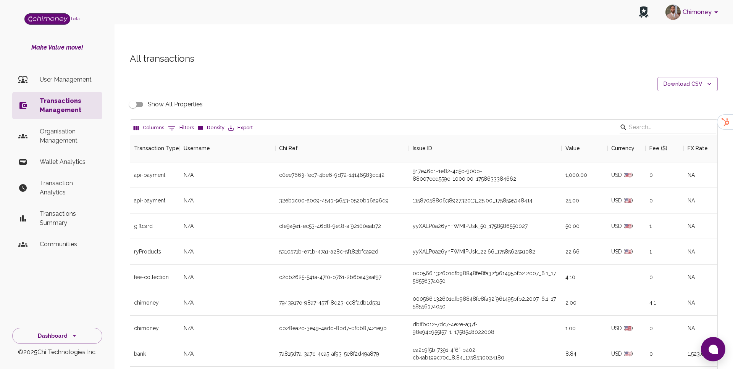
scroll to position [283, 587]
drag, startPoint x: 222, startPoint y: 161, endPoint x: 184, endPoint y: 161, distance: 38.5
click at [184, 163] on div "[PERSON_NAME]" at bounding box center [227, 176] width 95 height 26
click at [338, 171] on div "c0ee7663-fec7-4be6-9d72-14146583cc42" at bounding box center [331, 175] width 105 height 8
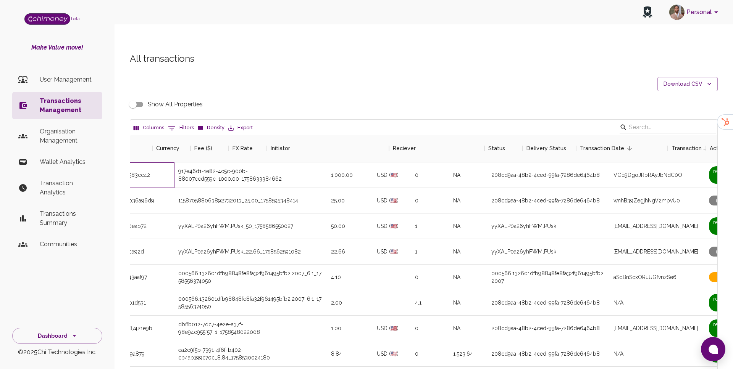
scroll to position [0, 501]
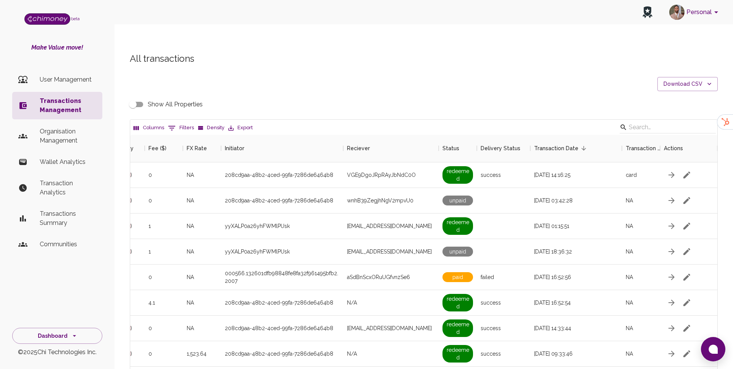
click at [144, 97] on input "Show All Properties" at bounding box center [132, 104] width 43 height 14
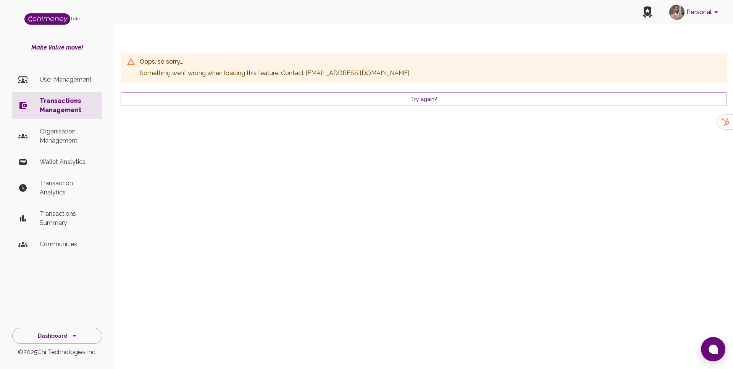
click at [69, 107] on p "Transactions Management" at bounding box center [68, 106] width 56 height 18
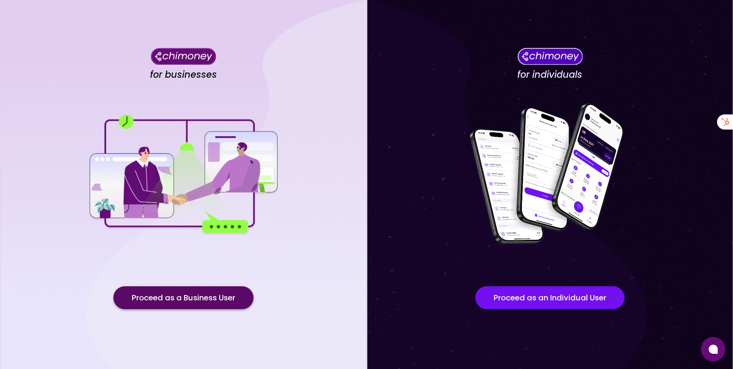
click at [204, 288] on button "Proceed as a Business User" at bounding box center [183, 298] width 140 height 23
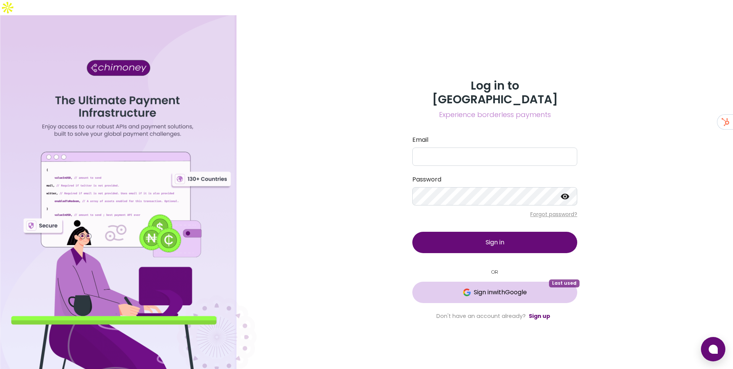
click at [521, 282] on button "Sign in with Google Last used" at bounding box center [494, 292] width 165 height 21
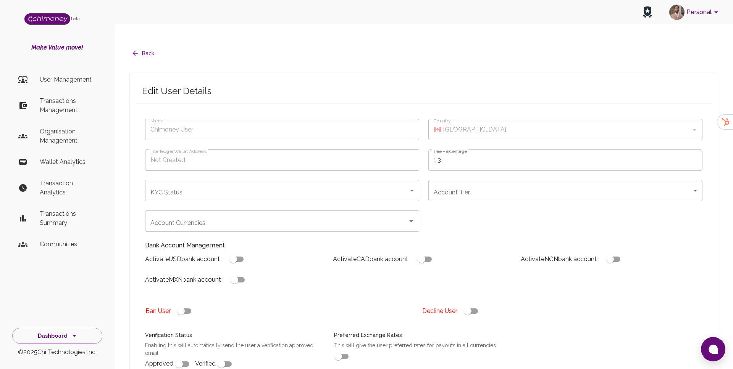
type input "[PERSON_NAME]"
type input "🇺🇸 [GEOGRAPHIC_DATA]"
type input "declined"
type input "tier-1"
checkbox input "true"
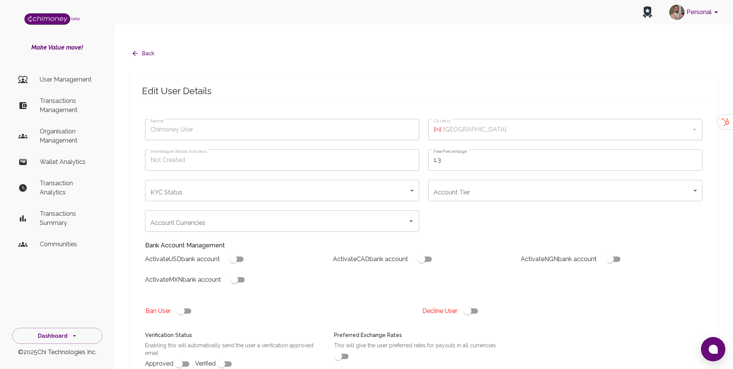
checkbox input "true"
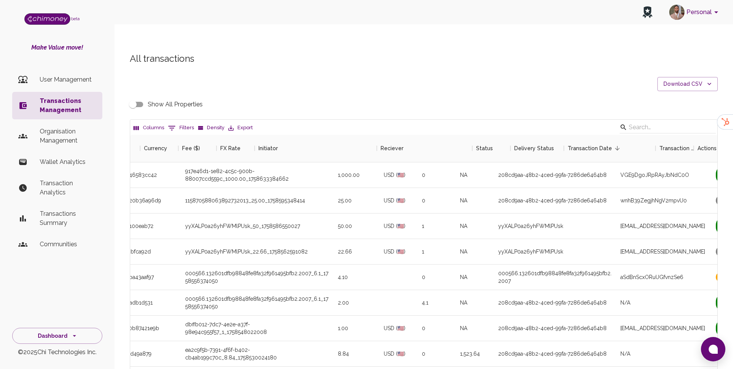
scroll to position [0, 501]
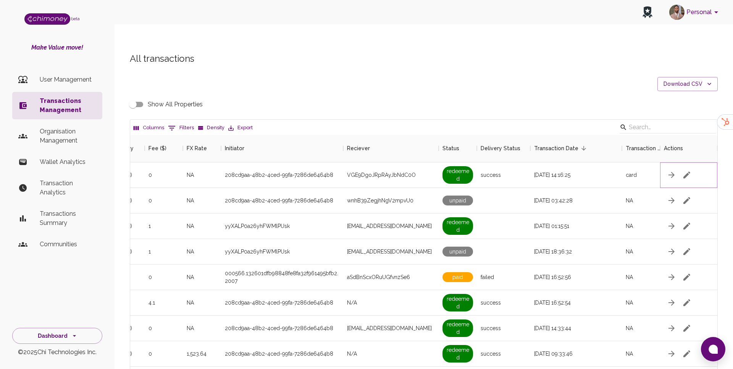
click at [689, 171] on icon "button" at bounding box center [686, 175] width 9 height 9
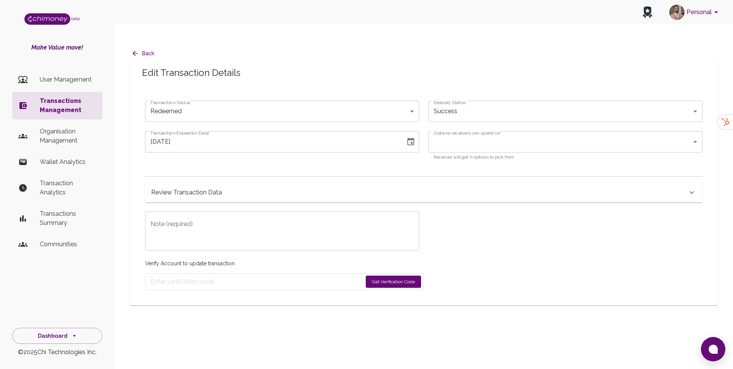
click at [273, 187] on div "Review Transaction Data" at bounding box center [419, 192] width 536 height 11
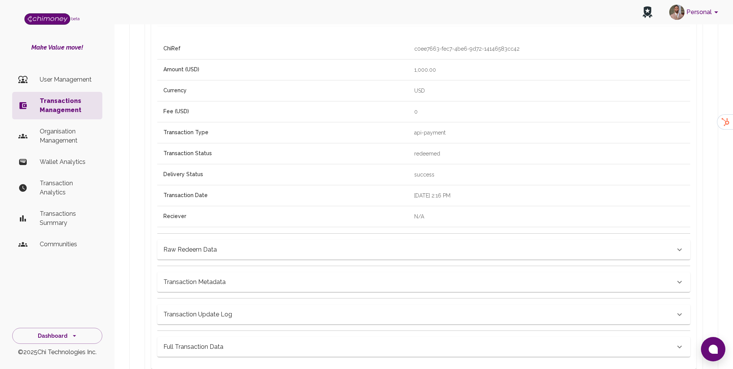
scroll to position [230, 0]
click at [221, 336] on div "Full Transaction Data" at bounding box center [423, 346] width 533 height 20
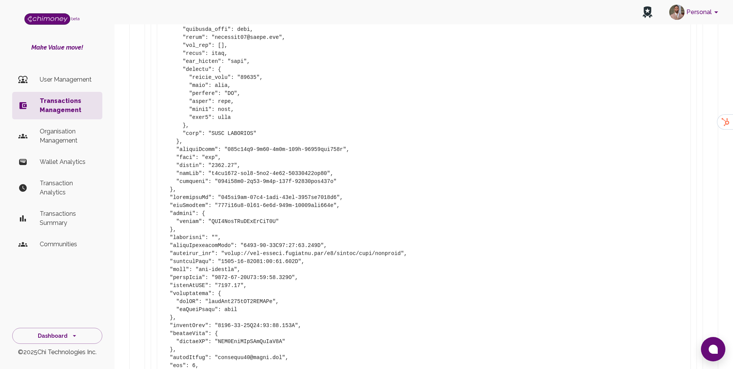
scroll to position [896, 0]
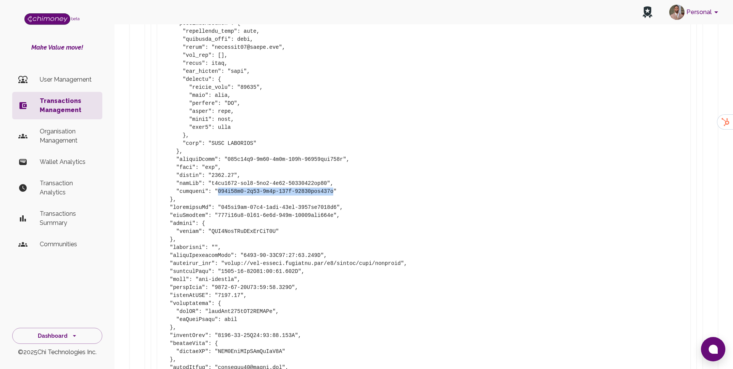
drag, startPoint x: 218, startPoint y: 177, endPoint x: 335, endPoint y: 178, distance: 116.4
click at [335, 178] on pre at bounding box center [423, 63] width 520 height 729
copy pre "917e46d1-1e82-4c5c-900b-88007ccd559c"
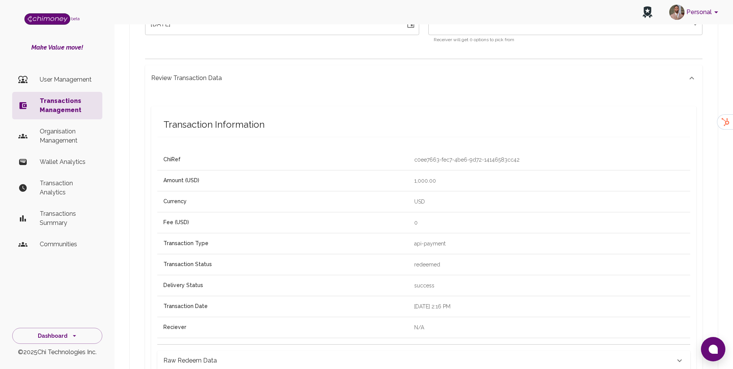
scroll to position [0, 0]
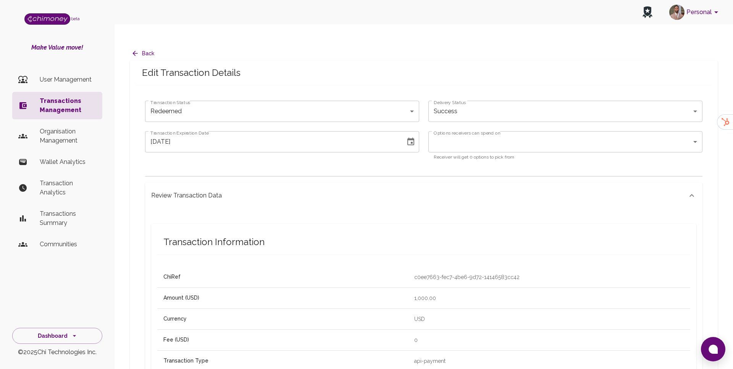
click at [56, 83] on p "User Management" at bounding box center [68, 79] width 56 height 9
click at [79, 82] on p "User Management" at bounding box center [68, 79] width 56 height 9
click at [53, 81] on p "User Management" at bounding box center [68, 79] width 56 height 9
click at [76, 98] on p "Transactions Management" at bounding box center [68, 106] width 56 height 18
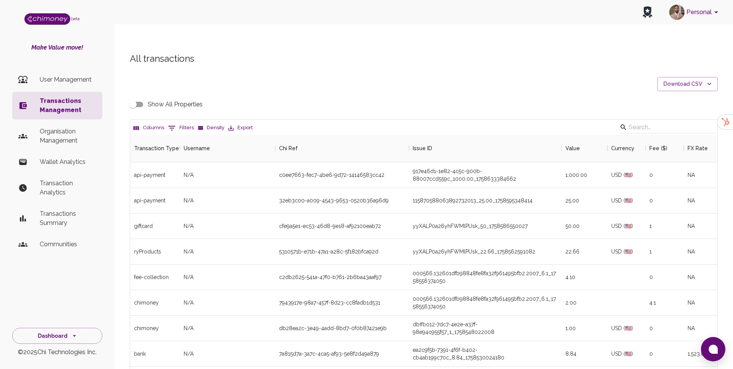
scroll to position [283, 587]
